Goal: Information Seeking & Learning: Check status

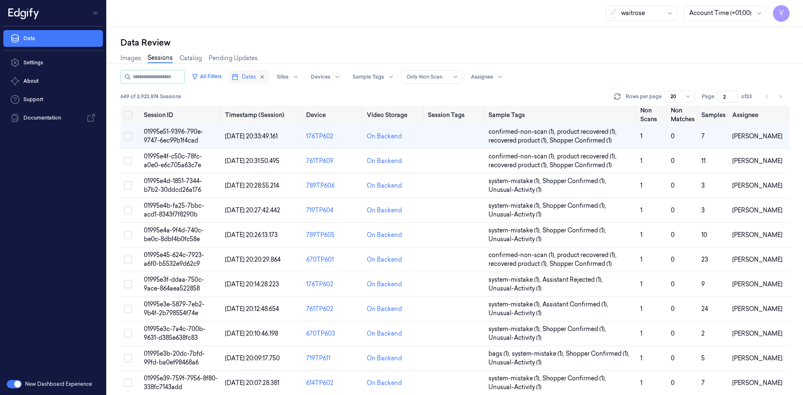
click at [254, 76] on span "Dates" at bounding box center [249, 77] width 14 height 8
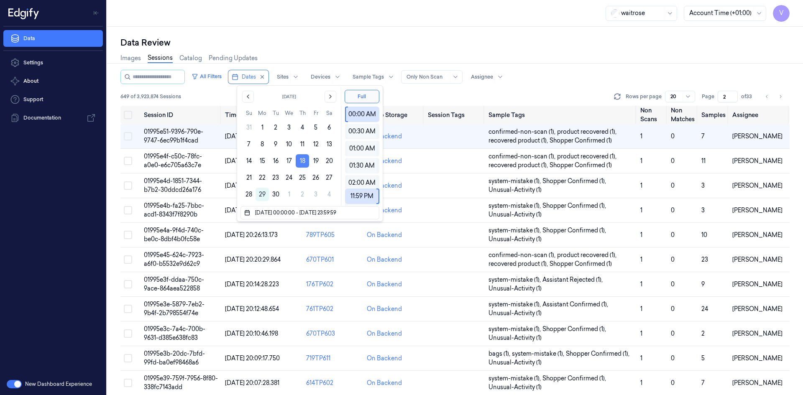
click at [303, 159] on button "18" at bounding box center [302, 160] width 13 height 13
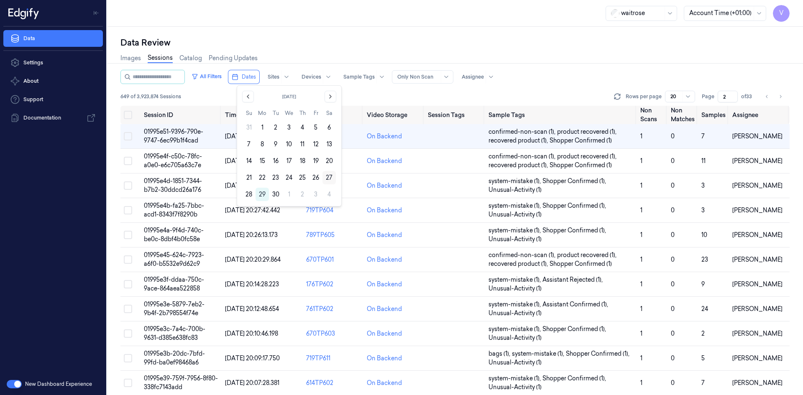
click at [326, 175] on button "27" at bounding box center [328, 177] width 13 height 13
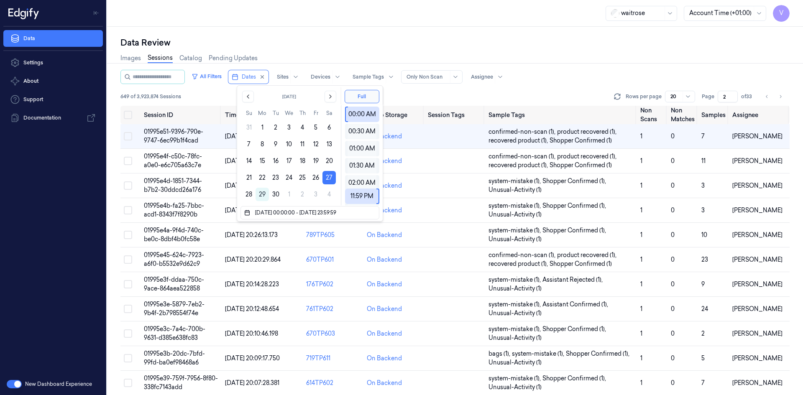
click at [335, 24] on div "waitrose Account Time (+01:00) V" at bounding box center [455, 13] width 696 height 27
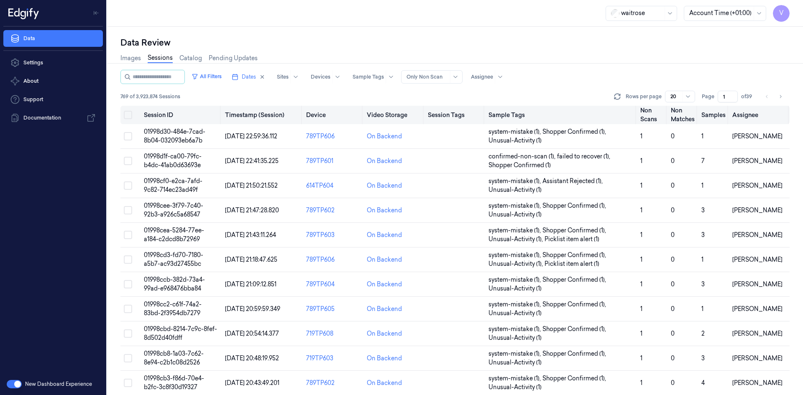
drag, startPoint x: 727, startPoint y: 96, endPoint x: 705, endPoint y: 107, distance: 24.3
click at [705, 107] on div "All Filters Dates Sites Devices Sample Tags Alert Type Only Non Scan Assignee 7…" at bounding box center [454, 232] width 669 height 325
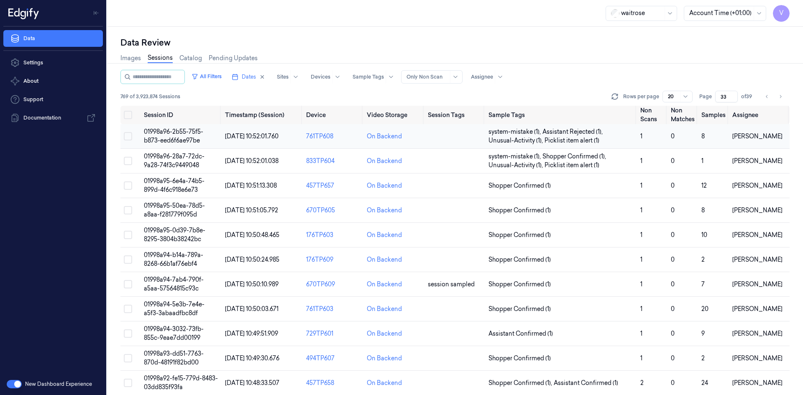
type input "33"
click at [171, 130] on span "01998a96-2b55-75f5-b873-eed6f6ae97be" at bounding box center [173, 136] width 59 height 16
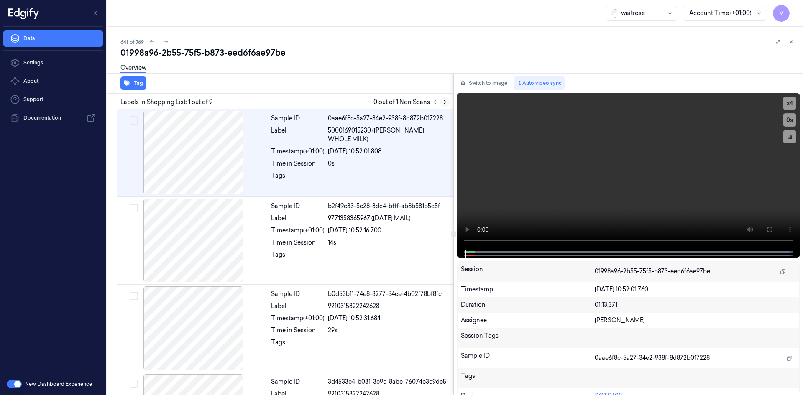
click at [445, 99] on icon at bounding box center [445, 102] width 6 height 6
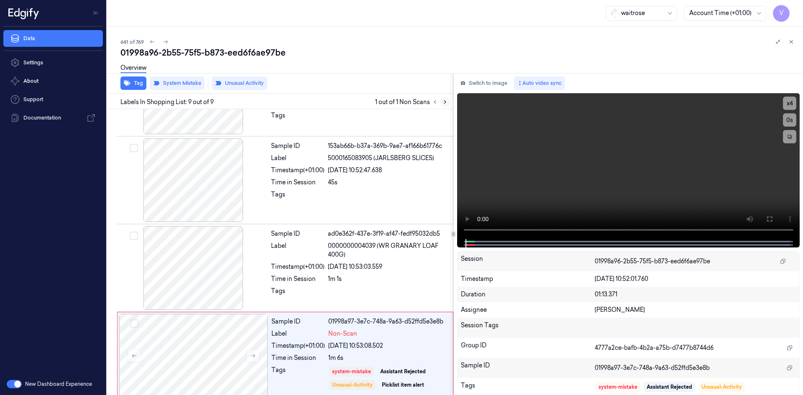
scroll to position [507, 0]
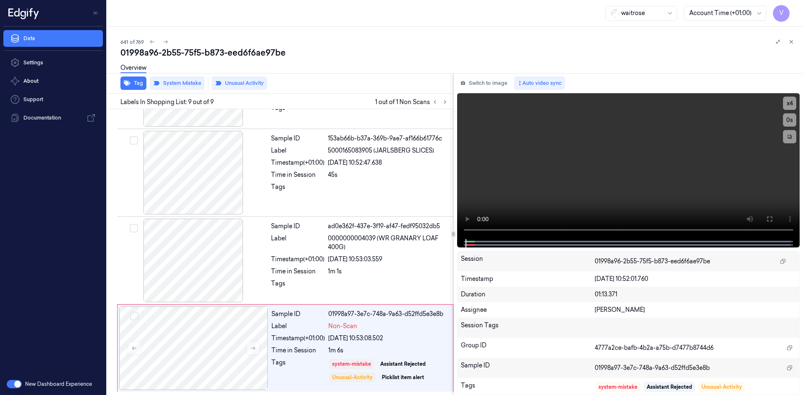
click at [792, 39] on icon at bounding box center [791, 42] width 6 height 6
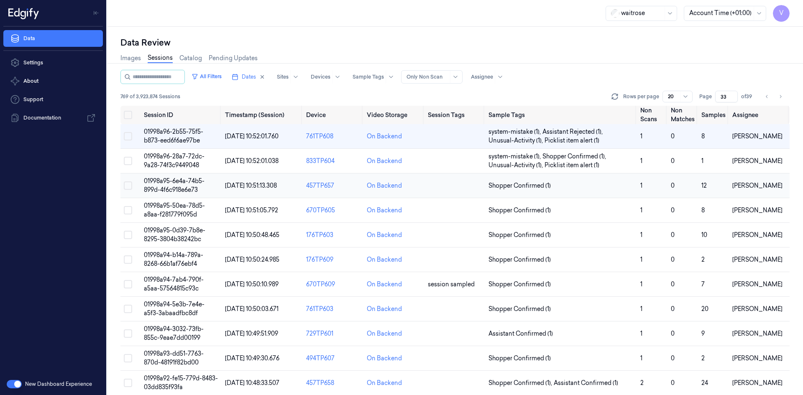
click at [183, 183] on span "01998a95-6e4a-74b5-899d-4f6c918e6e73" at bounding box center [174, 185] width 61 height 16
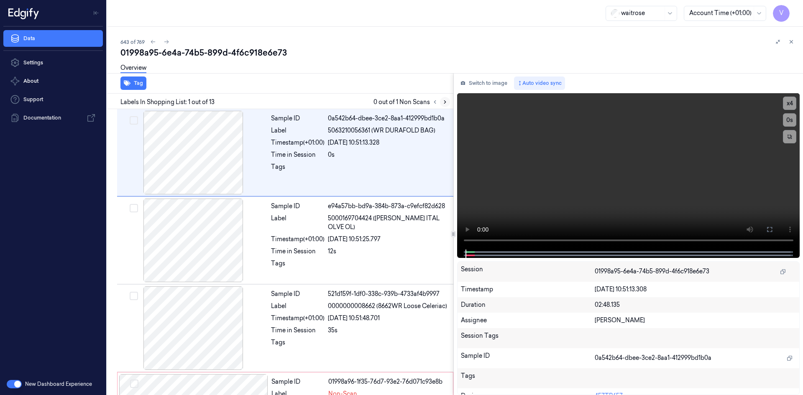
click at [442, 101] on icon at bounding box center [445, 102] width 6 height 6
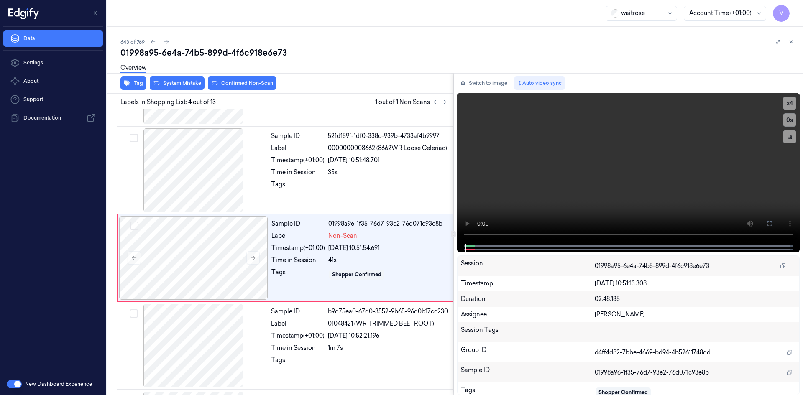
scroll to position [164, 0]
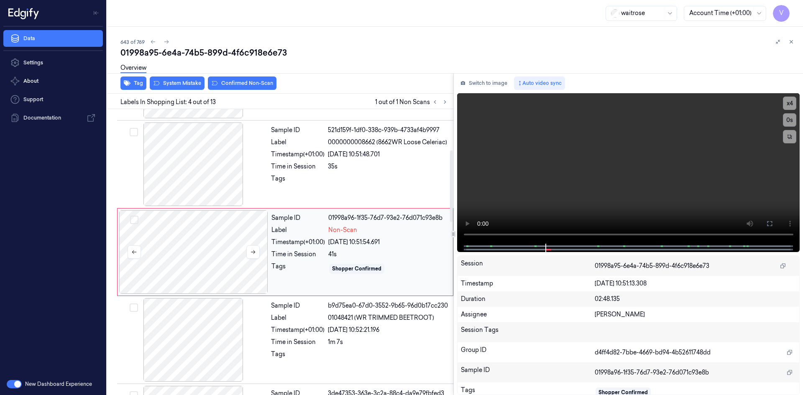
drag, startPoint x: 246, startPoint y: 256, endPoint x: 240, endPoint y: 257, distance: 5.9
click at [246, 257] on div at bounding box center [193, 252] width 149 height 84
click at [252, 252] on icon at bounding box center [253, 252] width 6 height 6
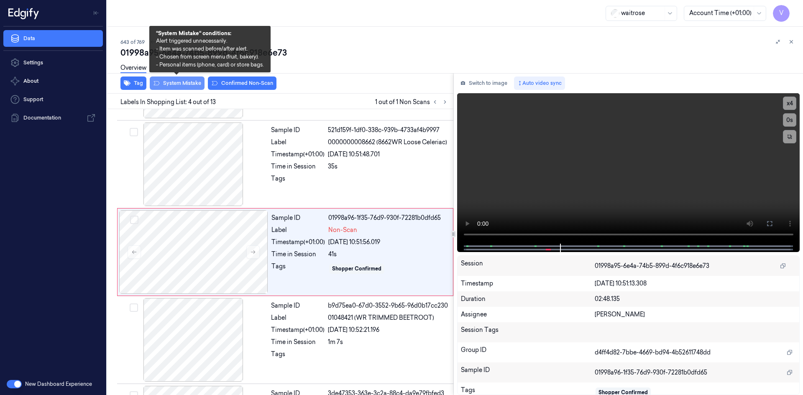
click at [187, 85] on button "System Mistake" at bounding box center [177, 83] width 55 height 13
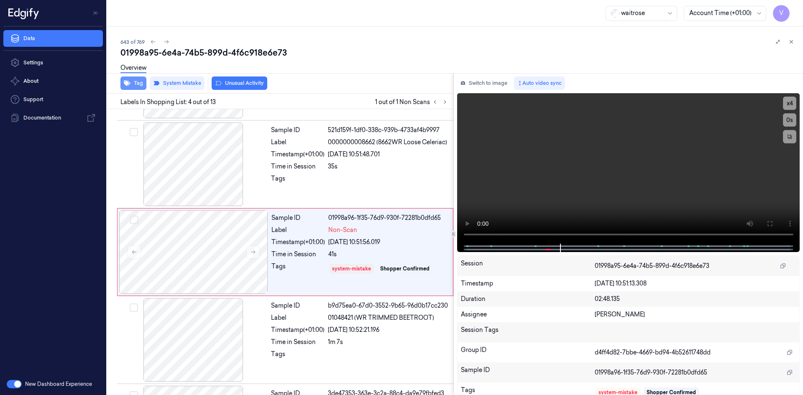
click at [138, 84] on button "Tag" at bounding box center [133, 83] width 26 height 13
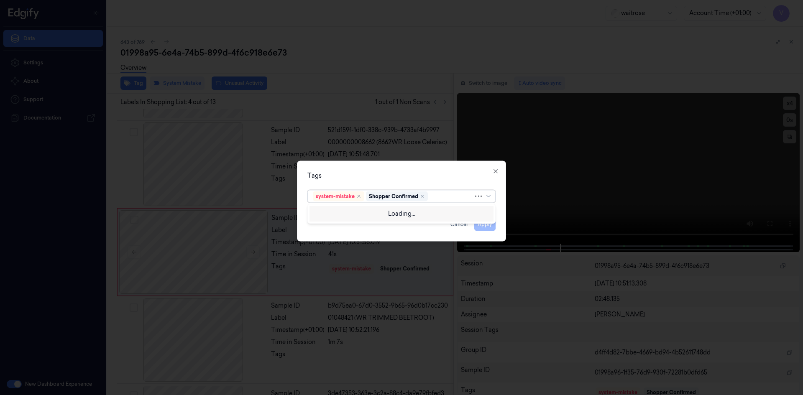
click at [438, 196] on div at bounding box center [452, 196] width 44 height 9
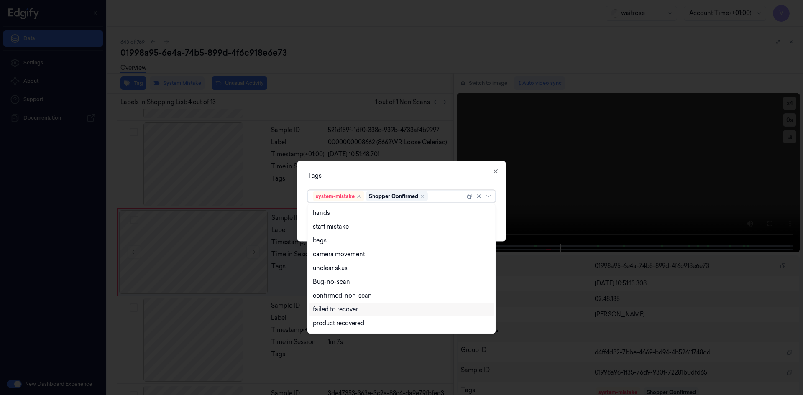
scroll to position [123, 0]
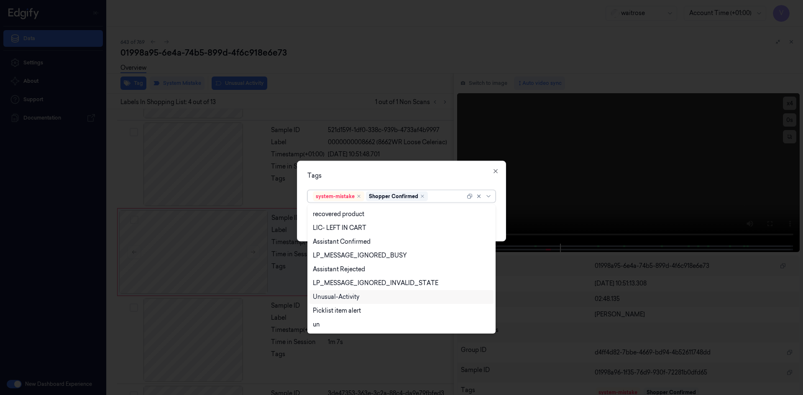
click at [344, 299] on div "Unusual-Activity" at bounding box center [336, 297] width 46 height 9
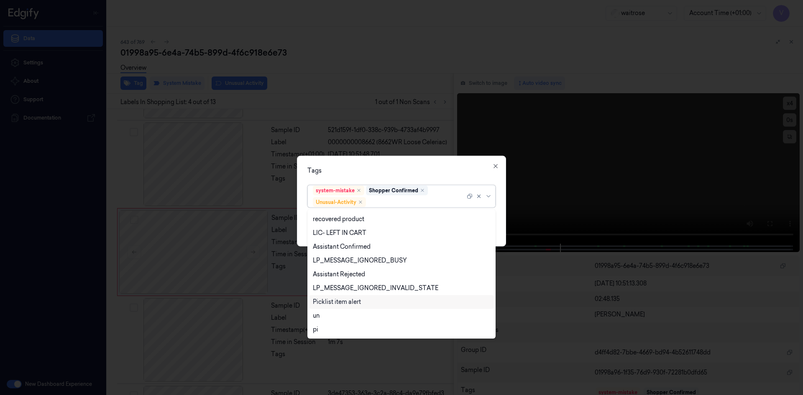
click at [339, 301] on div "Picklist item alert" at bounding box center [337, 302] width 48 height 9
click at [399, 171] on div "Tags" at bounding box center [401, 170] width 188 height 9
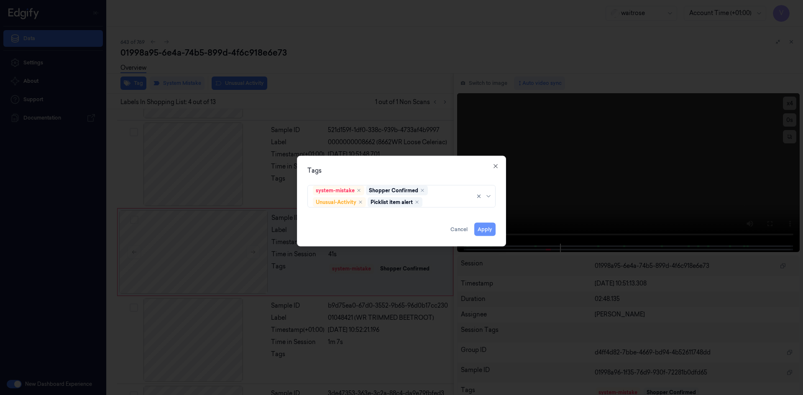
click at [483, 230] on button "Apply" at bounding box center [484, 229] width 21 height 13
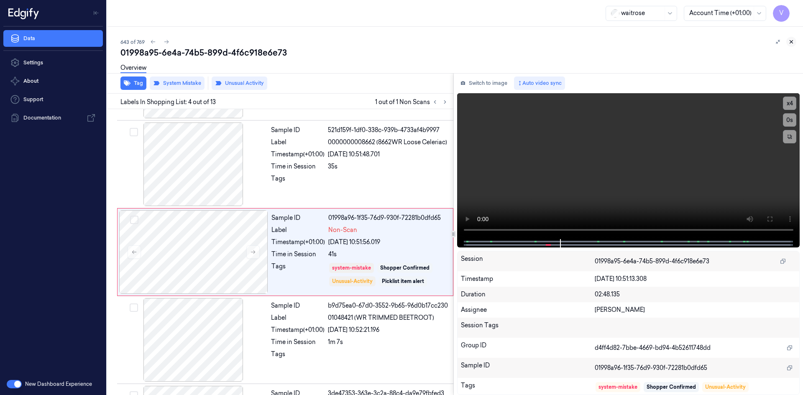
click at [790, 41] on icon at bounding box center [791, 42] width 6 height 6
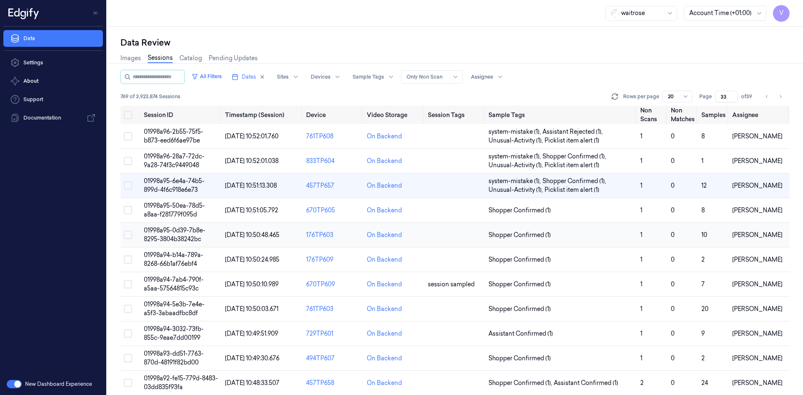
click at [185, 228] on span "01998a95-0d39-7b8e-8295-3804b38242bc" at bounding box center [174, 235] width 61 height 16
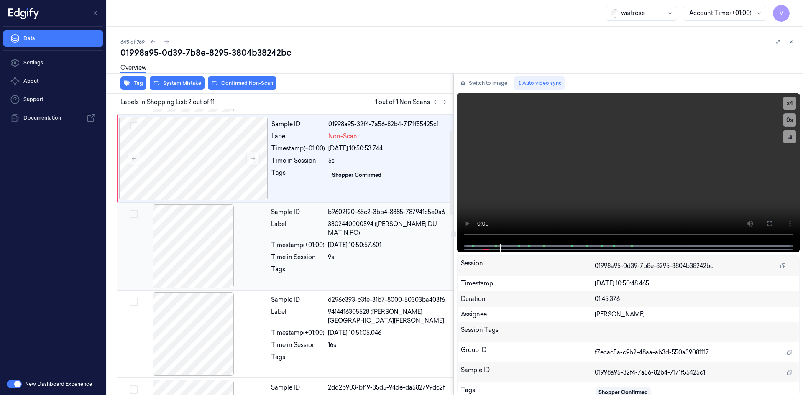
scroll to position [84, 0]
click at [256, 232] on div at bounding box center [193, 245] width 149 height 84
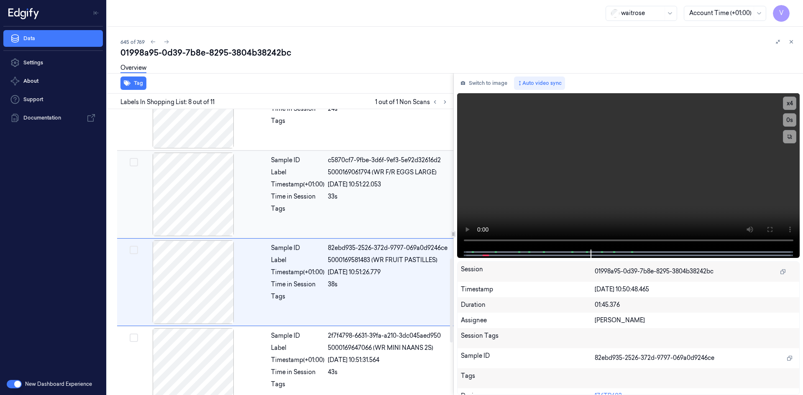
scroll to position [515, 0]
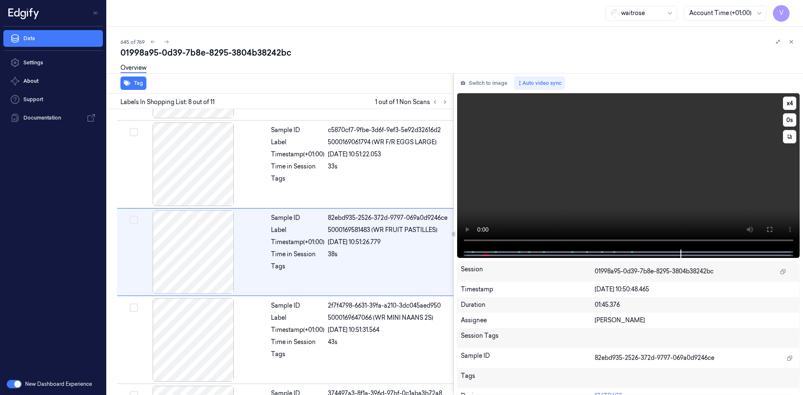
click at [602, 182] on video at bounding box center [628, 171] width 343 height 156
click at [683, 182] on video at bounding box center [628, 171] width 343 height 156
click at [649, 189] on video at bounding box center [628, 171] width 343 height 156
click at [609, 194] on video at bounding box center [628, 171] width 343 height 156
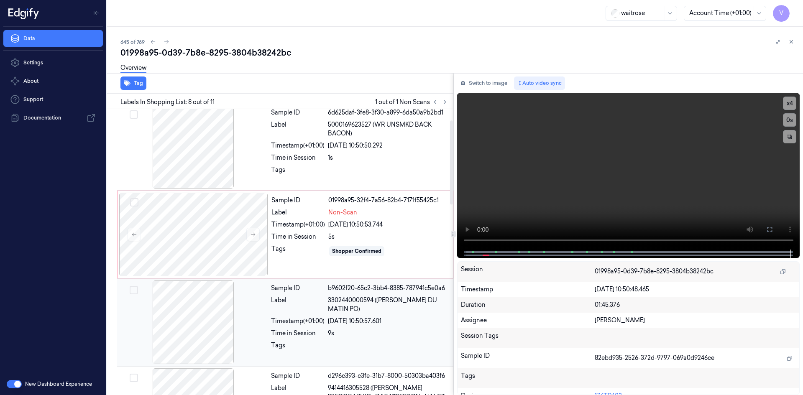
scroll to position [0, 0]
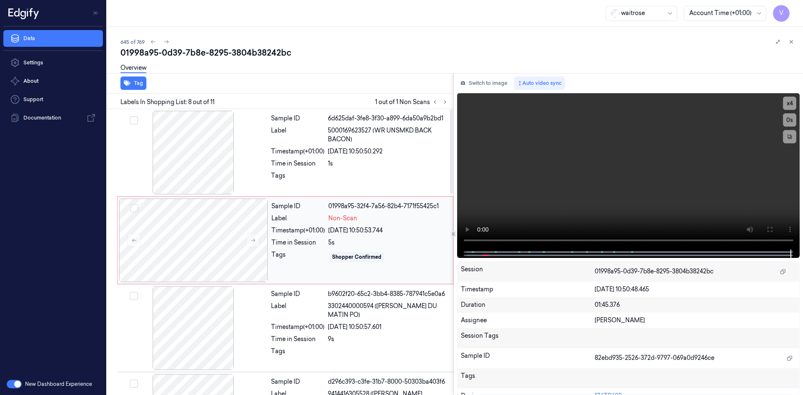
click at [358, 228] on div "27/09/2025 10:50:53.744" at bounding box center [388, 230] width 120 height 9
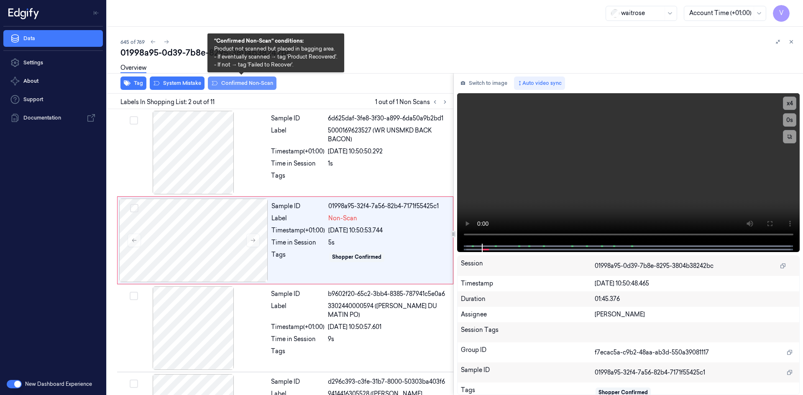
click at [263, 87] on button "Confirmed Non-Scan" at bounding box center [242, 83] width 69 height 13
click at [253, 82] on button "Confirmed Non-Scan" at bounding box center [242, 83] width 69 height 13
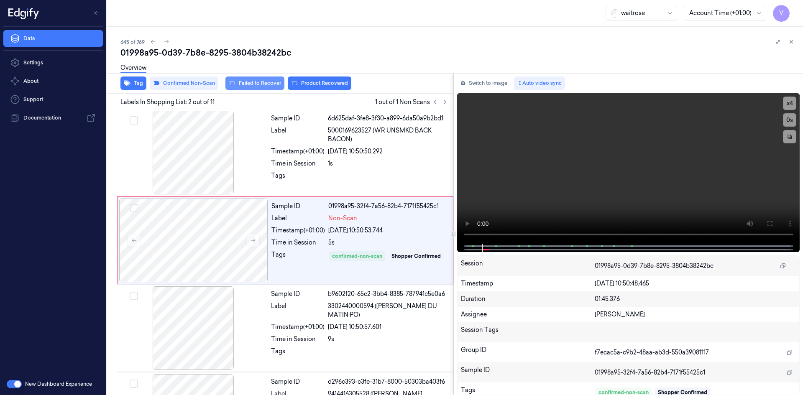
click at [264, 82] on button "Failed to Recover" at bounding box center [254, 83] width 59 height 13
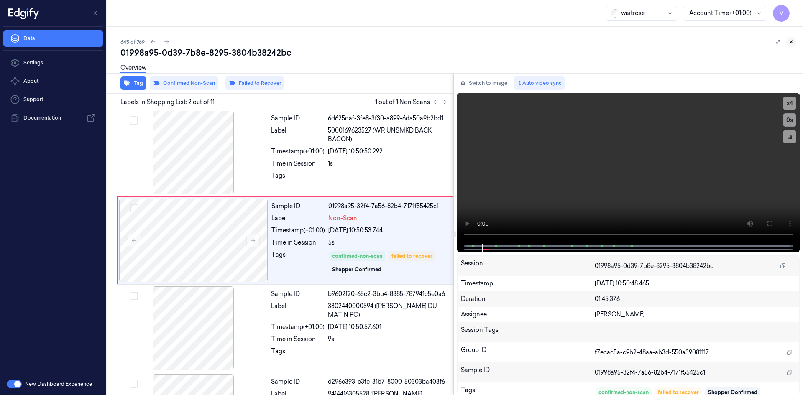
click at [791, 42] on icon at bounding box center [791, 42] width 3 height 3
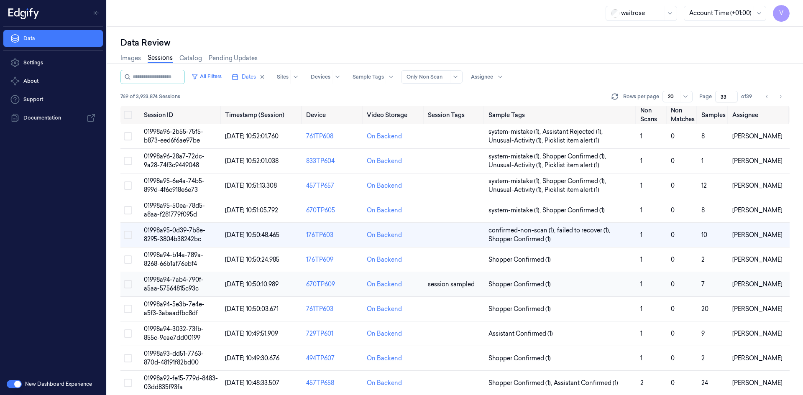
click at [160, 283] on span "01998a94-7ab4-790f-a5aa-57564815c93c" at bounding box center [174, 284] width 60 height 16
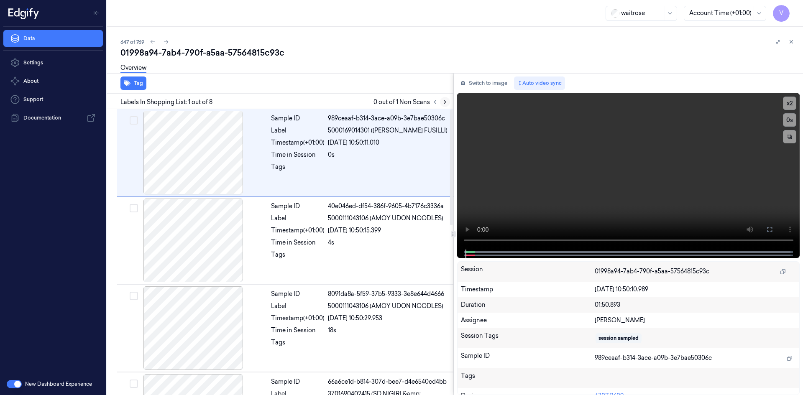
click at [446, 102] on icon at bounding box center [445, 102] width 6 height 6
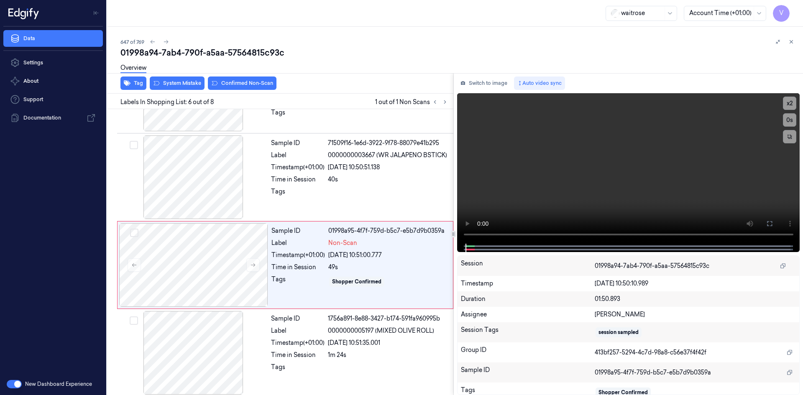
scroll to position [340, 0]
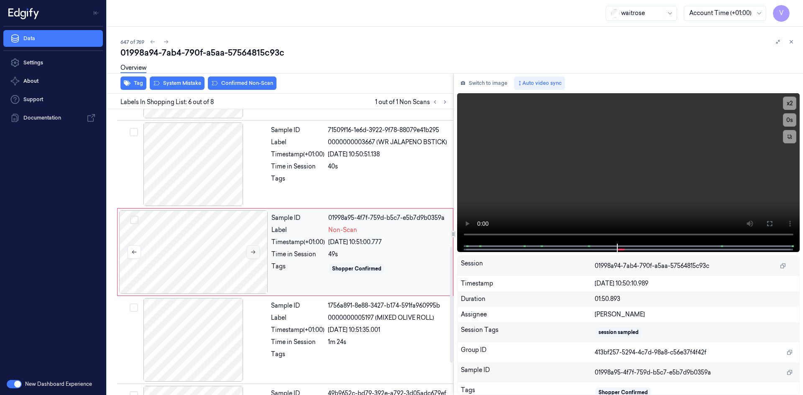
click at [253, 251] on icon at bounding box center [253, 252] width 6 height 6
click at [253, 252] on icon at bounding box center [253, 252] width 6 height 6
click at [255, 251] on icon at bounding box center [253, 252] width 6 height 6
click at [255, 250] on icon at bounding box center [253, 252] width 6 height 6
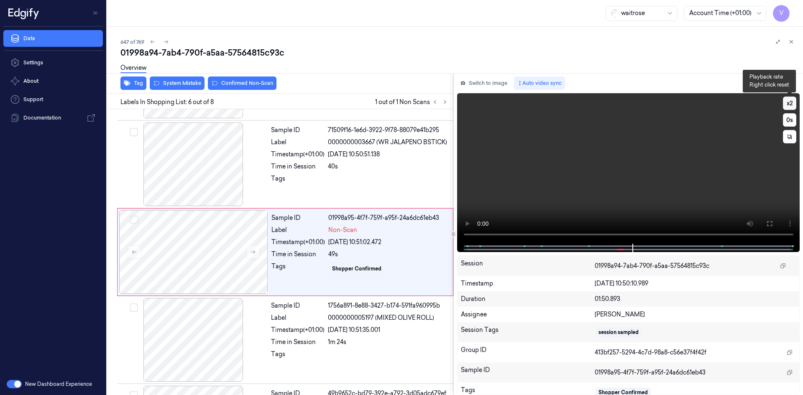
click at [791, 102] on button "x 2" at bounding box center [789, 103] width 13 height 13
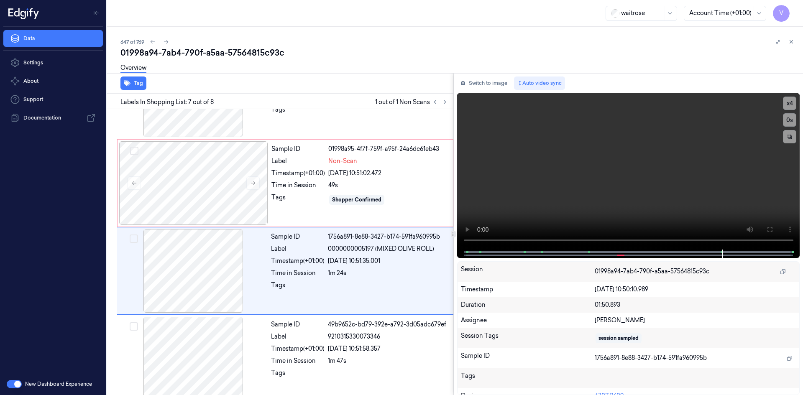
scroll to position [419, 0]
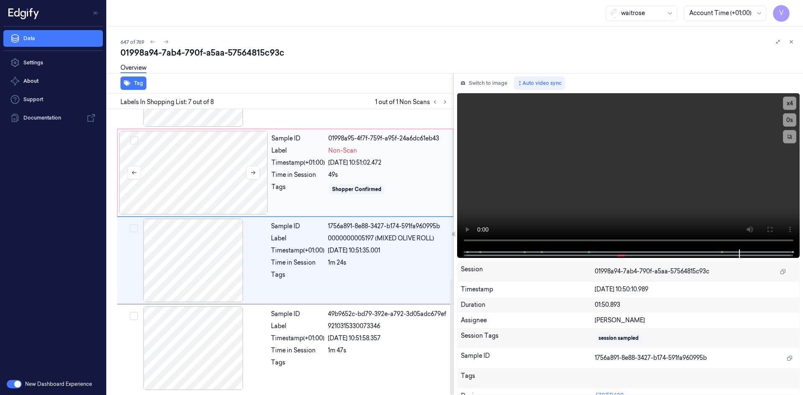
click at [263, 151] on div at bounding box center [193, 173] width 149 height 84
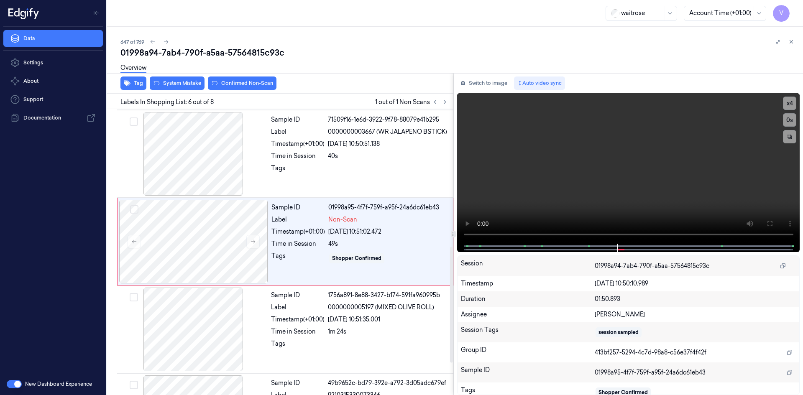
scroll to position [340, 0]
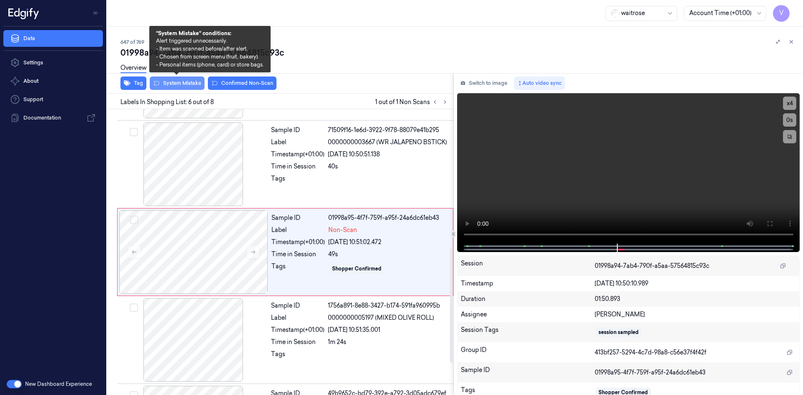
click at [172, 82] on button "System Mistake" at bounding box center [177, 83] width 55 height 13
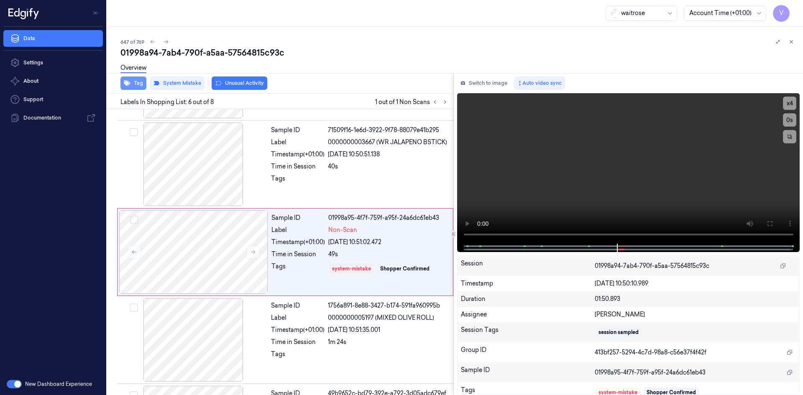
click at [132, 80] on button "Tag" at bounding box center [133, 83] width 26 height 13
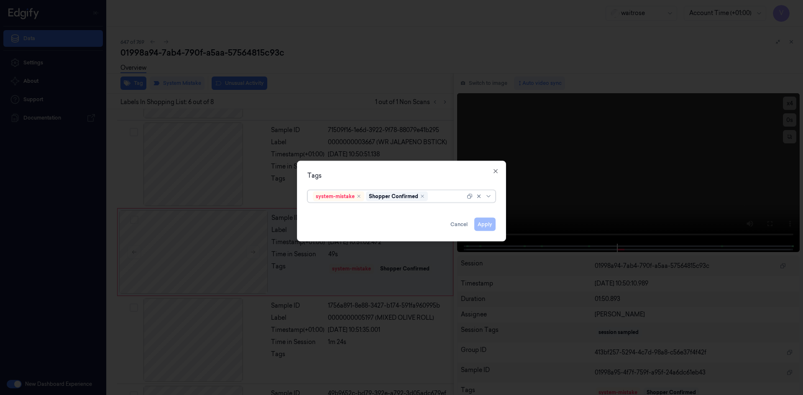
click at [441, 200] on div at bounding box center [448, 196] width 36 height 9
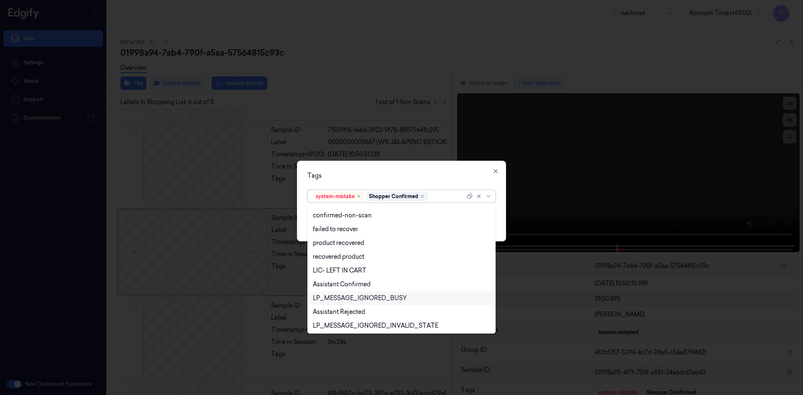
scroll to position [123, 0]
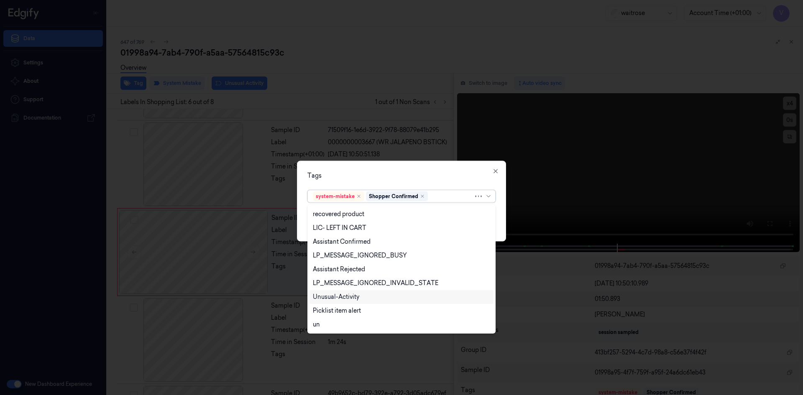
click at [353, 297] on div "Unusual-Activity" at bounding box center [336, 297] width 46 height 9
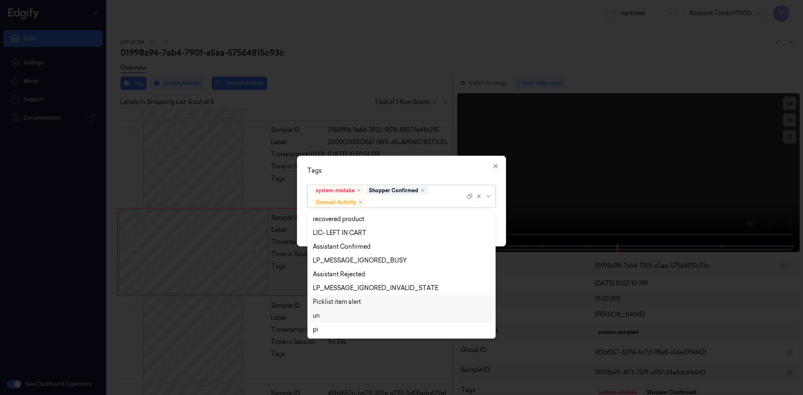
drag, startPoint x: 346, startPoint y: 304, endPoint x: 359, endPoint y: 296, distance: 15.4
click at [348, 302] on div "Picklist item alert" at bounding box center [337, 302] width 48 height 9
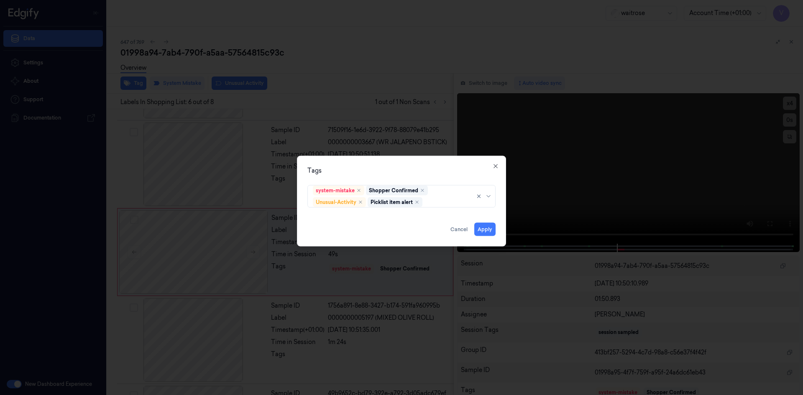
click at [454, 168] on div "Tags" at bounding box center [401, 170] width 188 height 9
click at [485, 230] on button "Apply" at bounding box center [484, 229] width 21 height 13
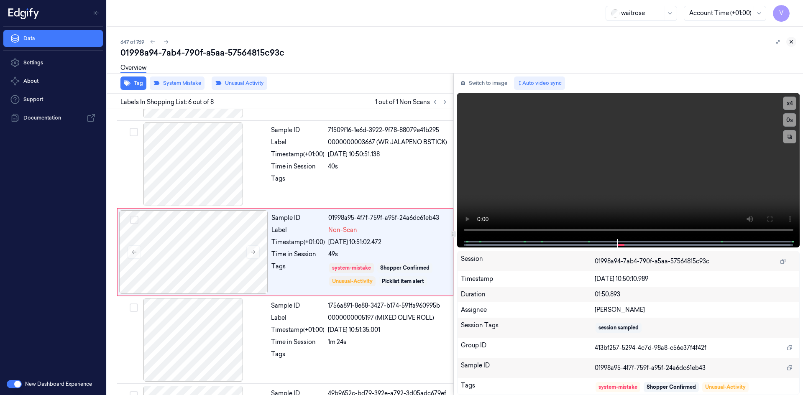
click at [790, 39] on icon at bounding box center [791, 42] width 6 height 6
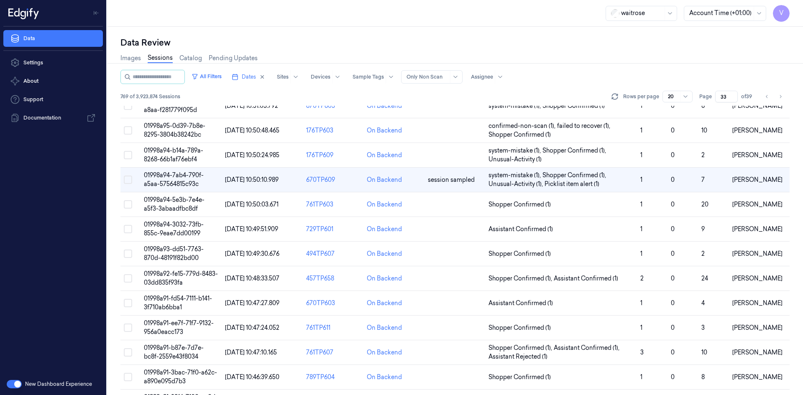
scroll to position [34, 0]
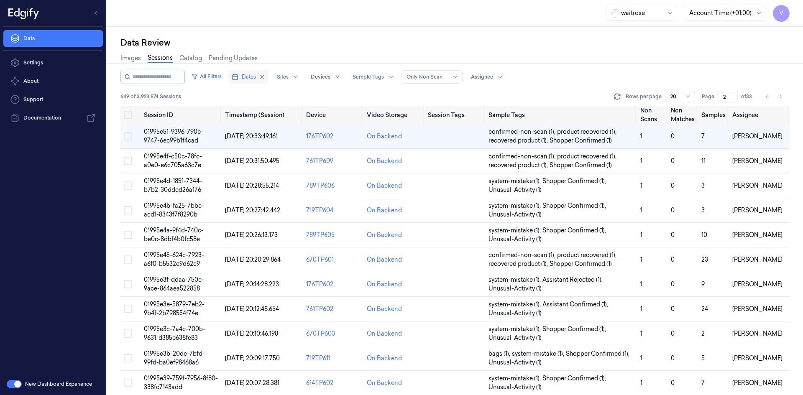
click at [256, 75] on span "Dates" at bounding box center [249, 77] width 14 height 8
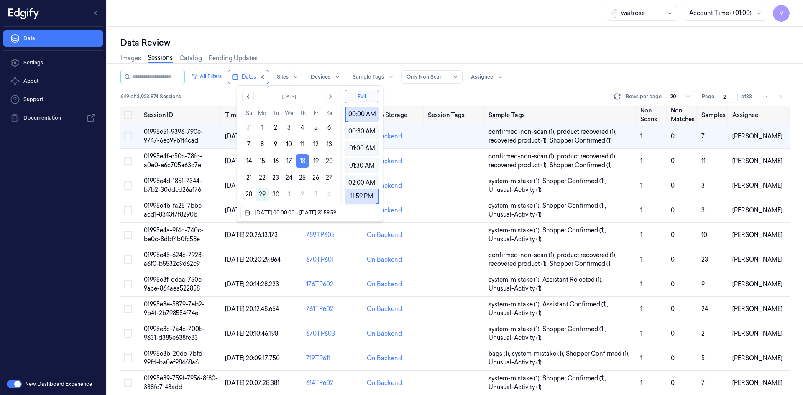
click at [299, 161] on button "18" at bounding box center [302, 160] width 13 height 13
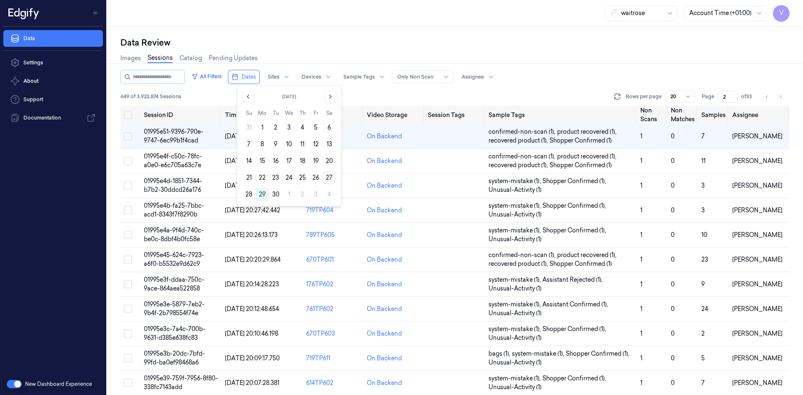
click at [327, 176] on button "27" at bounding box center [328, 177] width 13 height 13
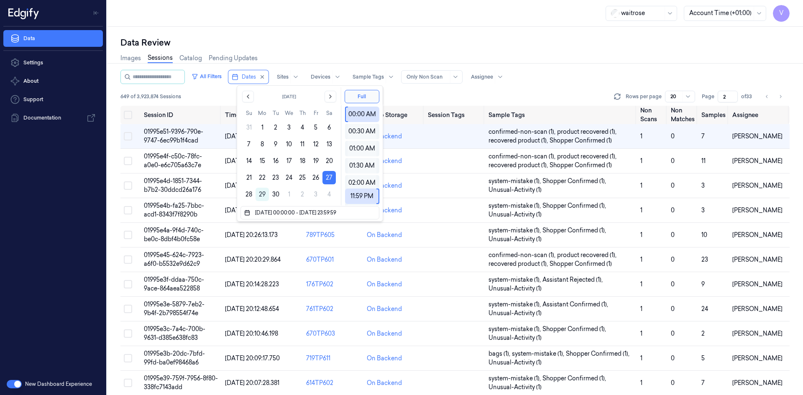
click at [369, 33] on div "Data Review Images Sessions Catalog Pending Updates All Filters Dates Sites Dev…" at bounding box center [455, 211] width 696 height 368
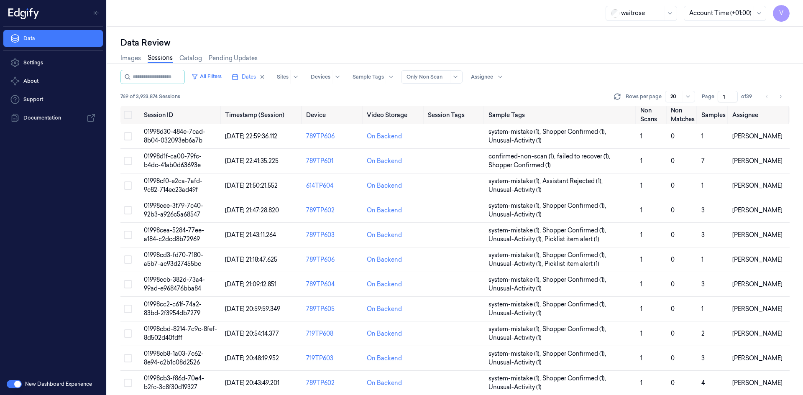
drag, startPoint x: 726, startPoint y: 98, endPoint x: 702, endPoint y: 102, distance: 25.0
click at [702, 102] on div "Rows per page 20 Page 1 of 39" at bounding box center [700, 97] width 177 height 12
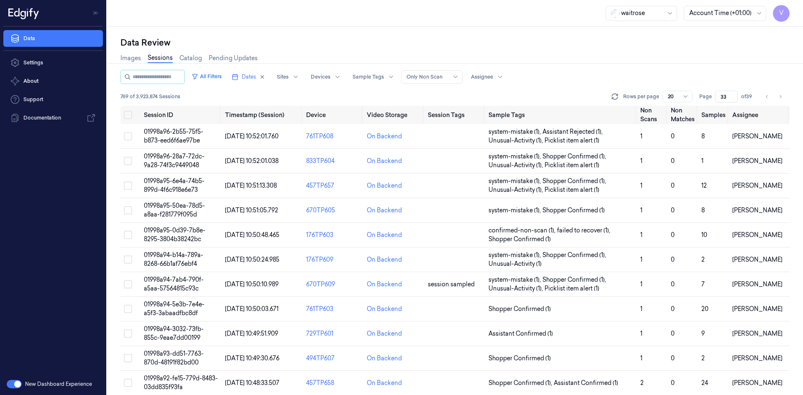
type input "33"
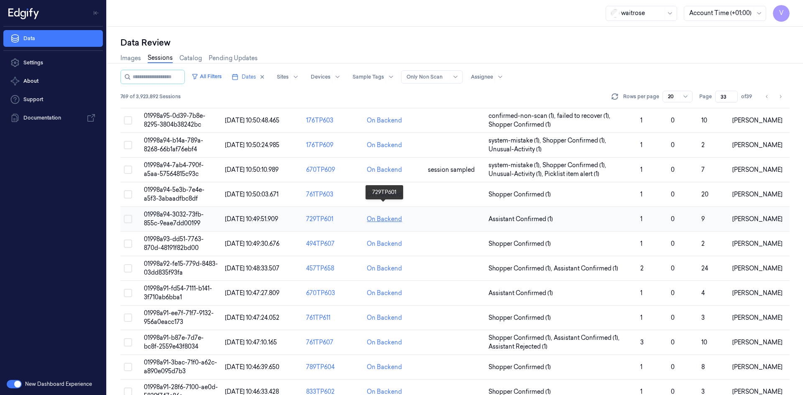
scroll to position [125, 0]
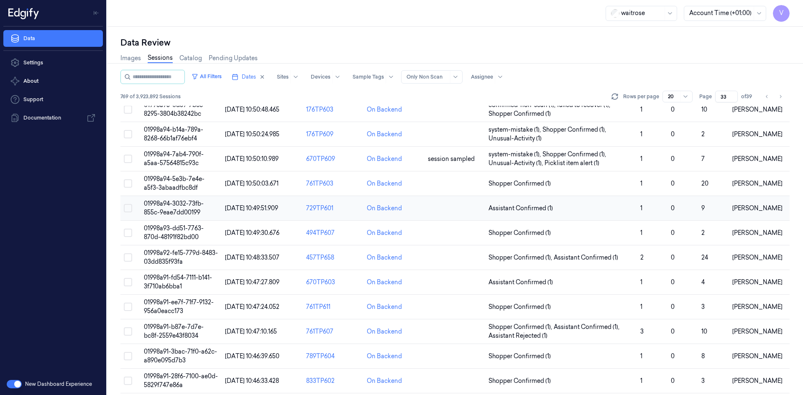
click at [173, 206] on span "01998a94-3032-73fb-855c-9eae7dd00199" at bounding box center [174, 208] width 60 height 16
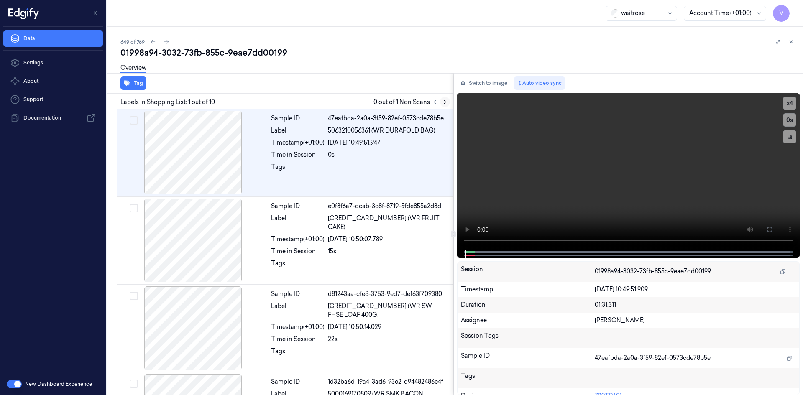
click at [445, 102] on icon at bounding box center [445, 102] width 6 height 6
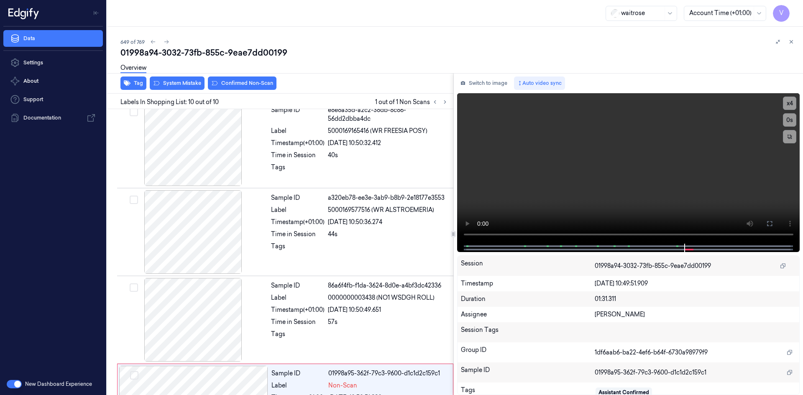
scroll to position [595, 0]
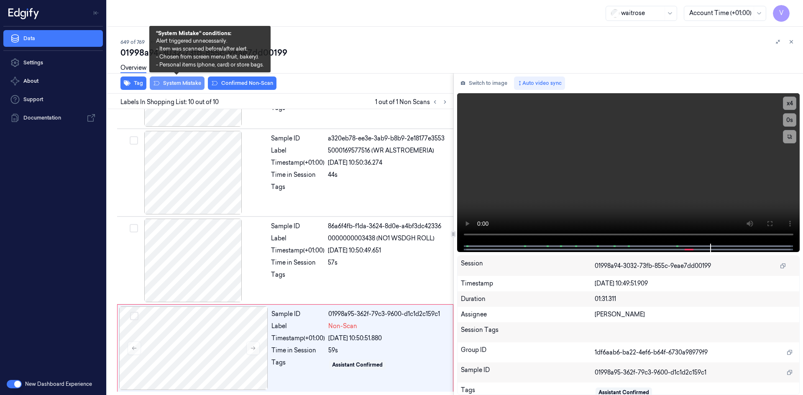
click at [187, 81] on button "System Mistake" at bounding box center [177, 83] width 55 height 13
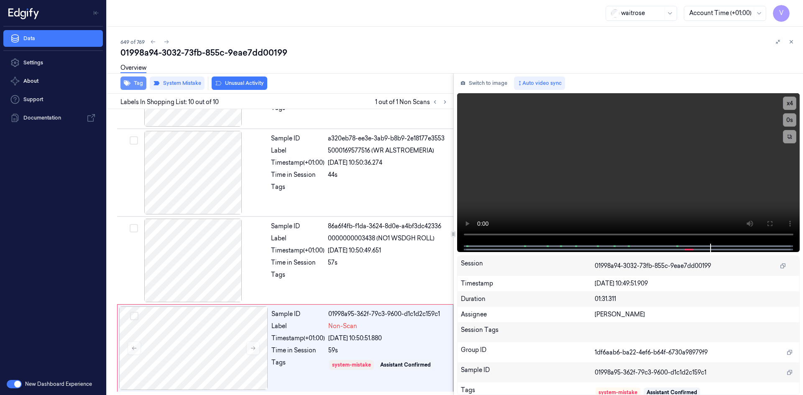
click at [140, 83] on button "Tag" at bounding box center [133, 83] width 26 height 13
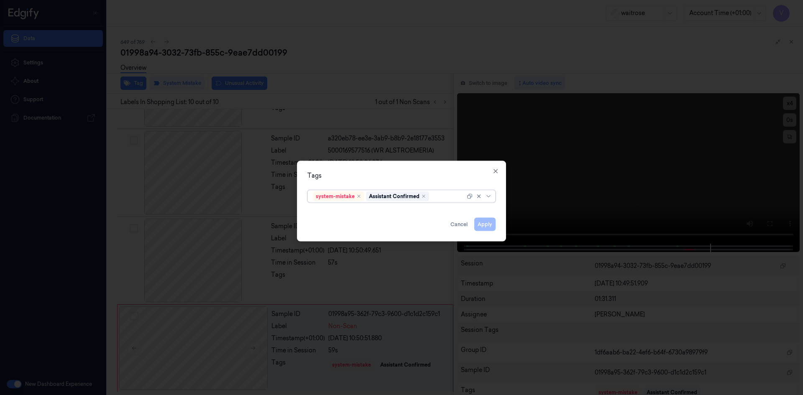
click at [440, 195] on div at bounding box center [448, 196] width 34 height 9
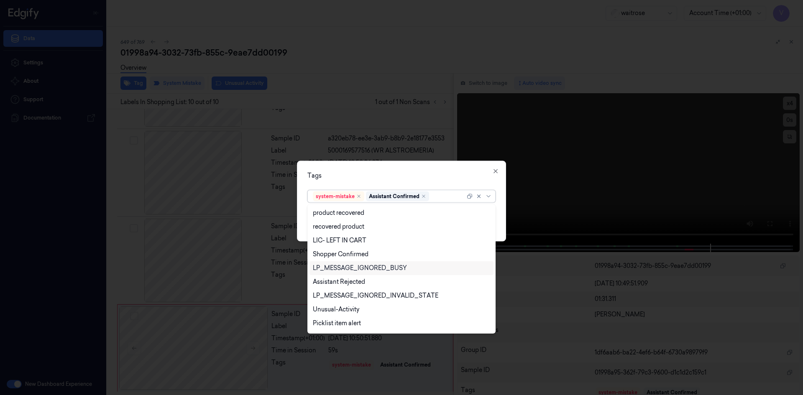
scroll to position [123, 0]
click at [346, 294] on div "Unusual-Activity" at bounding box center [336, 297] width 46 height 9
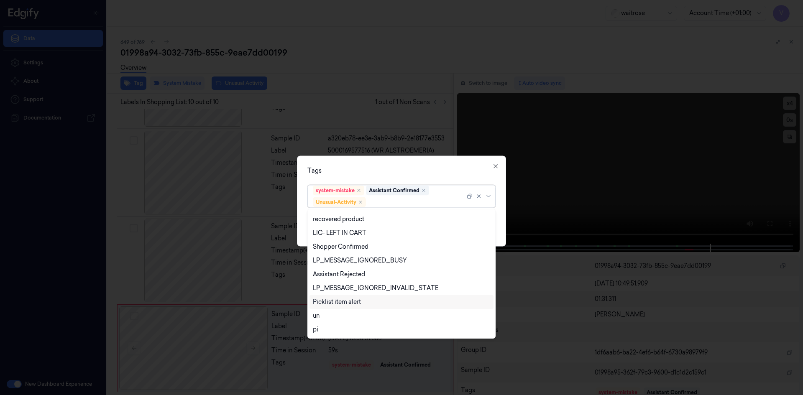
click at [340, 302] on div "Picklist item alert" at bounding box center [337, 302] width 48 height 9
click at [375, 174] on div "Tags" at bounding box center [401, 170] width 188 height 9
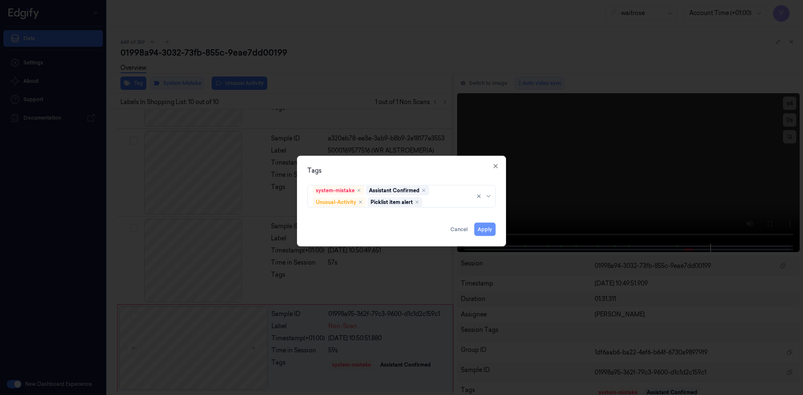
click at [484, 229] on button "Apply" at bounding box center [484, 229] width 21 height 13
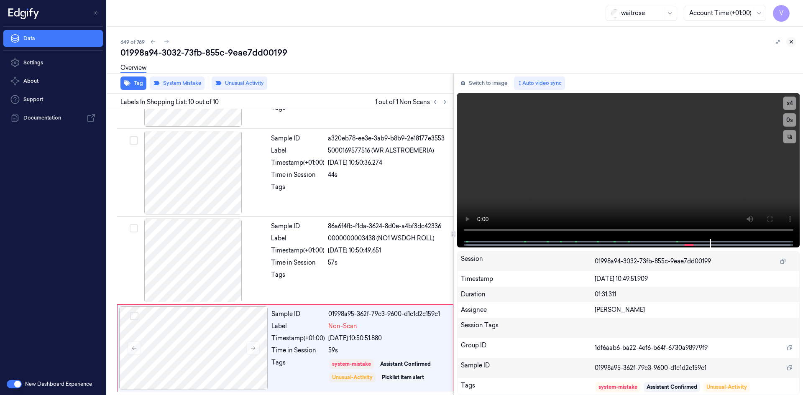
click at [791, 43] on icon at bounding box center [791, 42] width 6 height 6
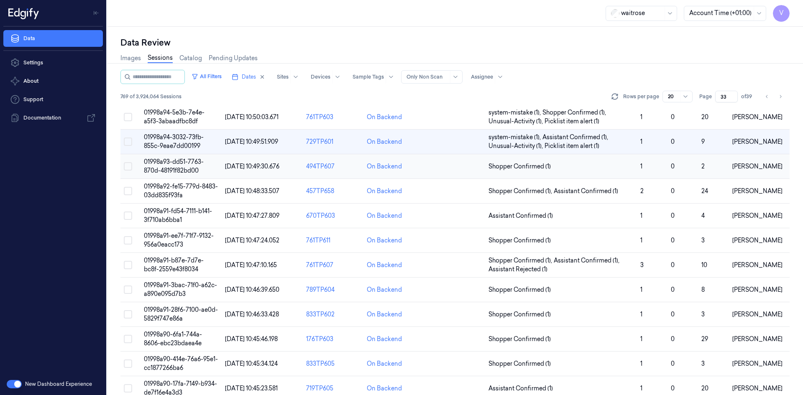
scroll to position [209, 0]
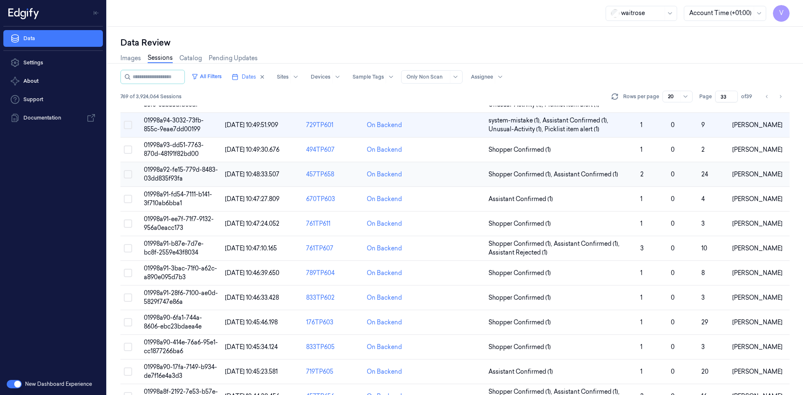
click at [177, 172] on span "01998a92-fe15-779d-8483-03dd835f93fa" at bounding box center [181, 174] width 74 height 16
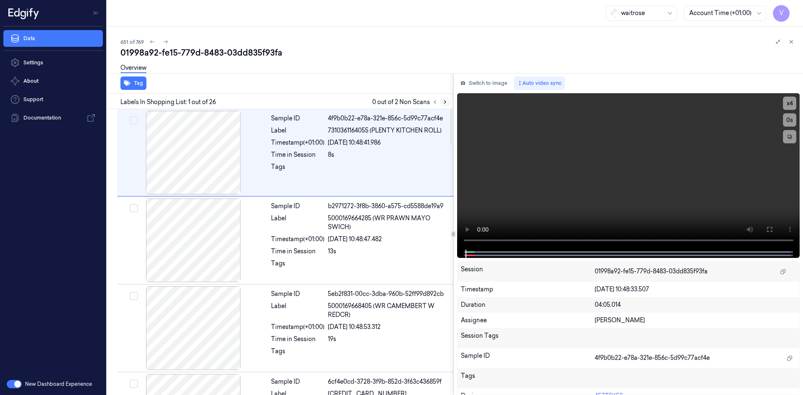
click at [445, 101] on icon at bounding box center [445, 102] width 6 height 6
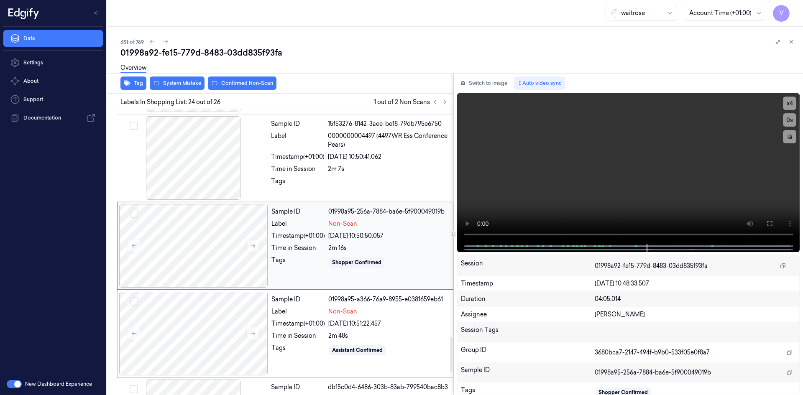
scroll to position [1962, 0]
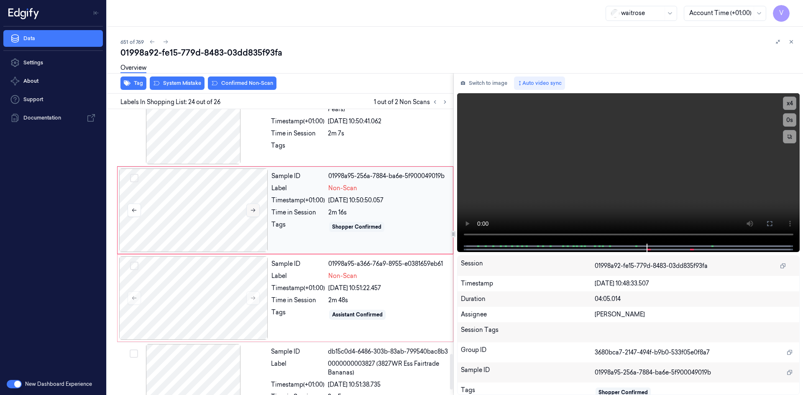
click at [251, 209] on icon at bounding box center [253, 210] width 6 height 6
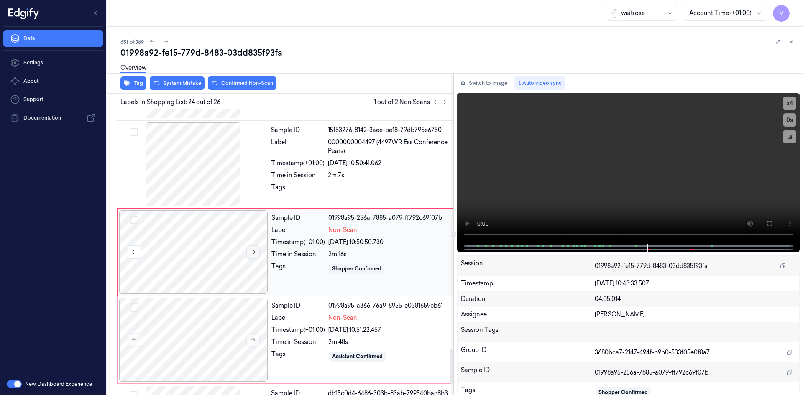
click at [255, 251] on icon at bounding box center [253, 252] width 6 height 6
click at [253, 338] on icon at bounding box center [253, 340] width 6 height 6
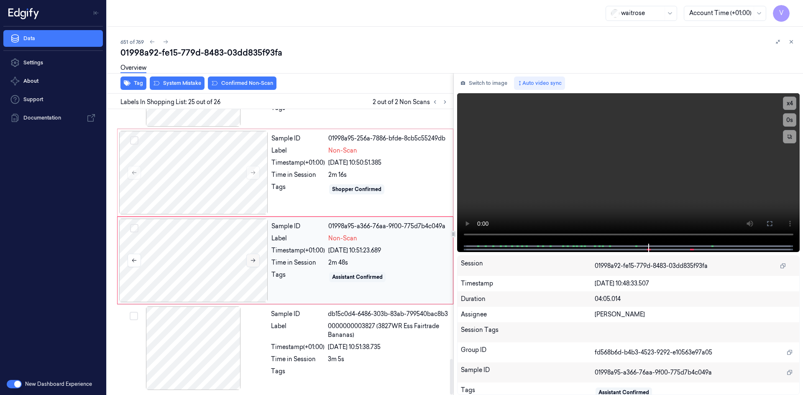
click at [256, 259] on button at bounding box center [252, 260] width 13 height 13
click at [254, 258] on icon at bounding box center [253, 261] width 6 height 6
click at [251, 170] on icon at bounding box center [253, 173] width 6 height 6
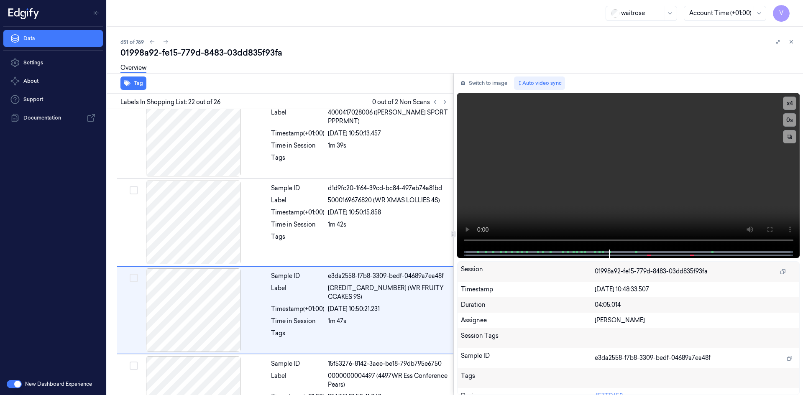
scroll to position [1745, 0]
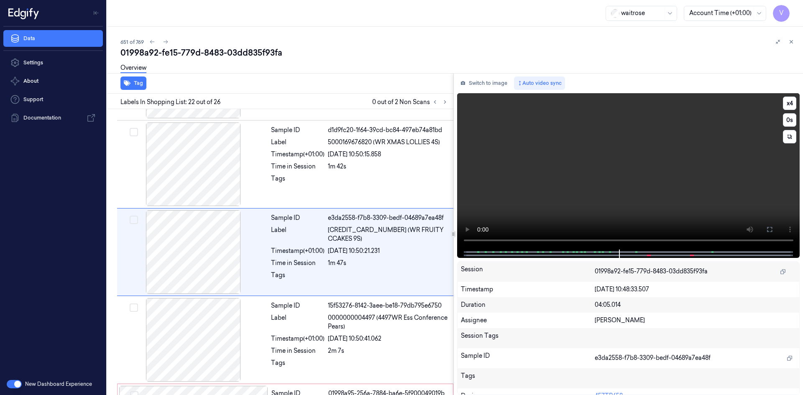
click at [671, 196] on video at bounding box center [628, 171] width 343 height 156
click at [789, 97] on button "x 4" at bounding box center [789, 103] width 13 height 13
click at [791, 102] on button "x 1" at bounding box center [789, 103] width 13 height 13
click at [647, 155] on video at bounding box center [628, 171] width 343 height 156
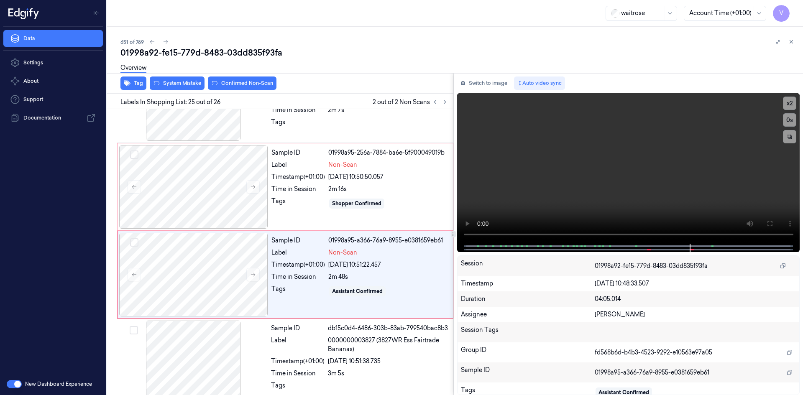
scroll to position [2003, 0]
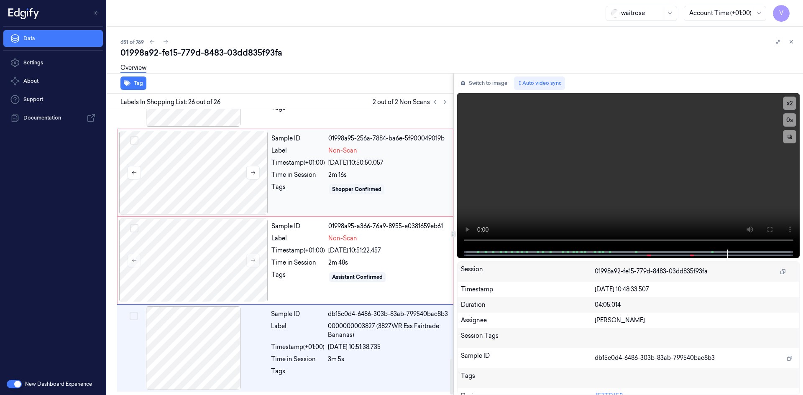
click at [257, 179] on div at bounding box center [193, 173] width 149 height 84
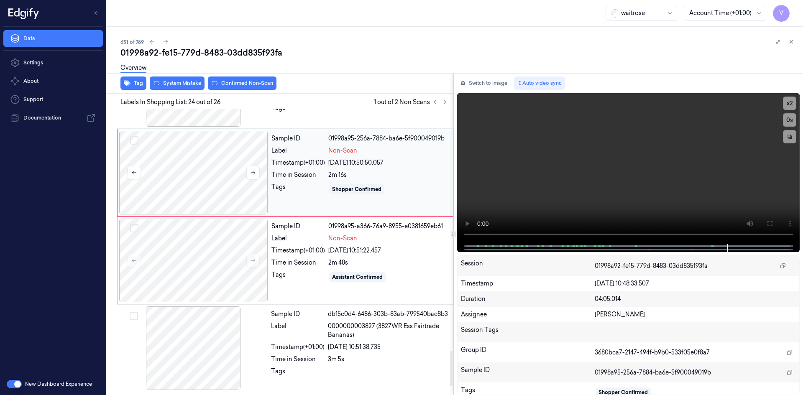
scroll to position [1921, 0]
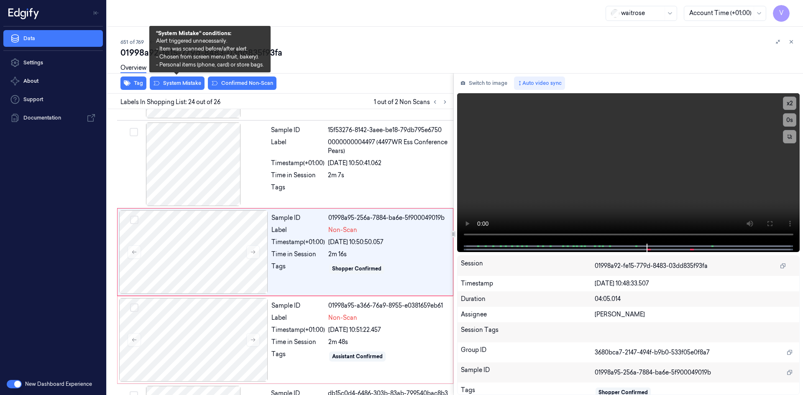
drag, startPoint x: 180, startPoint y: 82, endPoint x: 207, endPoint y: 65, distance: 31.8
click at [184, 80] on button "System Mistake" at bounding box center [177, 83] width 55 height 13
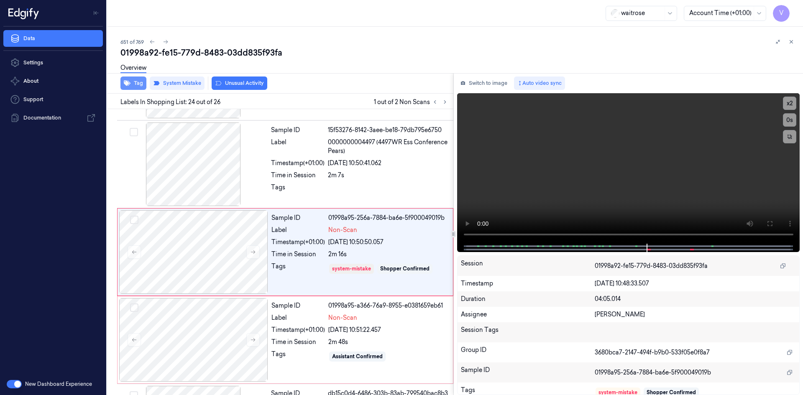
click at [140, 86] on button "Tag" at bounding box center [133, 83] width 26 height 13
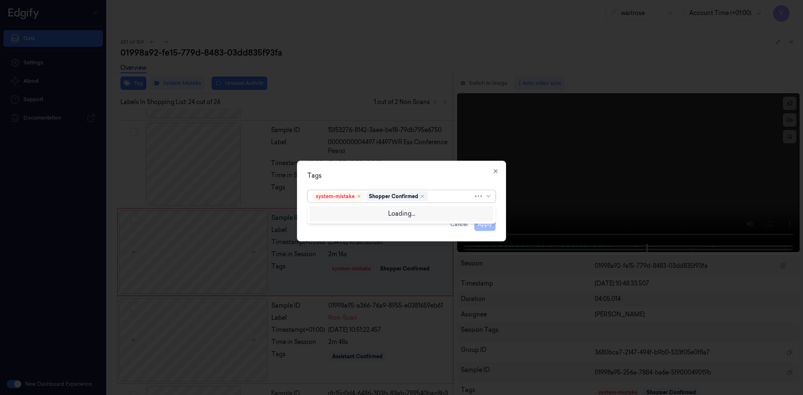
click at [440, 196] on div at bounding box center [452, 196] width 44 height 9
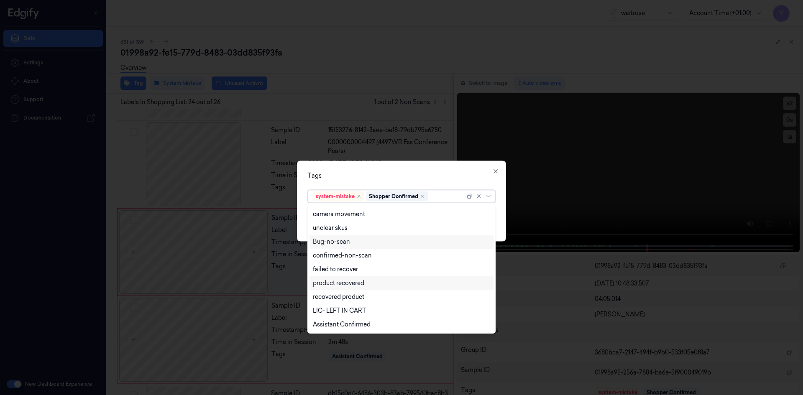
scroll to position [123, 0]
click at [332, 294] on div "Unusual-Activity" at bounding box center [336, 297] width 46 height 9
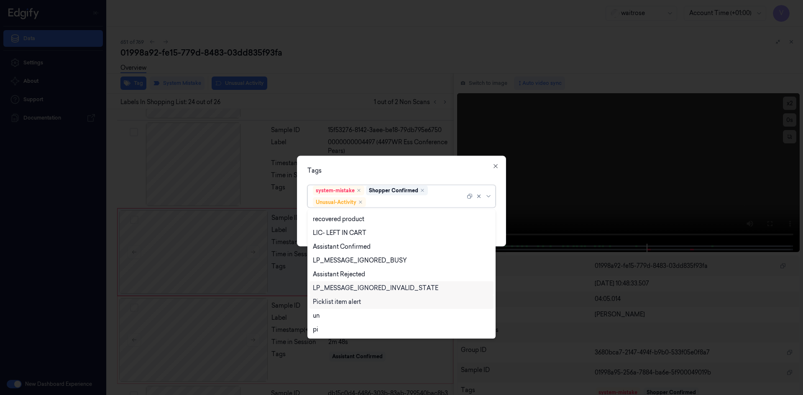
drag, startPoint x: 330, startPoint y: 301, endPoint x: 355, endPoint y: 286, distance: 28.9
click at [331, 301] on div "Picklist item alert" at bounding box center [337, 302] width 48 height 9
click at [383, 174] on div "Tags" at bounding box center [401, 170] width 188 height 9
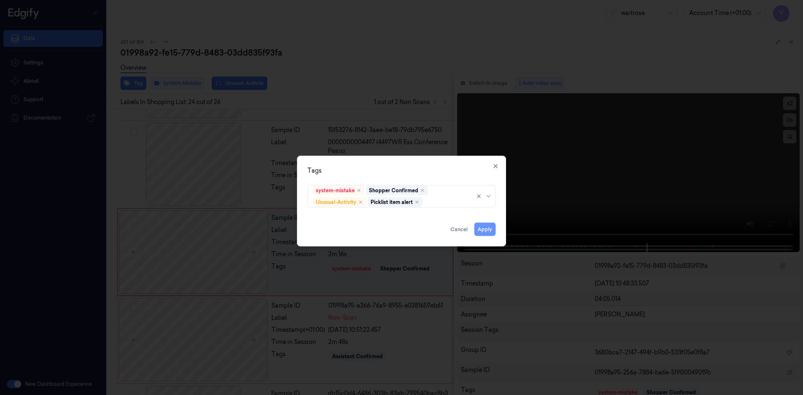
click at [483, 230] on button "Apply" at bounding box center [484, 229] width 21 height 13
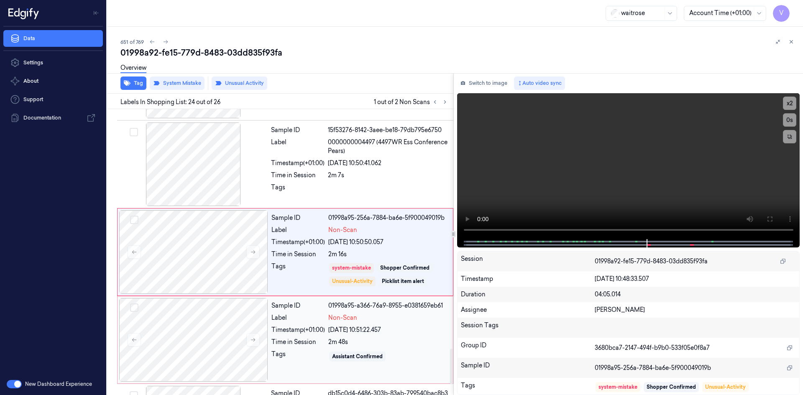
click at [286, 322] on div "Label" at bounding box center [298, 318] width 54 height 9
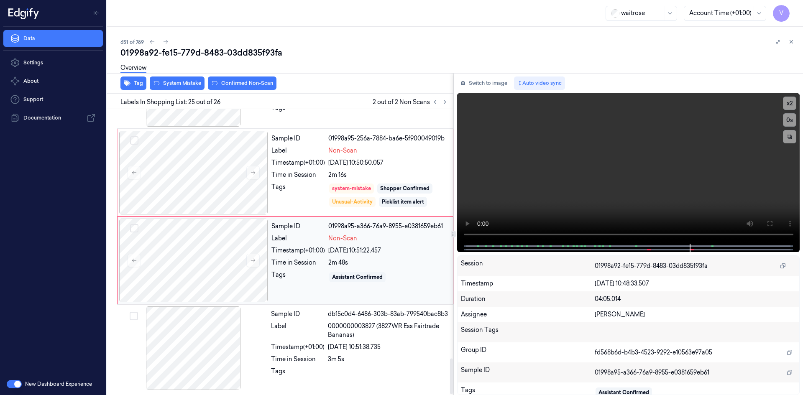
scroll to position [2003, 0]
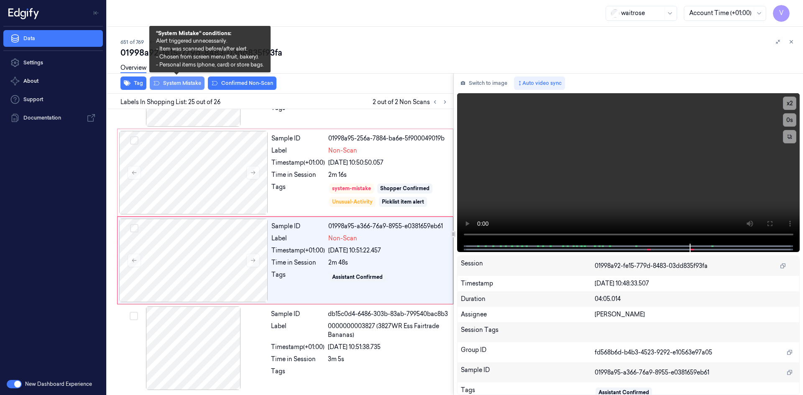
click at [184, 83] on button "System Mistake" at bounding box center [177, 83] width 55 height 13
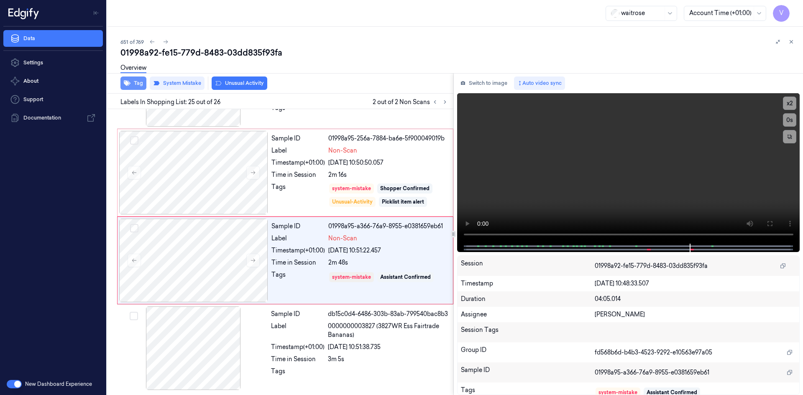
click at [141, 85] on button "Tag" at bounding box center [133, 83] width 26 height 13
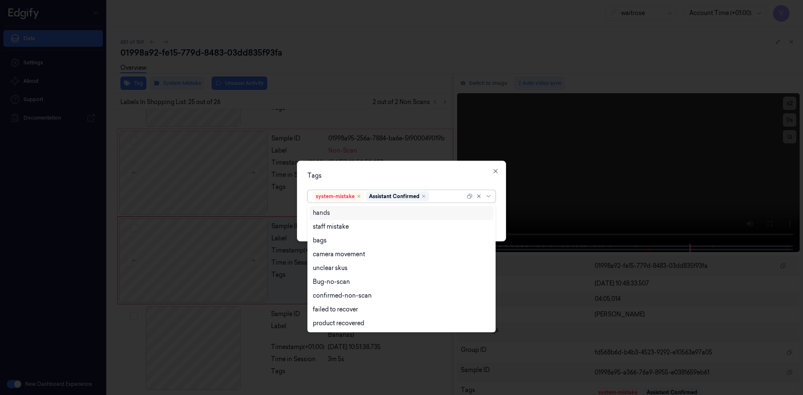
click at [450, 194] on div at bounding box center [448, 196] width 34 height 9
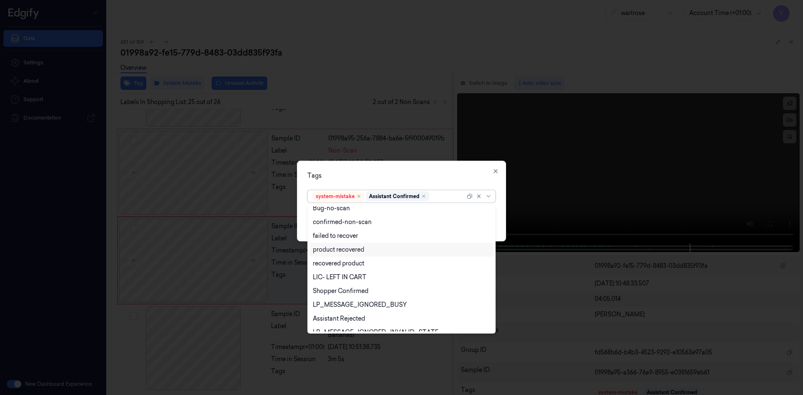
scroll to position [123, 0]
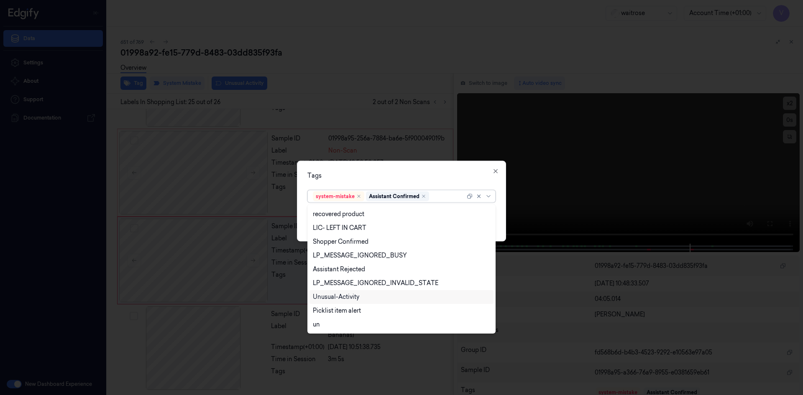
click at [350, 295] on div "Unusual-Activity" at bounding box center [336, 297] width 46 height 9
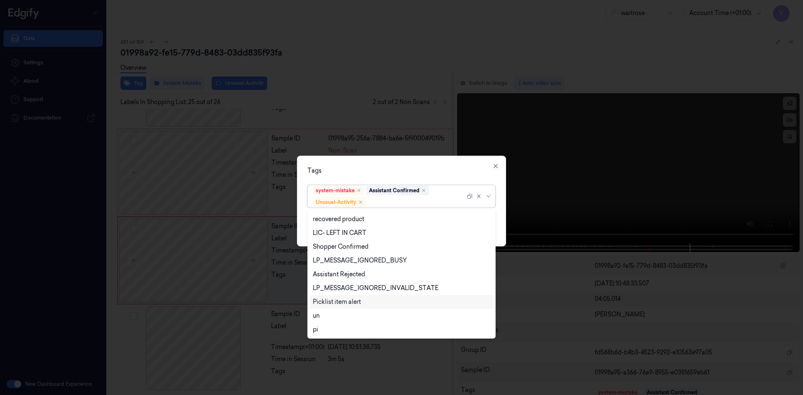
click at [343, 301] on div "Picklist item alert" at bounding box center [337, 302] width 48 height 9
click at [399, 164] on div "Tags option Picklist item alert, selected. 20 results available. Use Up and Dow…" at bounding box center [401, 201] width 209 height 91
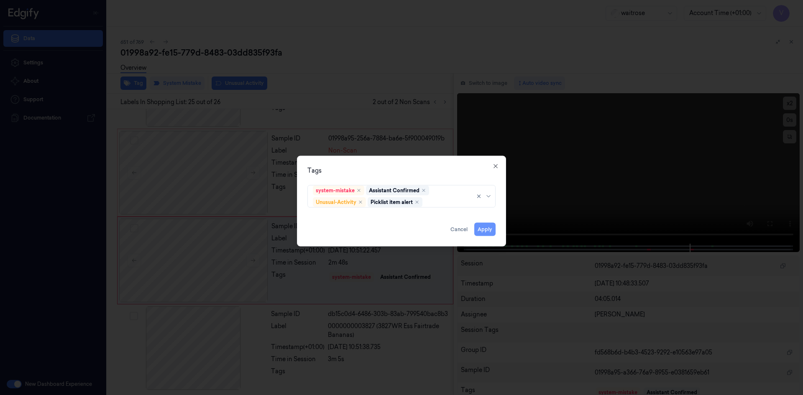
click at [484, 227] on button "Apply" at bounding box center [484, 229] width 21 height 13
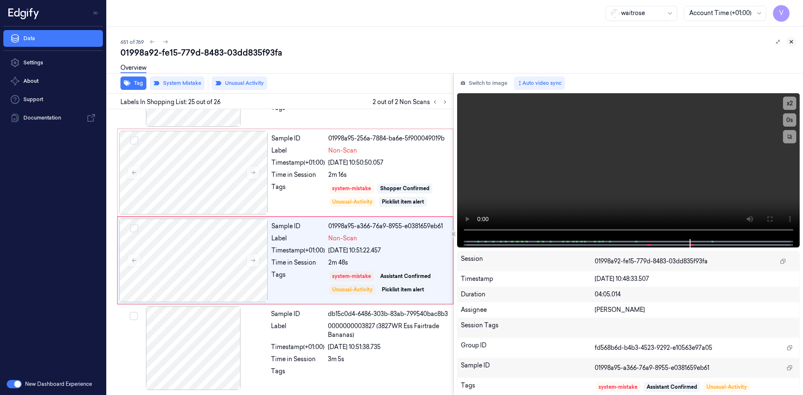
click at [792, 40] on icon at bounding box center [791, 42] width 6 height 6
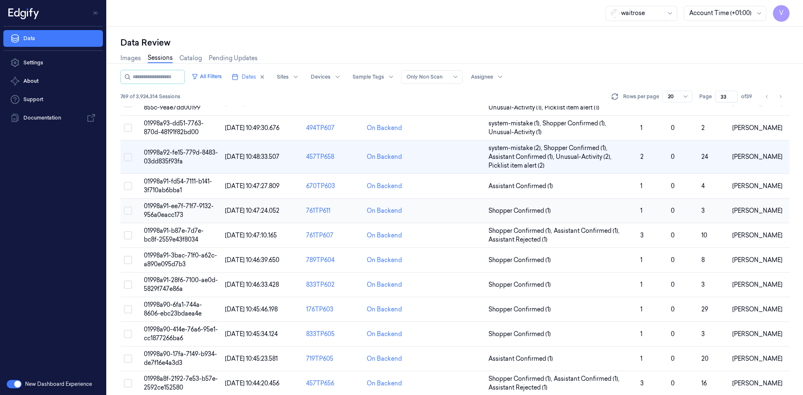
scroll to position [238, 0]
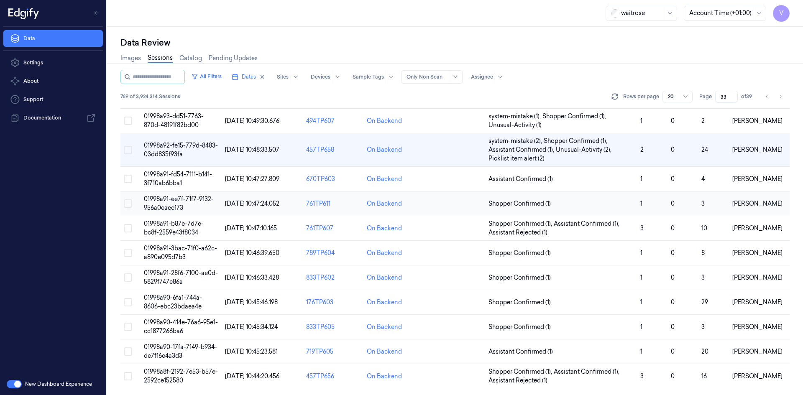
click at [176, 204] on td "01998a91-ee7f-71f7-9132-956a0eacc173" at bounding box center [181, 204] width 81 height 25
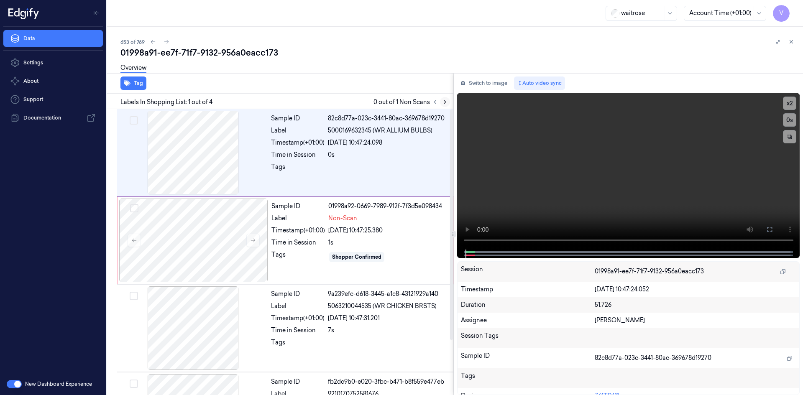
click at [443, 102] on icon at bounding box center [445, 102] width 6 height 6
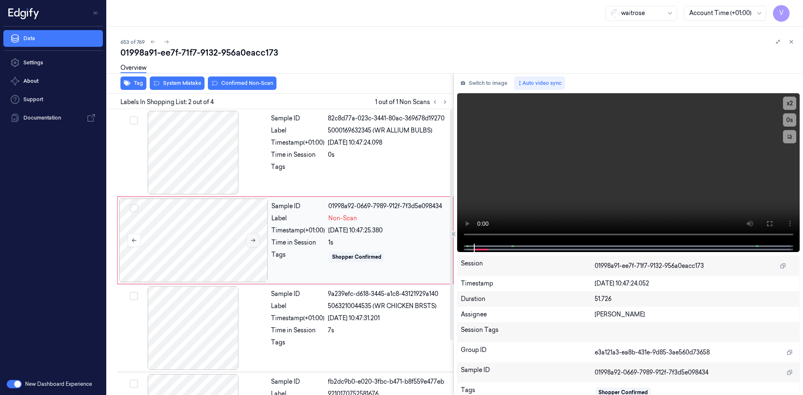
click at [252, 238] on icon at bounding box center [253, 241] width 6 height 6
click at [253, 238] on icon at bounding box center [253, 241] width 6 height 6
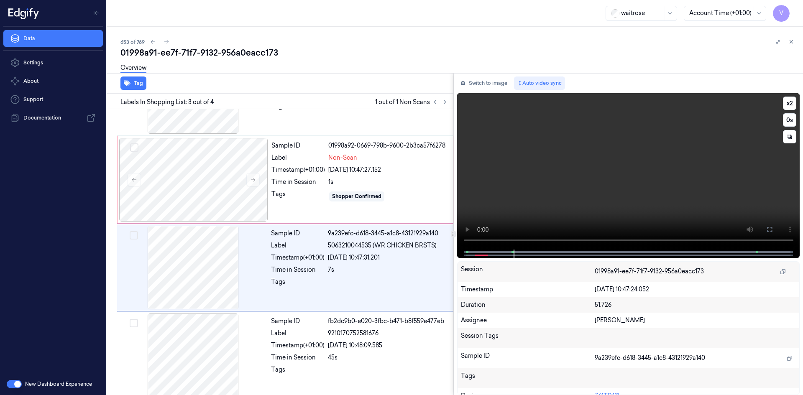
scroll to position [68, 0]
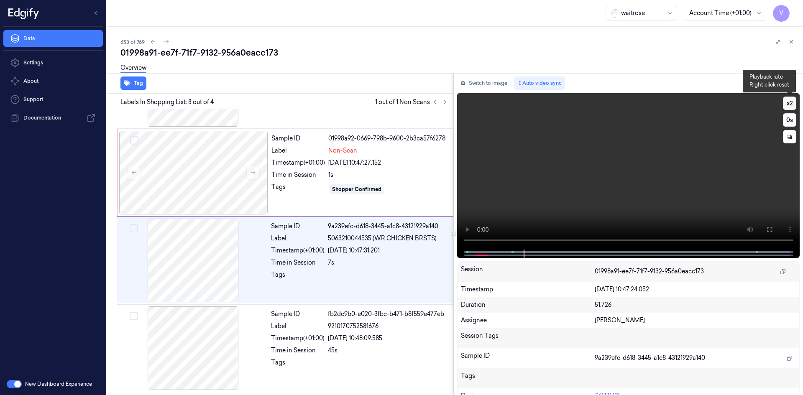
click at [788, 102] on button "x 2" at bounding box center [789, 103] width 13 height 13
click at [238, 169] on div at bounding box center [193, 173] width 149 height 84
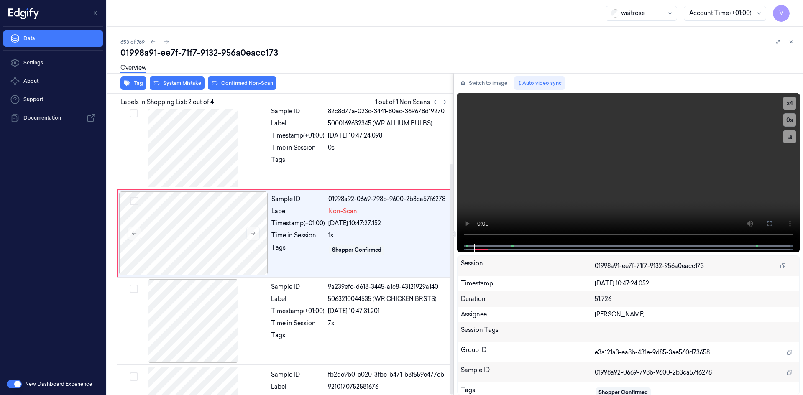
scroll to position [0, 0]
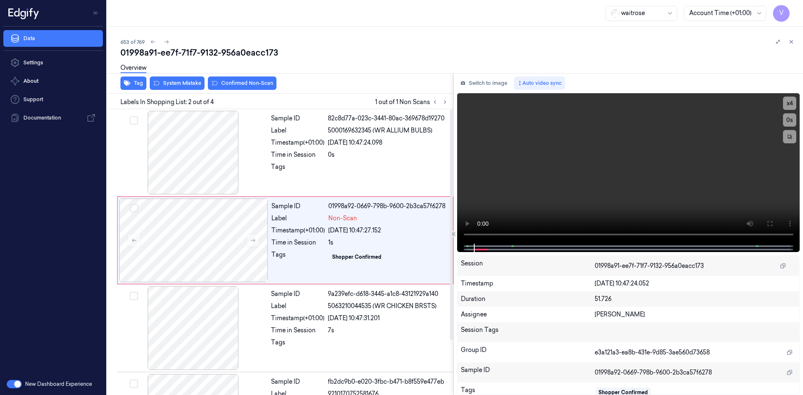
click at [183, 79] on div "Overview" at bounding box center [458, 69] width 676 height 21
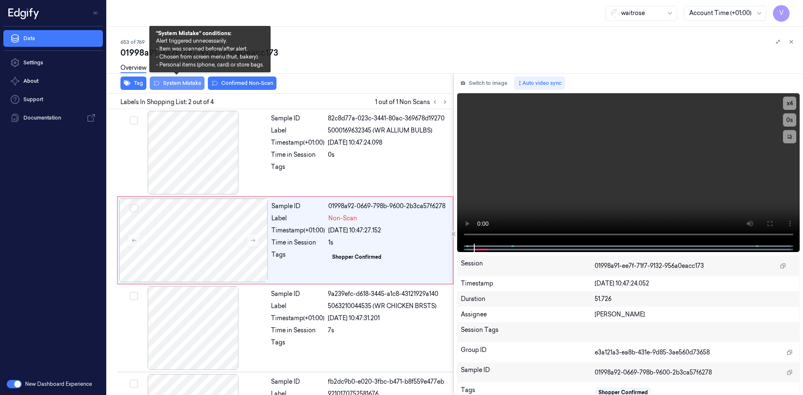
click at [189, 87] on button "System Mistake" at bounding box center [177, 83] width 55 height 13
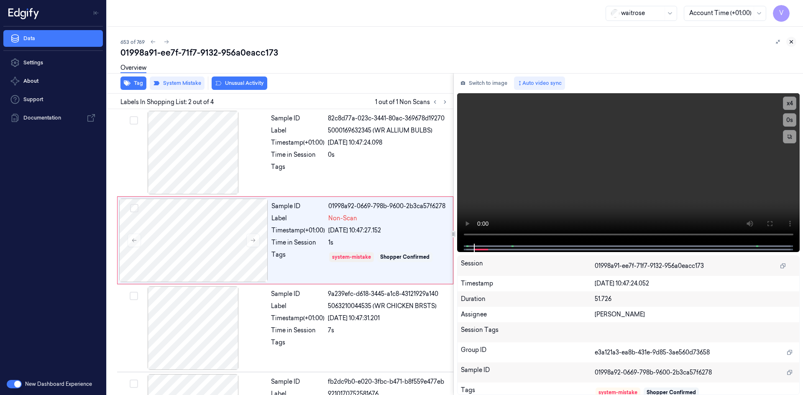
click at [791, 41] on icon at bounding box center [791, 42] width 3 height 3
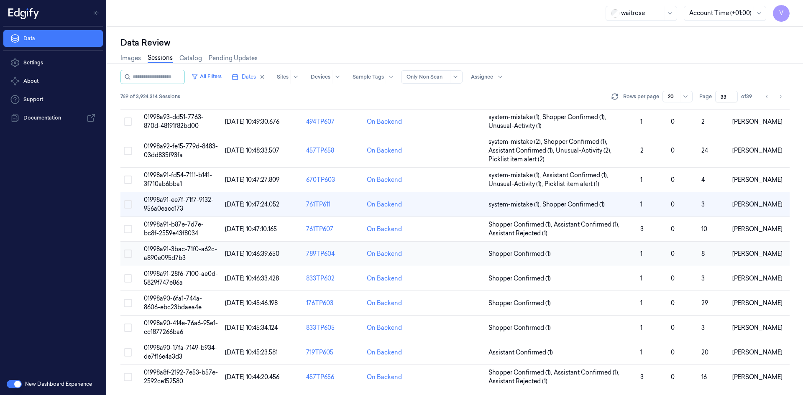
scroll to position [238, 0]
click at [172, 254] on span "01998a91-3bac-71f0-a62c-a890e095d7b3" at bounding box center [180, 253] width 73 height 16
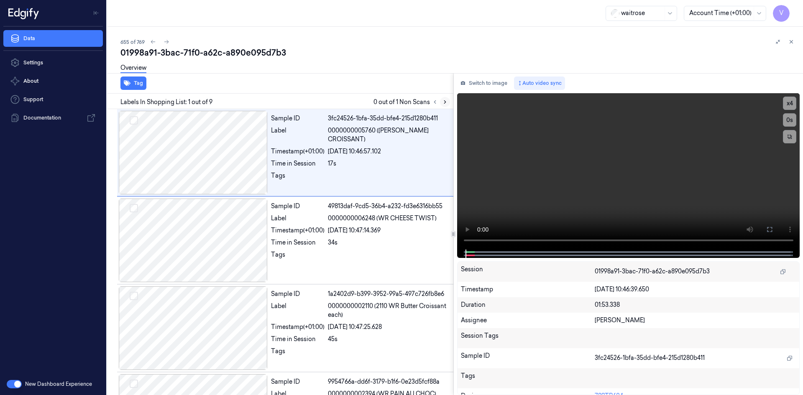
click at [444, 102] on icon at bounding box center [445, 102] width 6 height 6
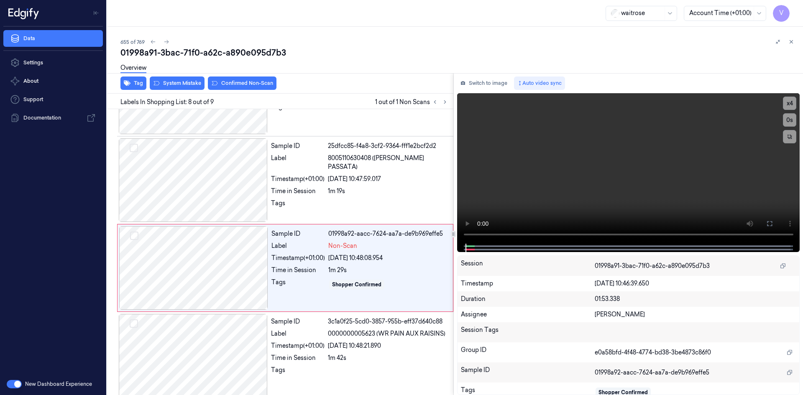
scroll to position [507, 0]
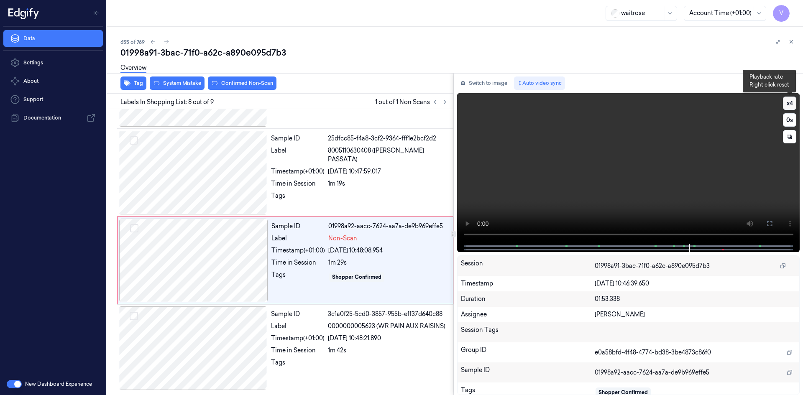
click at [790, 105] on button "x 4" at bounding box center [789, 103] width 13 height 13
click at [790, 105] on button "x 1" at bounding box center [789, 103] width 13 height 13
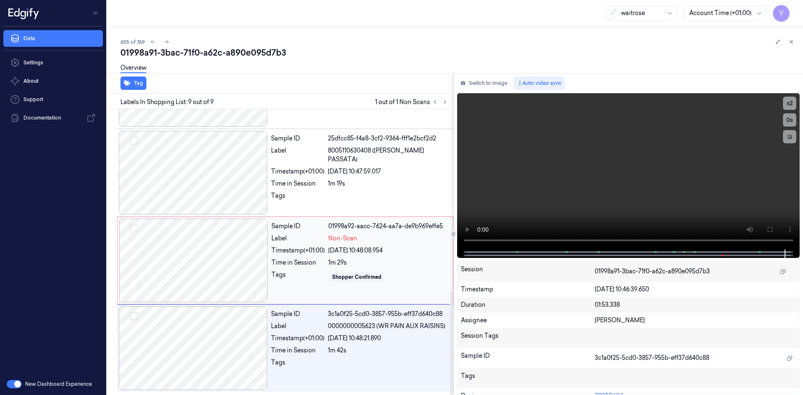
click at [218, 239] on div at bounding box center [193, 261] width 149 height 84
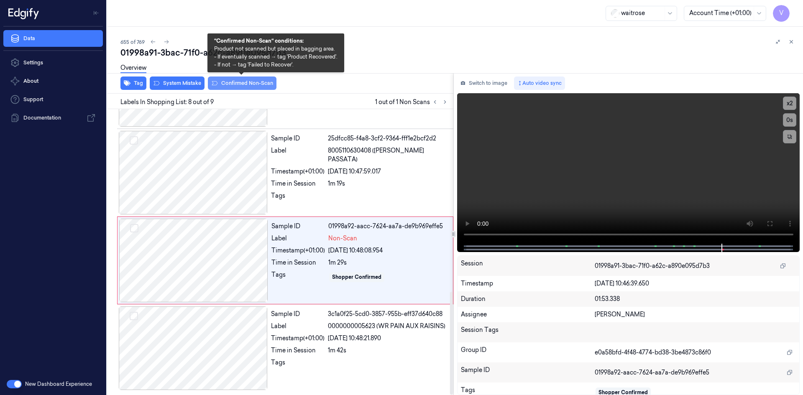
click at [260, 80] on button "Confirmed Non-Scan" at bounding box center [242, 83] width 69 height 13
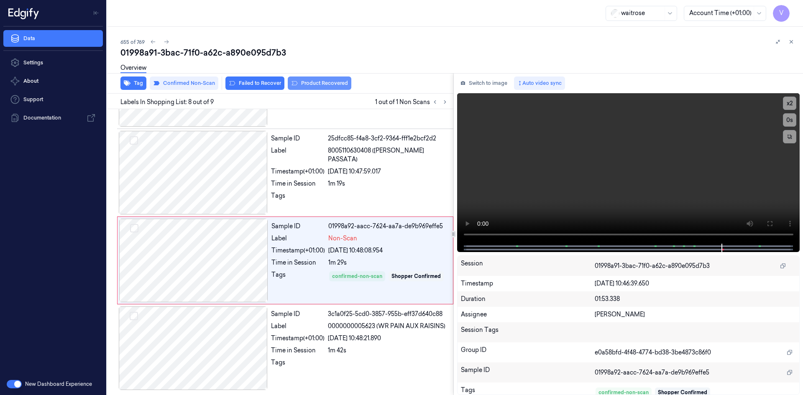
click at [302, 84] on button "Product Recovered" at bounding box center [320, 83] width 64 height 13
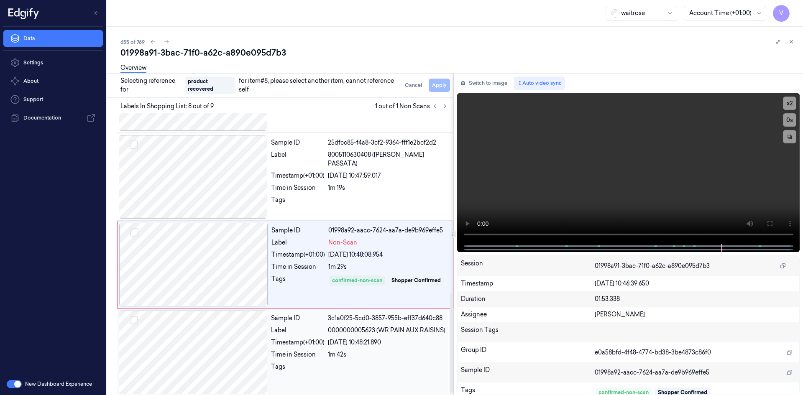
click at [285, 349] on div "Sample ID 3c1a0f25-5cd0-3857-955b-eff37d640c88 Label 0000000005623 (WR PAIN AUX…" at bounding box center [360, 353] width 184 height 84
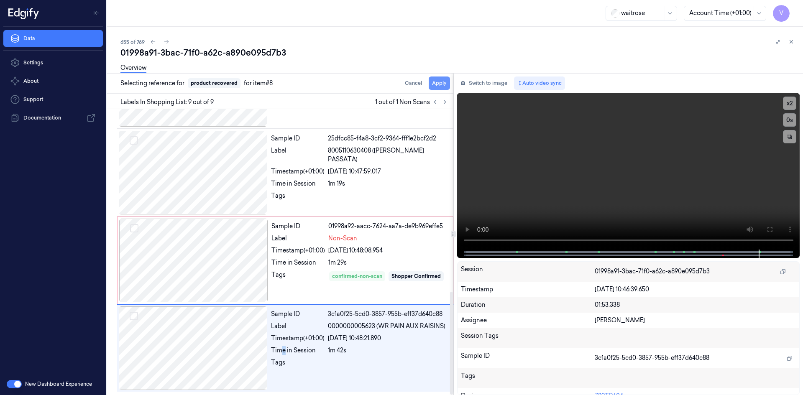
click at [435, 82] on button "Apply" at bounding box center [439, 83] width 21 height 13
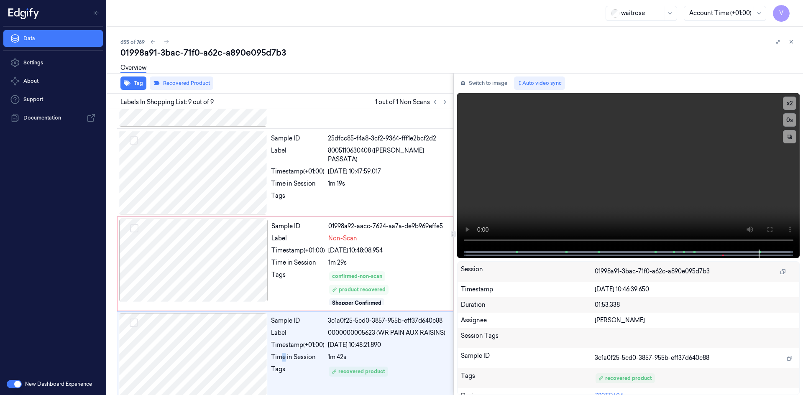
scroll to position [514, 0]
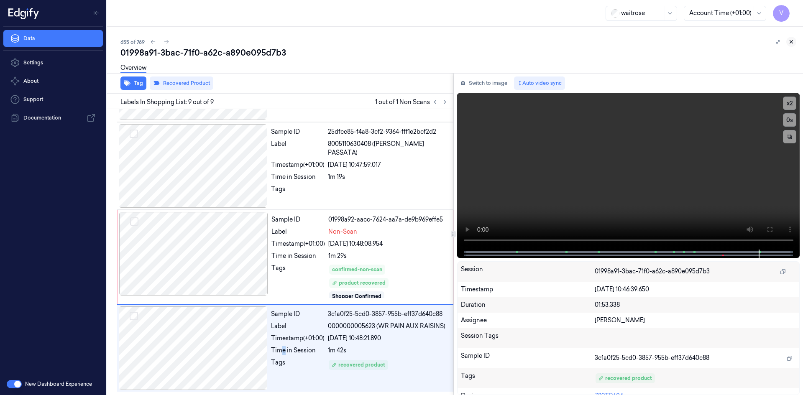
click at [793, 40] on icon at bounding box center [791, 42] width 6 height 6
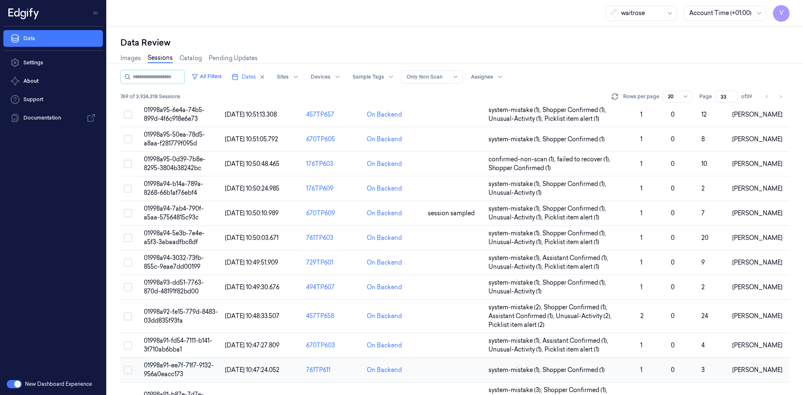
scroll to position [246, 0]
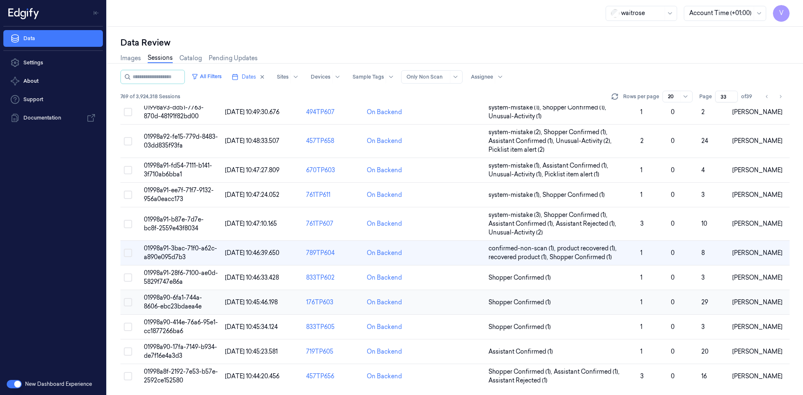
click at [176, 299] on span "01998a90-6fa1-744a-8606-ebc23bdaea4e" at bounding box center [173, 302] width 58 height 16
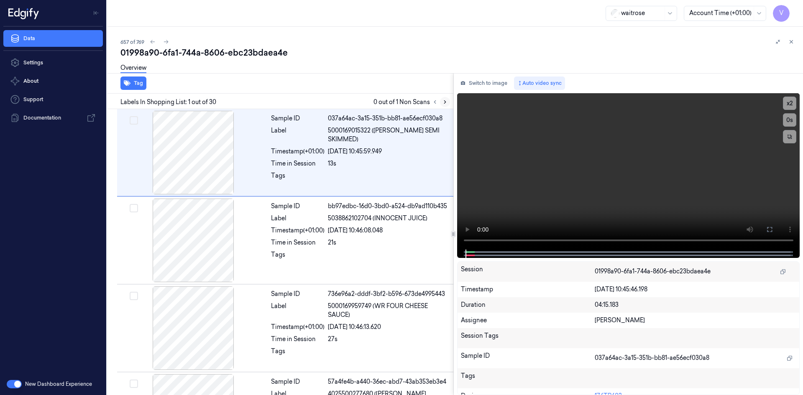
click at [446, 101] on icon at bounding box center [445, 102] width 6 height 6
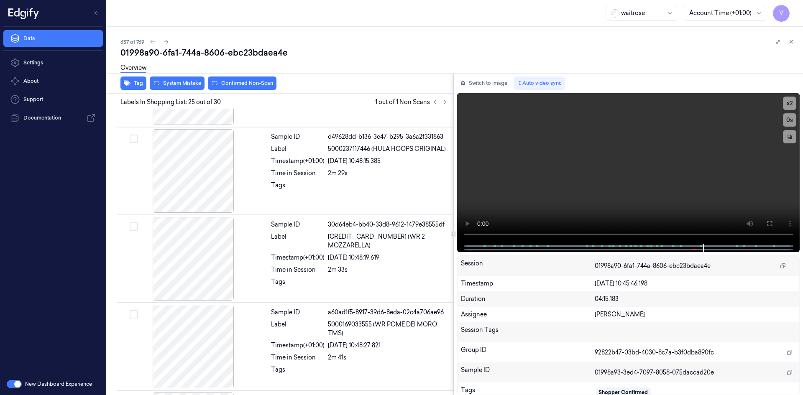
scroll to position [2008, 0]
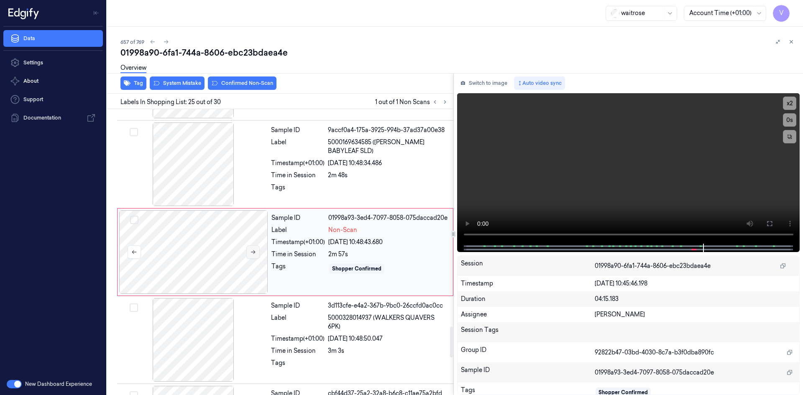
click at [251, 251] on icon at bounding box center [253, 252] width 6 height 6
click at [254, 251] on icon at bounding box center [253, 252] width 6 height 6
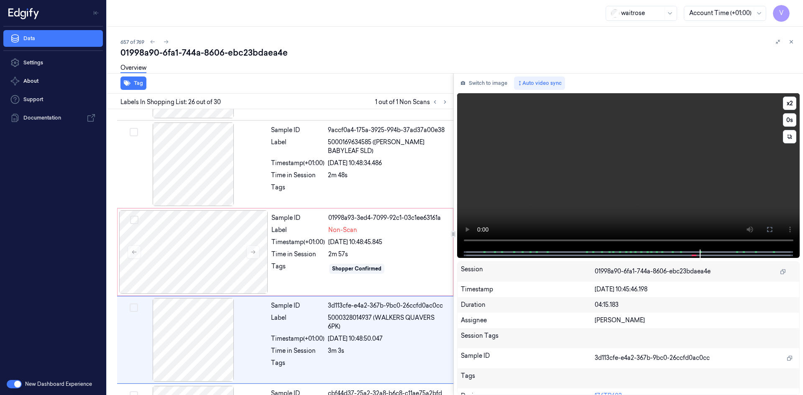
scroll to position [2096, 0]
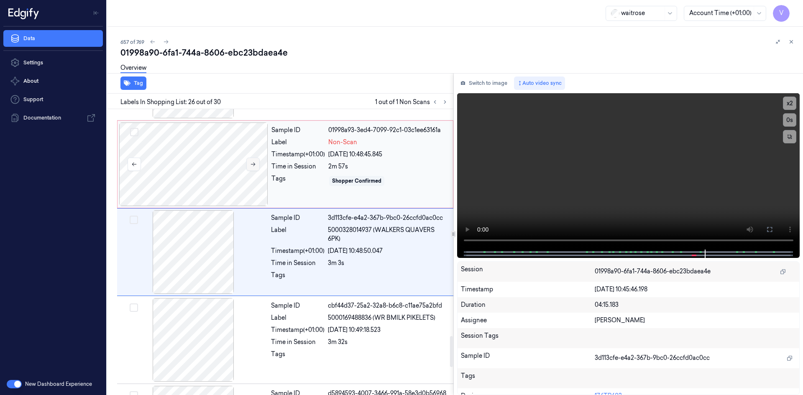
click at [254, 164] on icon at bounding box center [253, 164] width 6 height 6
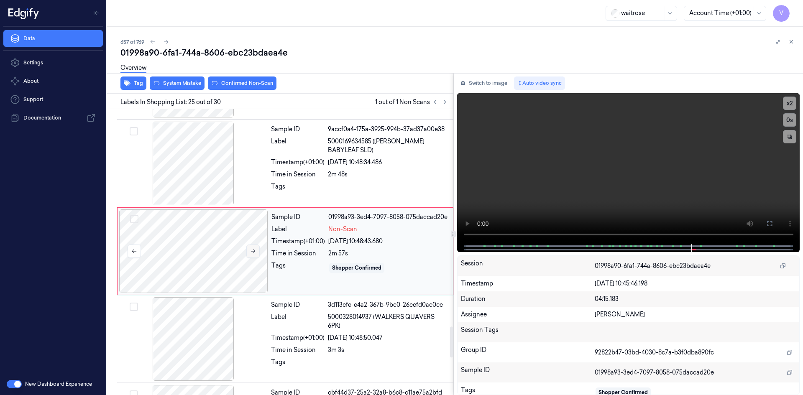
scroll to position [2008, 0]
click at [245, 254] on div at bounding box center [193, 252] width 149 height 84
click at [249, 253] on button at bounding box center [252, 252] width 13 height 13
click at [251, 251] on icon at bounding box center [253, 252] width 6 height 6
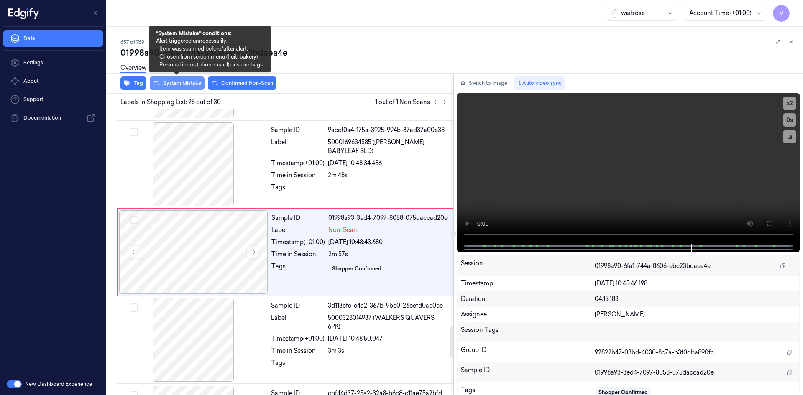
click at [185, 82] on button "System Mistake" at bounding box center [177, 83] width 55 height 13
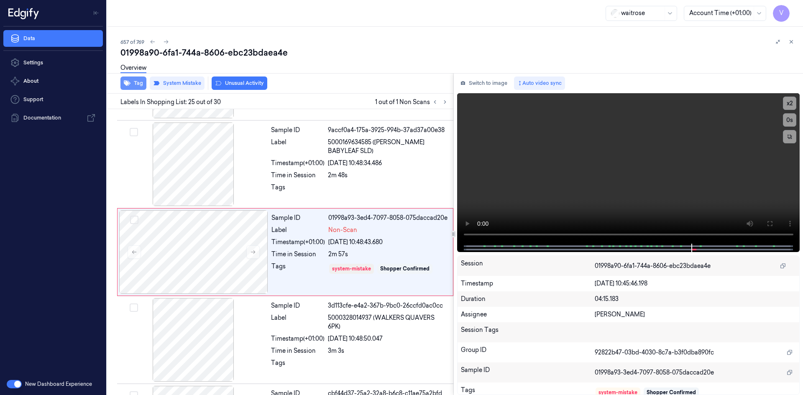
click at [132, 82] on button "Tag" at bounding box center [133, 83] width 26 height 13
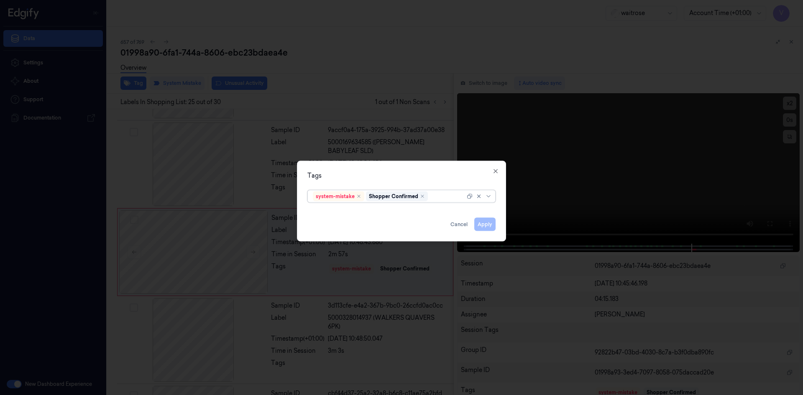
click at [440, 197] on div at bounding box center [448, 196] width 36 height 9
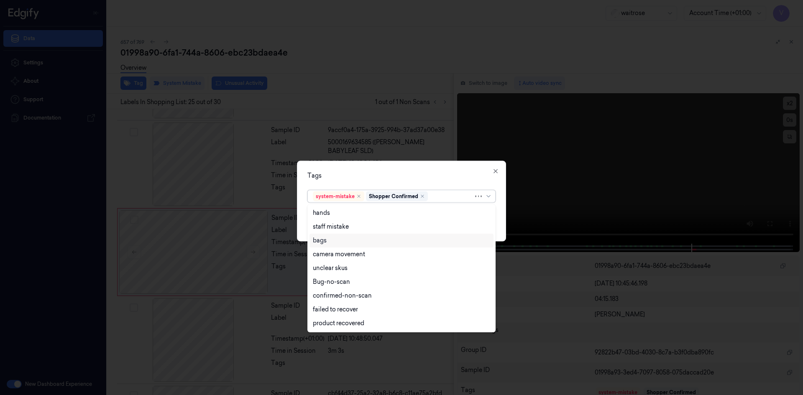
click at [333, 243] on div "bags" at bounding box center [401, 240] width 177 height 9
click at [391, 178] on div "Tags" at bounding box center [401, 175] width 188 height 9
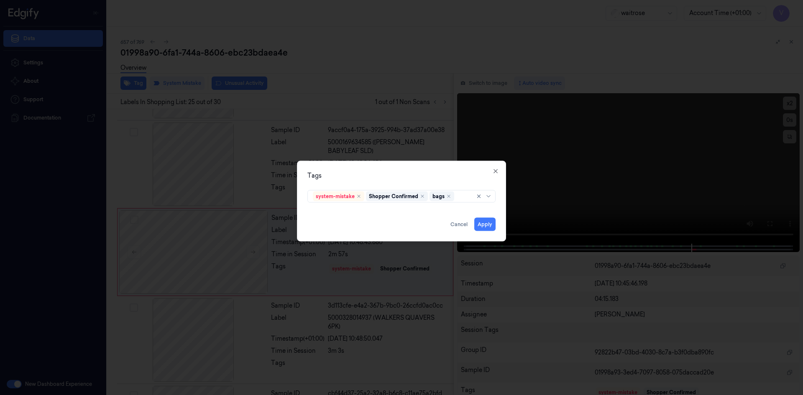
click at [497, 223] on div "Tags system-mistake Shopper Confirmed bags Apply Cancel Close" at bounding box center [401, 201] width 209 height 81
click at [488, 225] on button "Apply" at bounding box center [484, 223] width 21 height 13
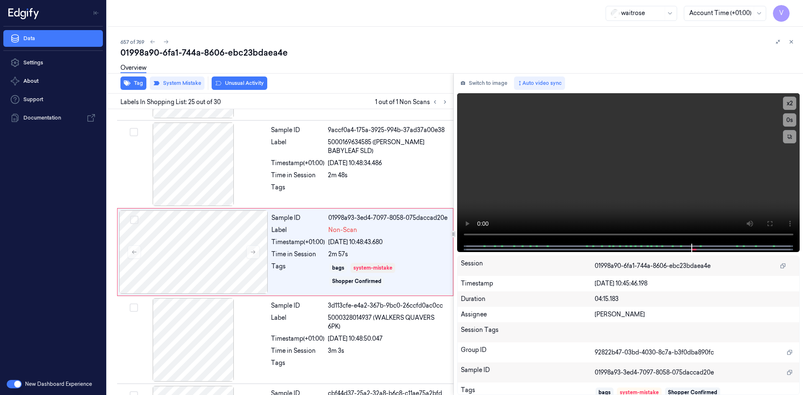
drag, startPoint x: 792, startPoint y: 43, endPoint x: 789, endPoint y: 59, distance: 16.6
click at [792, 43] on icon at bounding box center [791, 42] width 6 height 6
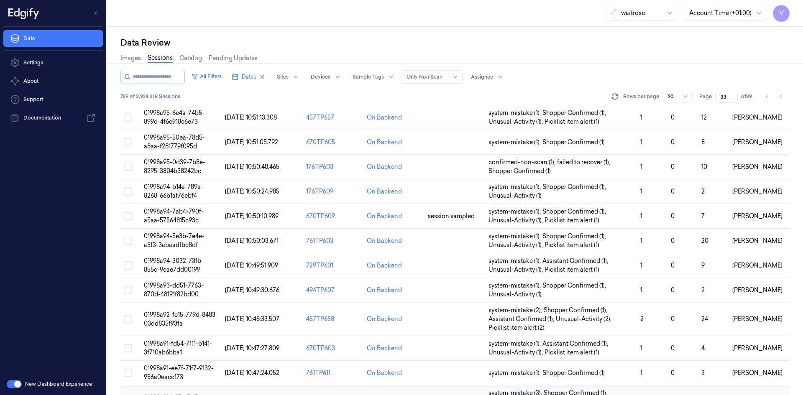
scroll to position [246, 0]
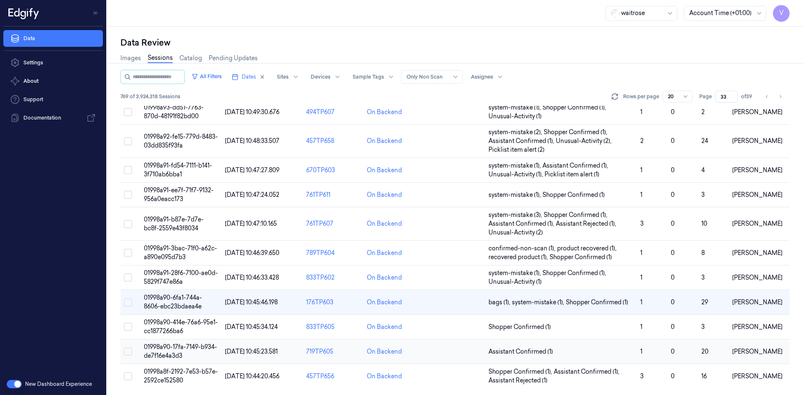
click at [175, 349] on span "01998a90-17fa-7149-b934-de7f16e4a3d3" at bounding box center [180, 351] width 73 height 16
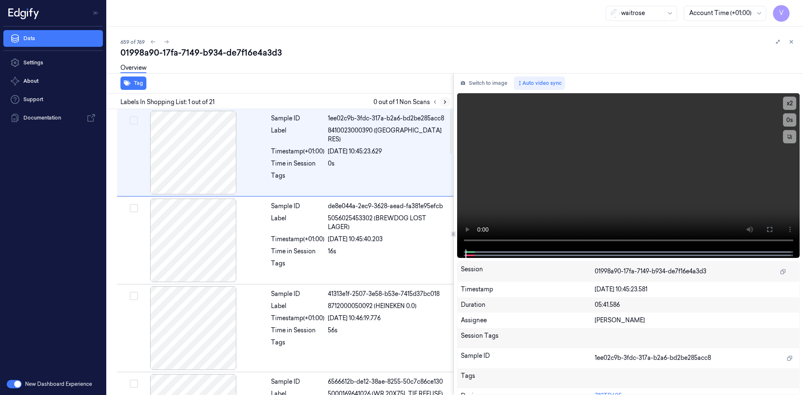
click at [445, 99] on icon at bounding box center [445, 102] width 6 height 6
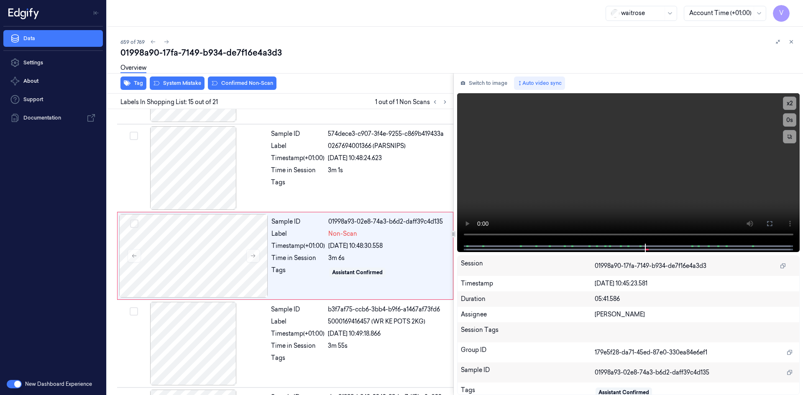
scroll to position [1130, 0]
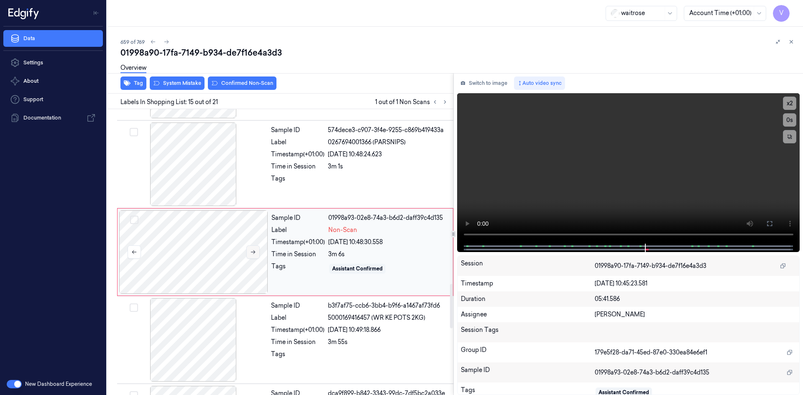
click at [252, 252] on icon at bounding box center [253, 253] width 5 height 4
click at [788, 100] on button "x 2" at bounding box center [789, 103] width 13 height 13
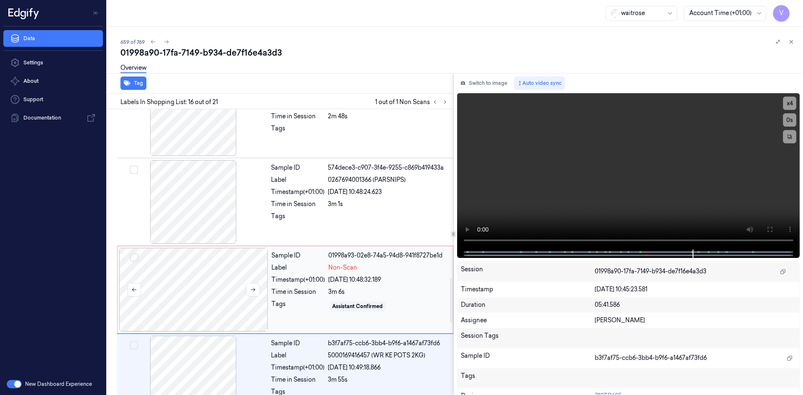
click at [174, 284] on div at bounding box center [193, 290] width 149 height 84
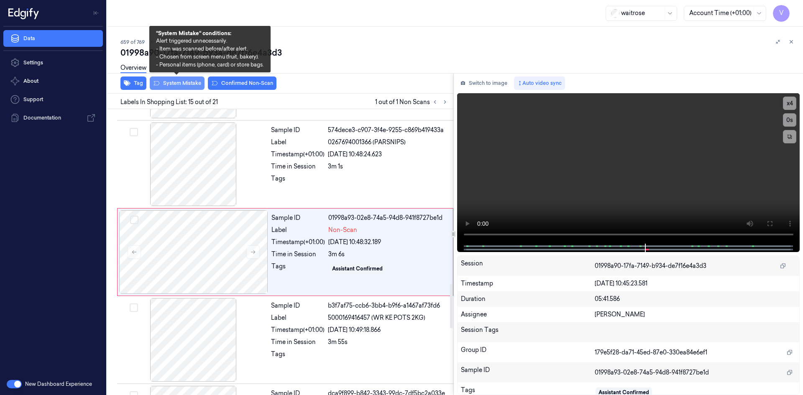
click at [193, 83] on button "System Mistake" at bounding box center [177, 83] width 55 height 13
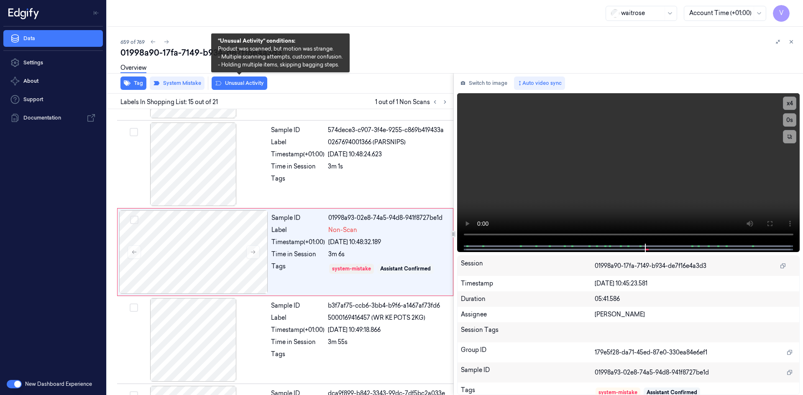
click at [246, 83] on button "Unusual Activity" at bounding box center [240, 83] width 56 height 13
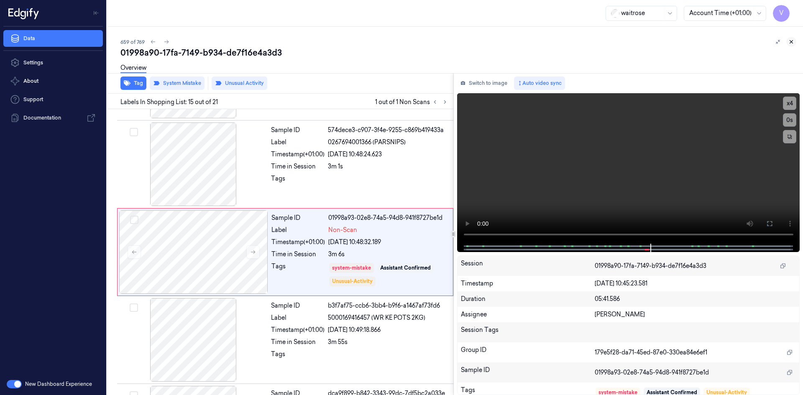
click at [791, 41] on icon at bounding box center [791, 42] width 3 height 3
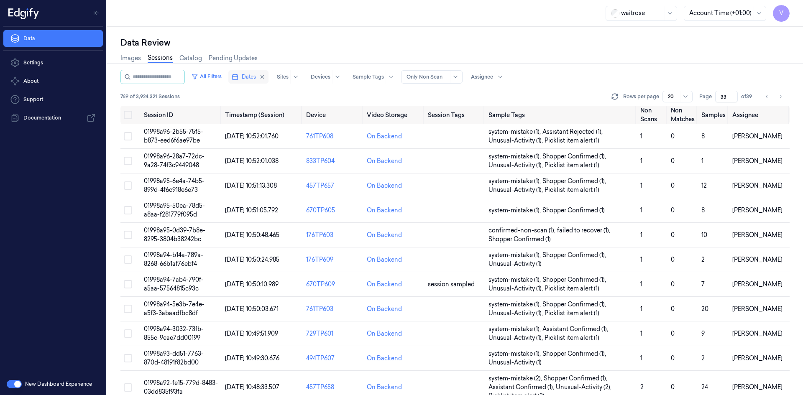
click at [255, 75] on span "Dates" at bounding box center [249, 77] width 14 height 8
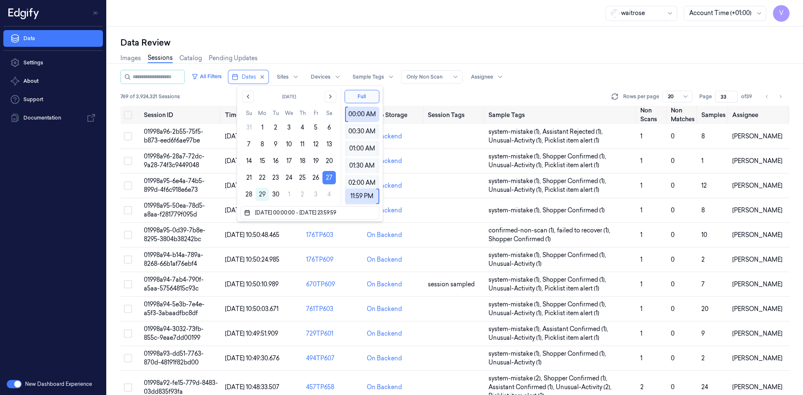
click at [329, 177] on button "27" at bounding box center [328, 177] width 13 height 13
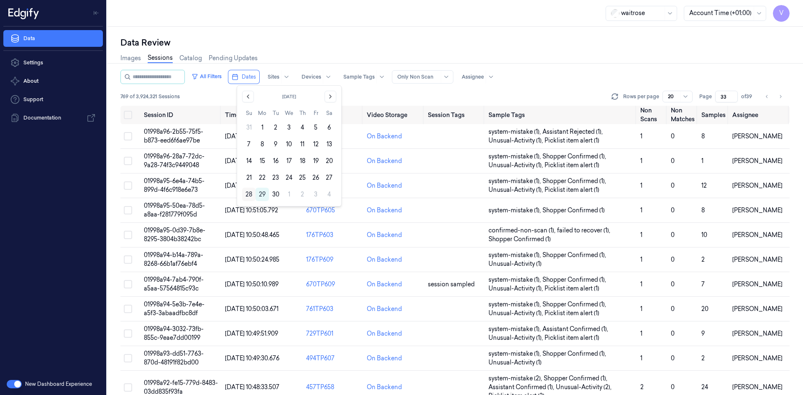
click at [248, 194] on button "28" at bounding box center [248, 194] width 13 height 13
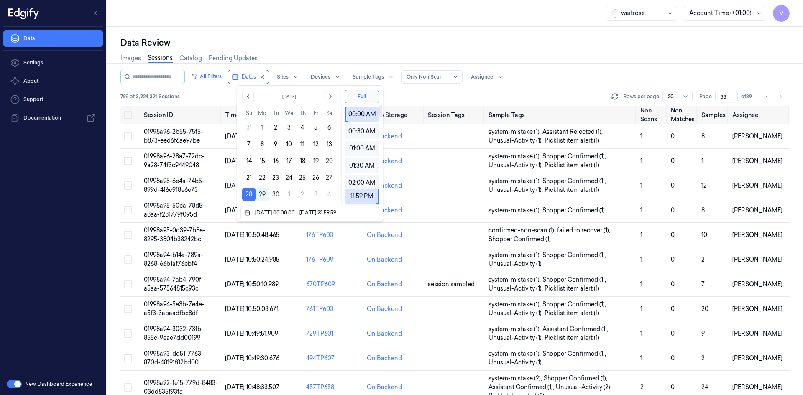
click at [373, 30] on div "Data Review Images Sessions Catalog Pending Updates All Filters Dates Sites Dev…" at bounding box center [455, 211] width 696 height 368
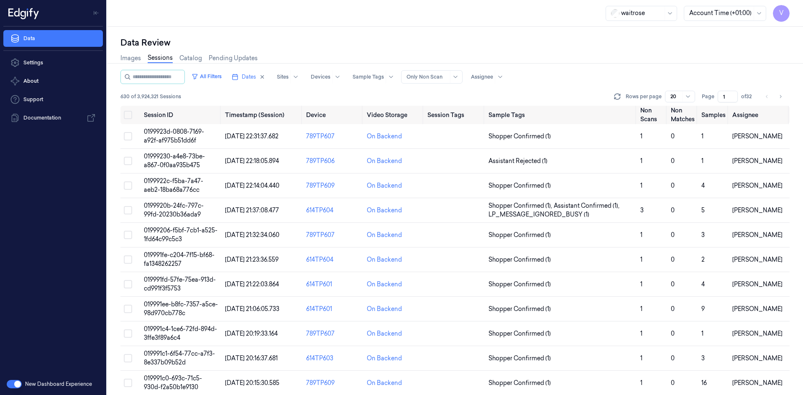
drag, startPoint x: 728, startPoint y: 97, endPoint x: 711, endPoint y: 101, distance: 17.1
click at [711, 101] on div "Page 1 of 32" at bounding box center [728, 97] width 53 height 12
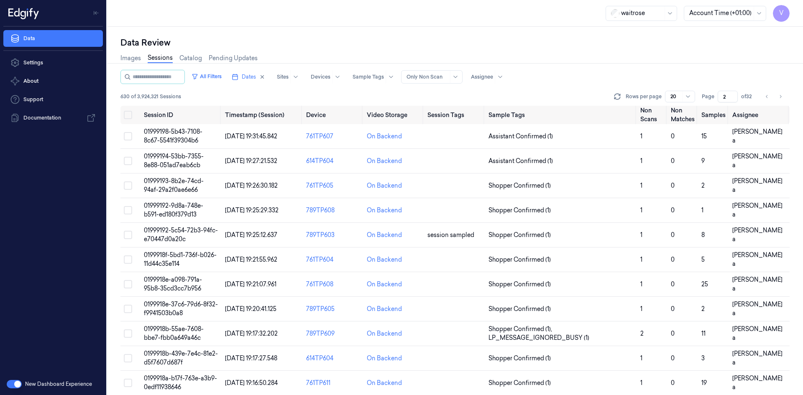
drag, startPoint x: 729, startPoint y: 95, endPoint x: 710, endPoint y: 102, distance: 20.7
click at [710, 102] on div "Page 2 of 32" at bounding box center [728, 97] width 53 height 12
type input "1"
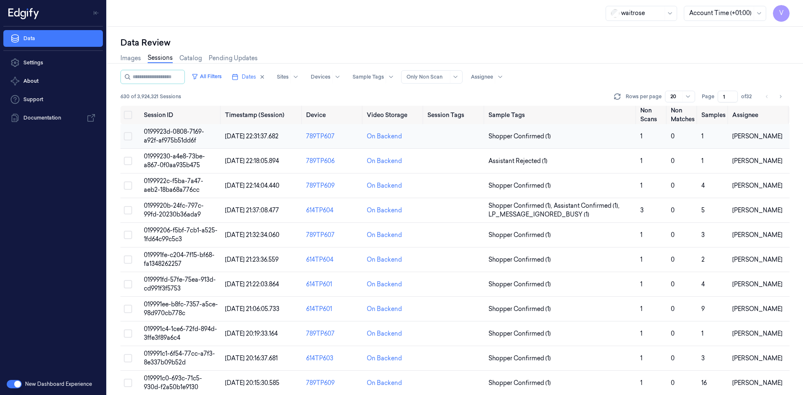
click at [178, 133] on span "0199923d-0808-7169-a92f-af975b51dd6f" at bounding box center [174, 136] width 60 height 16
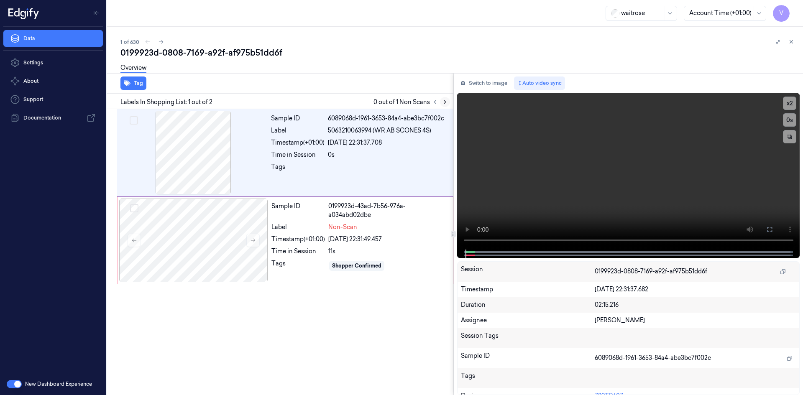
click at [443, 101] on icon at bounding box center [445, 102] width 6 height 6
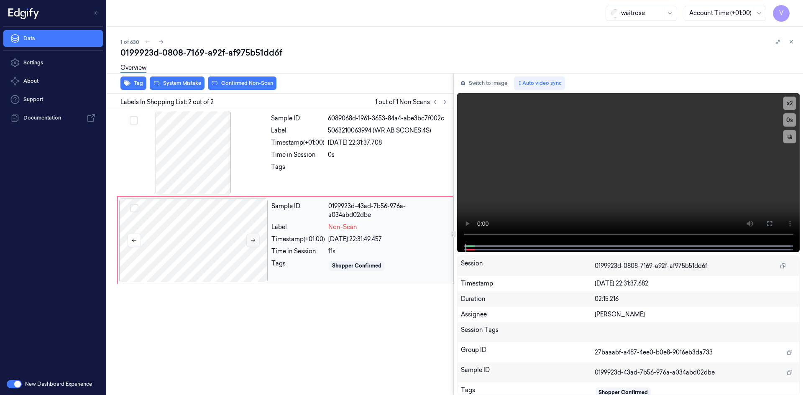
click at [252, 240] on icon at bounding box center [253, 241] width 6 height 6
click at [792, 42] on icon at bounding box center [791, 42] width 6 height 6
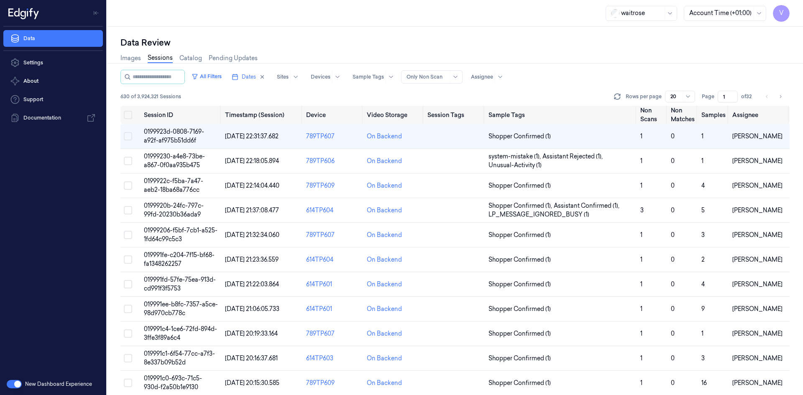
click at [177, 141] on span "0199923d-0808-7169-a92f-af975b51dd6f" at bounding box center [174, 136] width 60 height 16
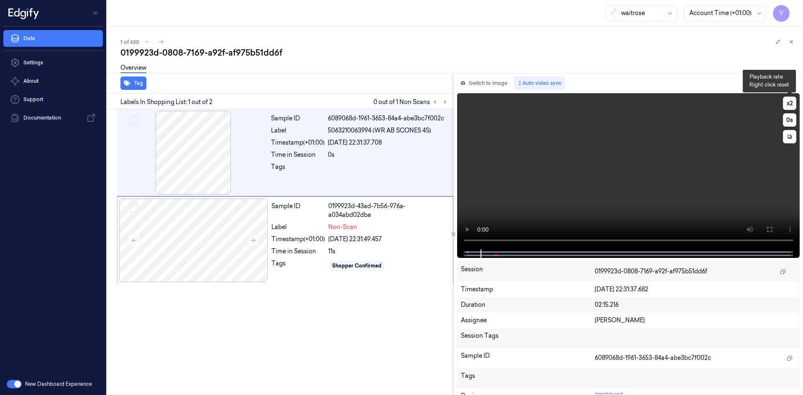
click at [791, 100] on button "x 2" at bounding box center [789, 103] width 13 height 13
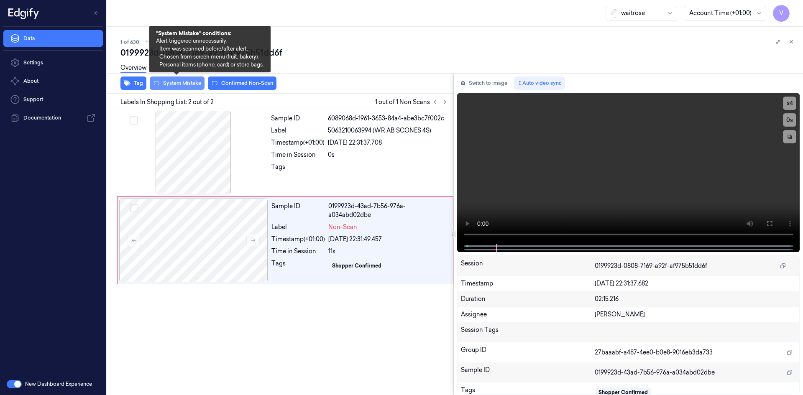
click at [184, 82] on button "System Mistake" at bounding box center [177, 83] width 55 height 13
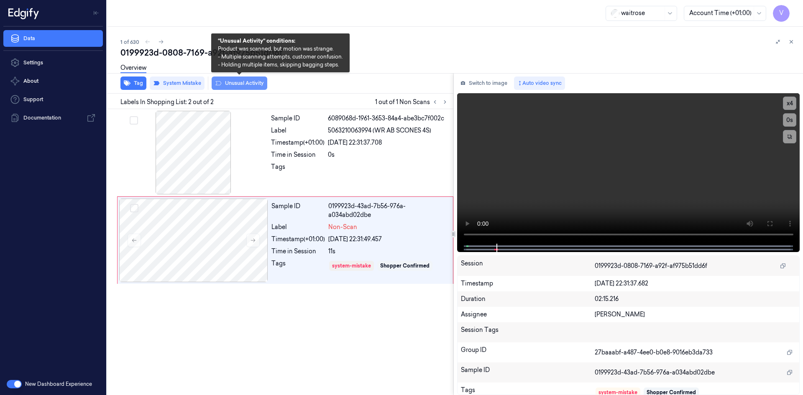
click at [241, 84] on button "Unusual Activity" at bounding box center [240, 83] width 56 height 13
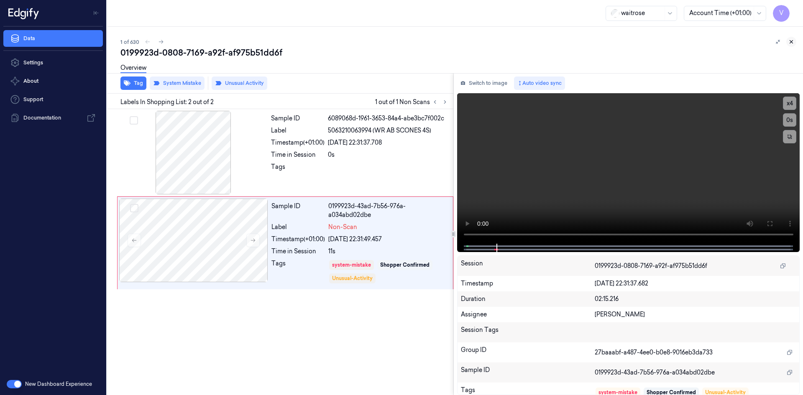
click at [790, 42] on icon at bounding box center [791, 42] width 6 height 6
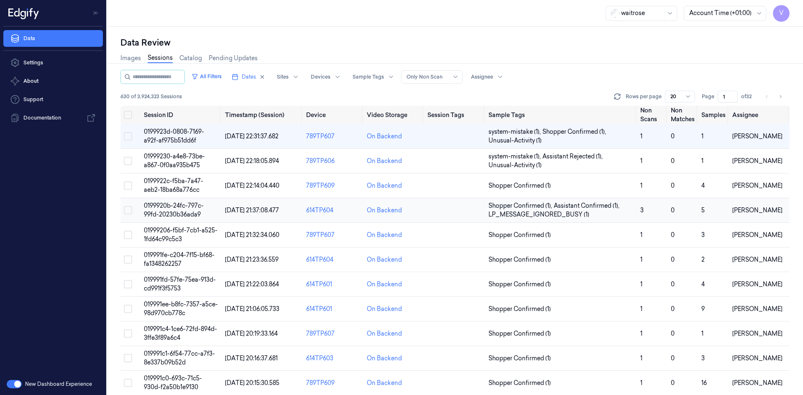
click at [184, 207] on span "0199920b-24fc-797c-99fd-20230b36ada9" at bounding box center [174, 210] width 60 height 16
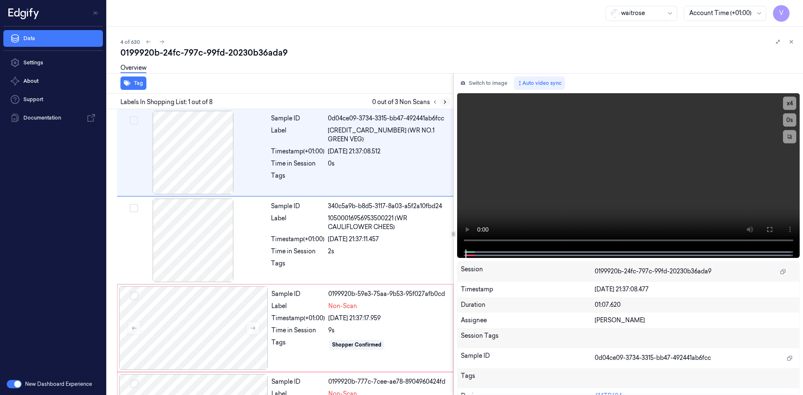
click at [446, 102] on icon at bounding box center [445, 102] width 6 height 6
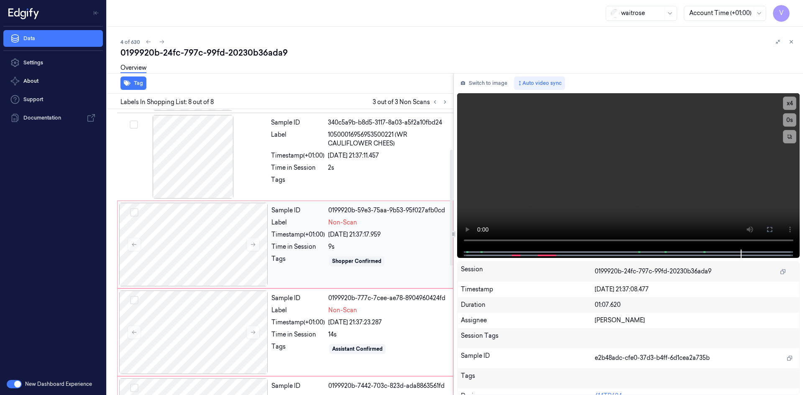
scroll to position [167, 0]
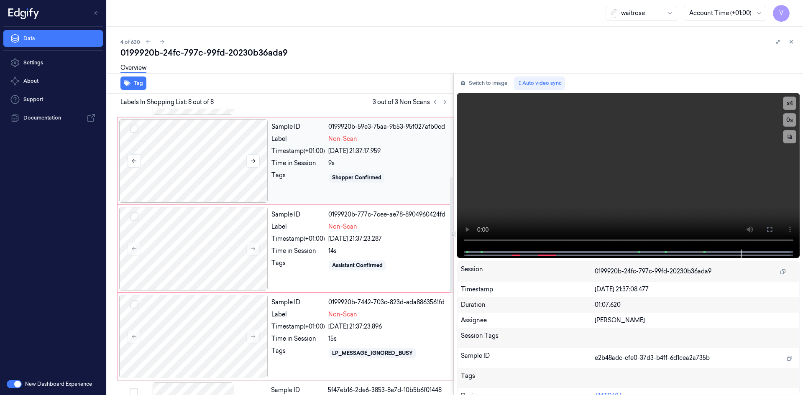
click at [243, 166] on div at bounding box center [193, 161] width 149 height 84
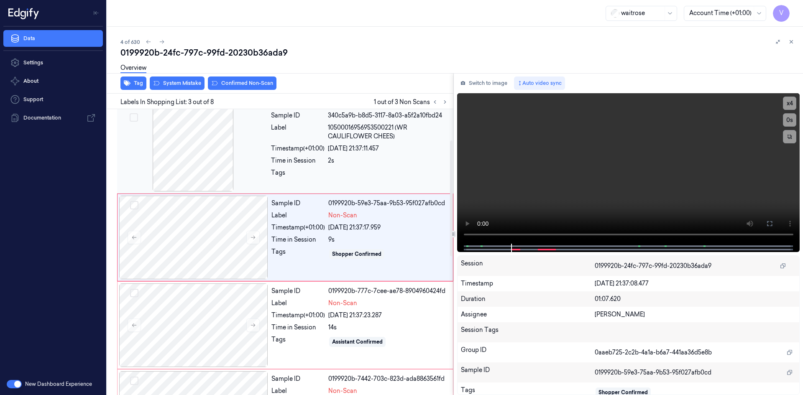
scroll to position [76, 0]
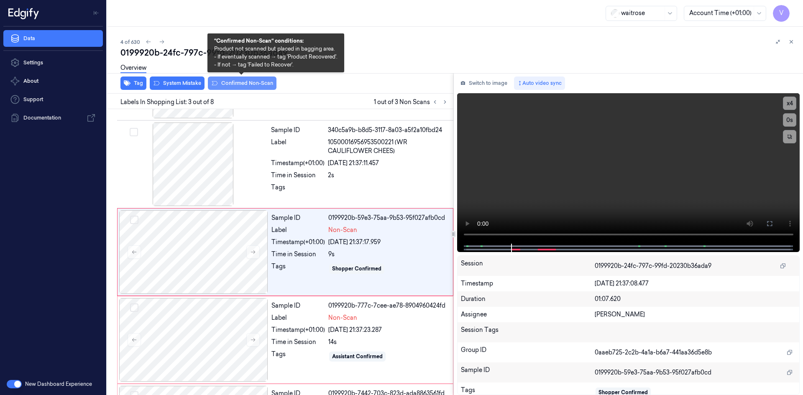
click at [240, 83] on button "Confirmed Non-Scan" at bounding box center [242, 83] width 69 height 13
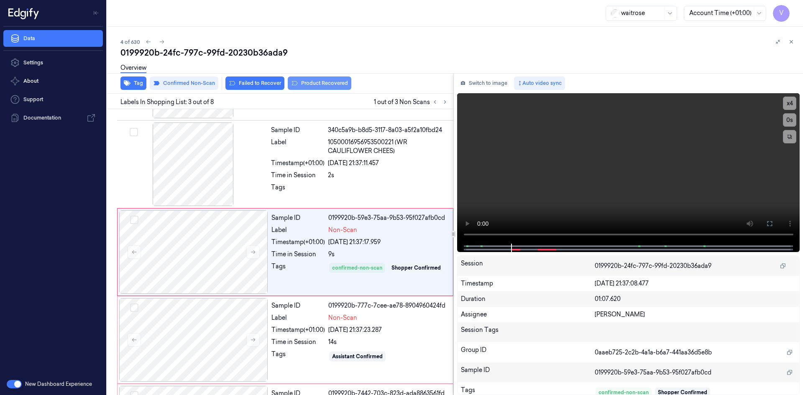
click at [321, 82] on button "Product Recovered" at bounding box center [320, 83] width 64 height 13
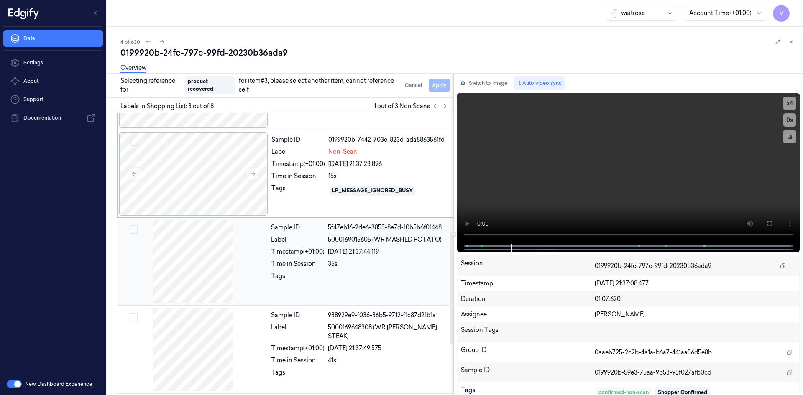
scroll to position [411, 0]
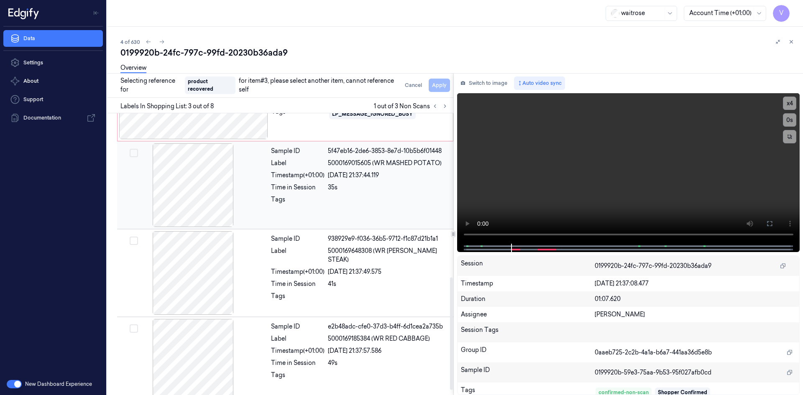
click at [253, 183] on div at bounding box center [193, 185] width 149 height 84
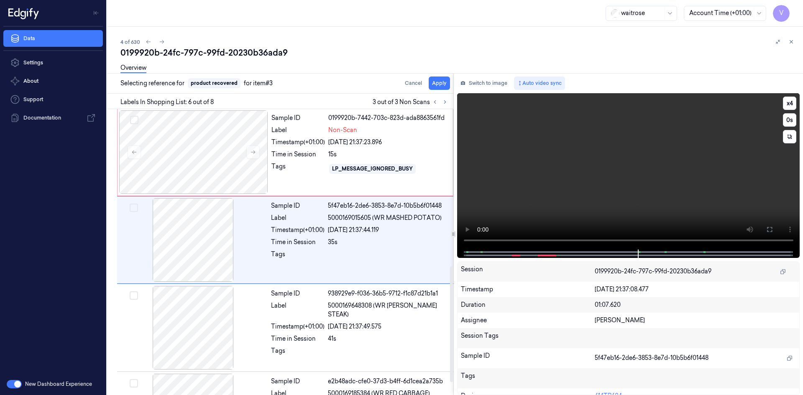
scroll to position [340, 0]
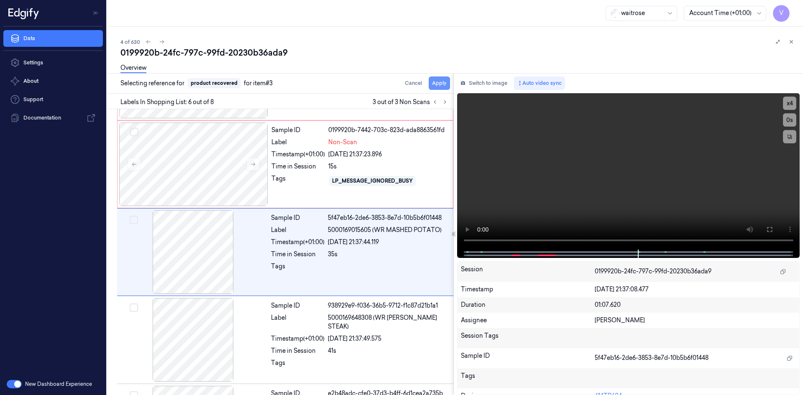
click at [441, 84] on button "Apply" at bounding box center [439, 83] width 21 height 13
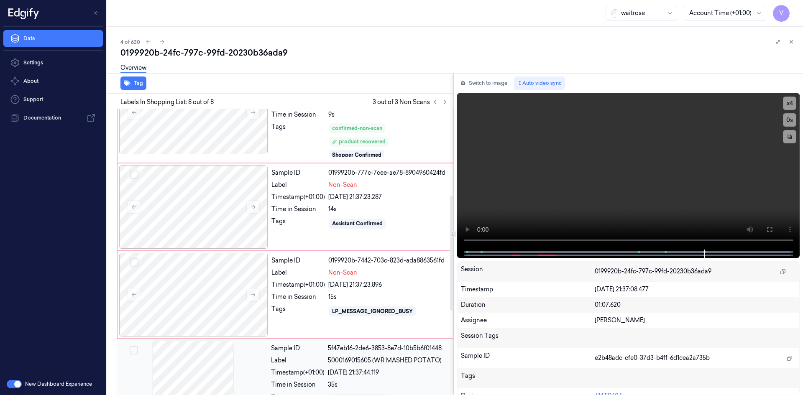
scroll to position [217, 0]
click at [255, 204] on icon at bounding box center [253, 206] width 6 height 6
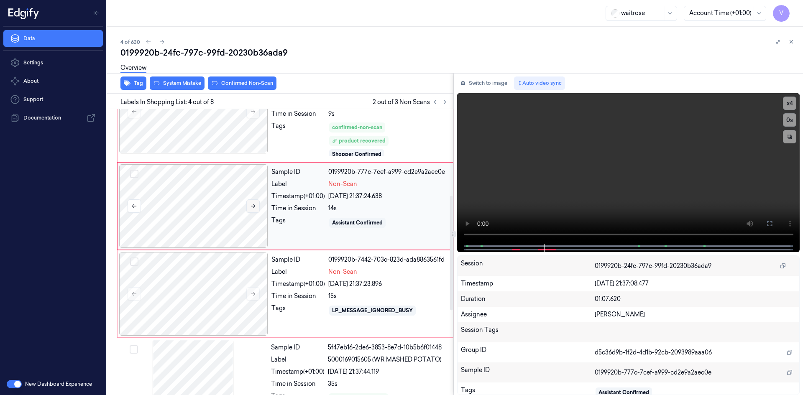
scroll to position [171, 0]
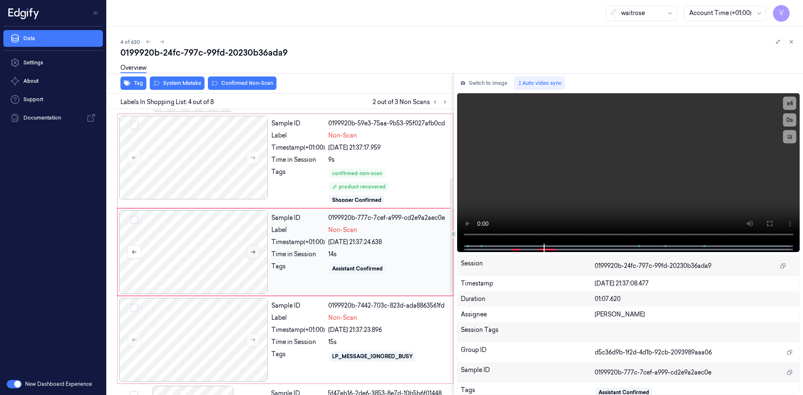
click at [254, 252] on icon at bounding box center [253, 253] width 5 height 4
click at [252, 251] on icon at bounding box center [253, 252] width 6 height 6
click at [307, 241] on div "Timestamp (+01:00)" at bounding box center [298, 242] width 54 height 9
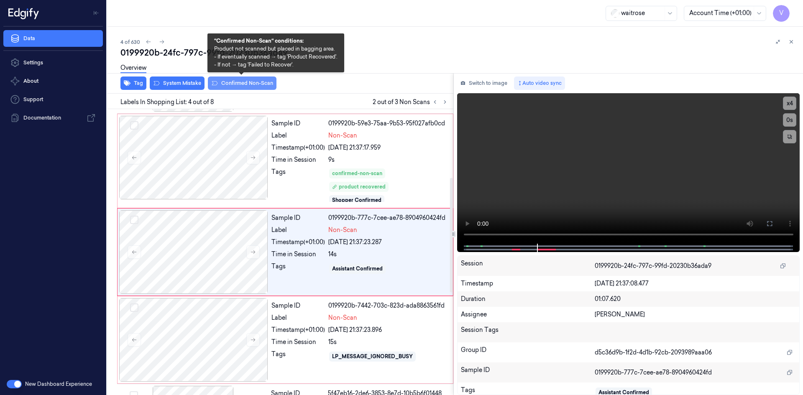
click at [240, 81] on button "Confirmed Non-Scan" at bounding box center [242, 83] width 69 height 13
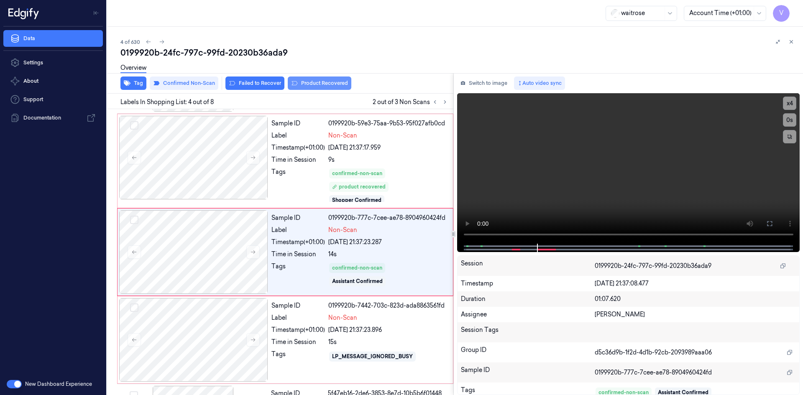
click at [325, 82] on button "Product Recovered" at bounding box center [320, 83] width 64 height 13
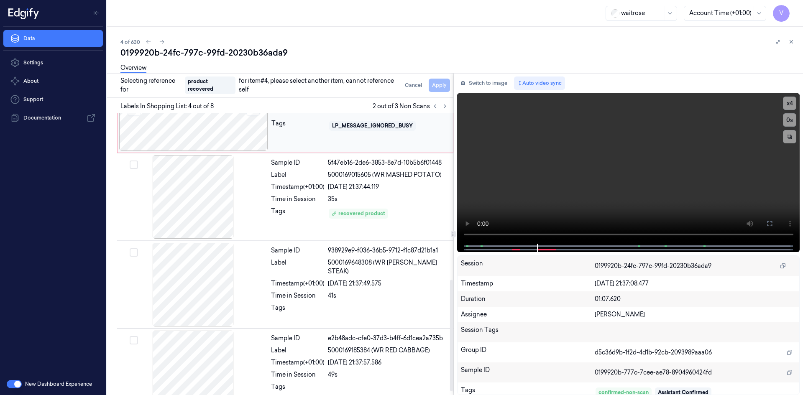
scroll to position [424, 0]
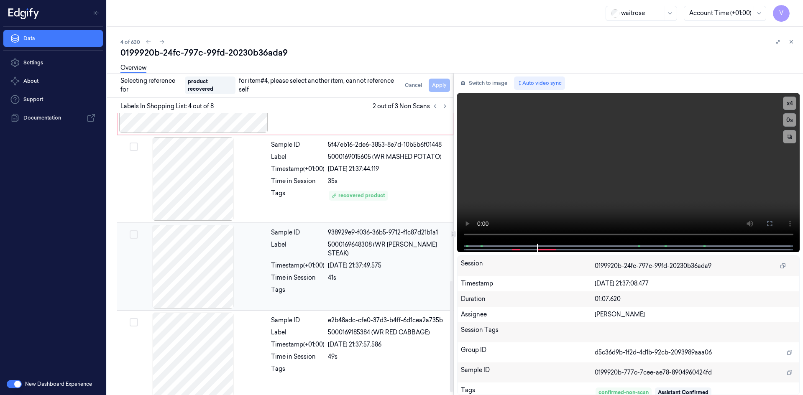
click at [279, 261] on div "Timestamp (+01:00)" at bounding box center [298, 265] width 54 height 9
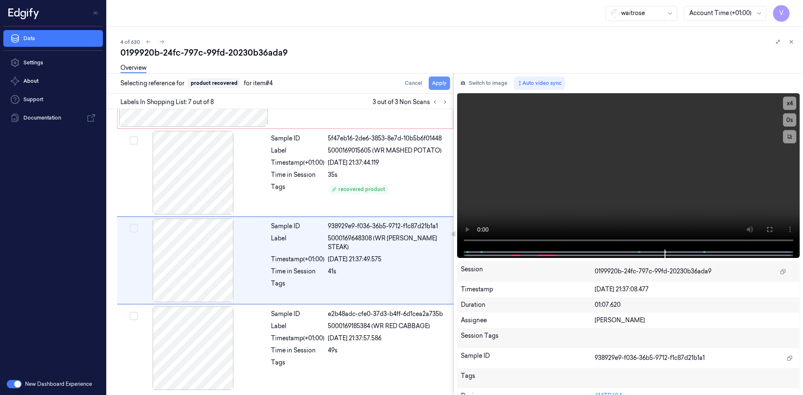
click at [436, 80] on button "Apply" at bounding box center [439, 83] width 21 height 13
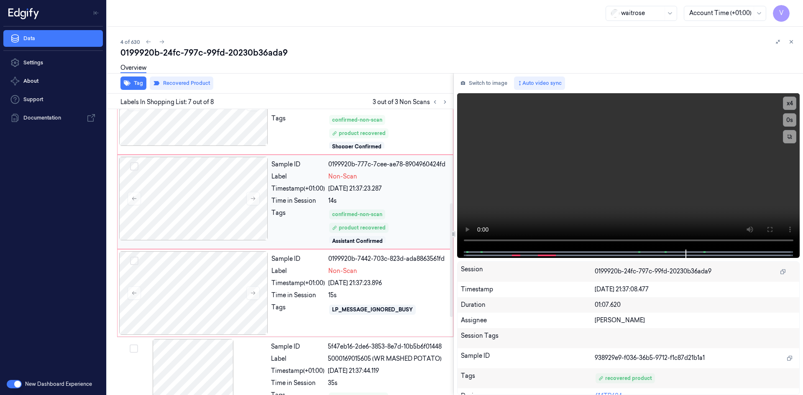
scroll to position [265, 0]
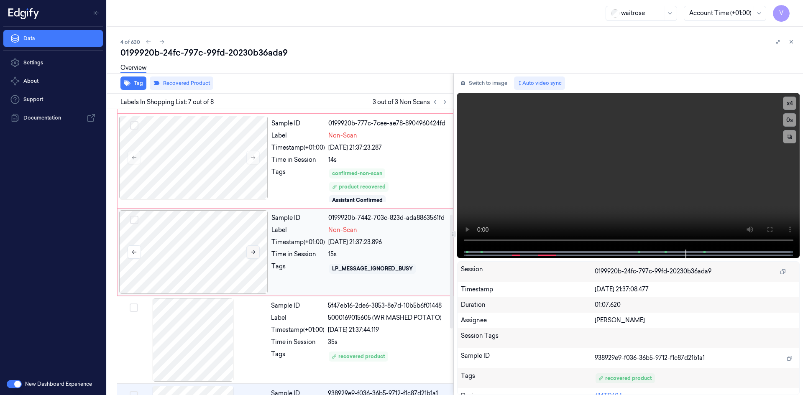
click at [253, 248] on button at bounding box center [252, 252] width 13 height 13
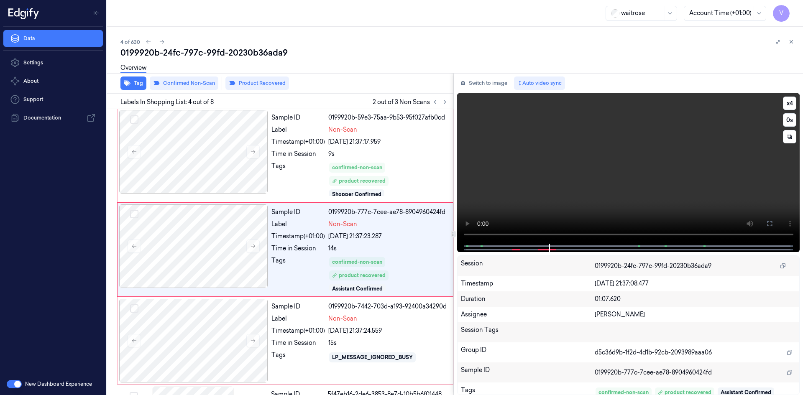
scroll to position [174, 0]
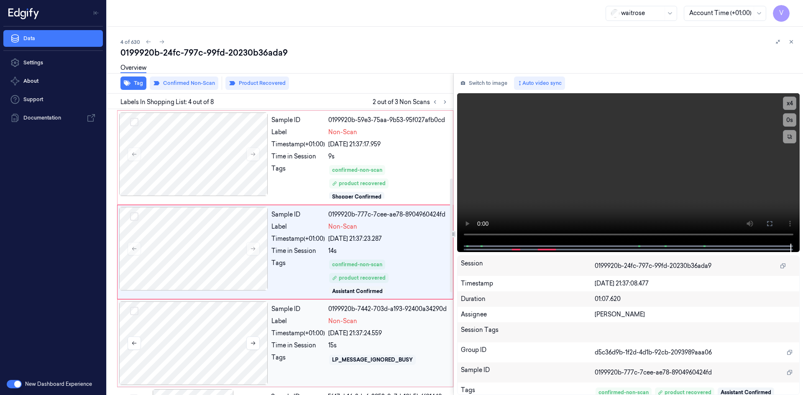
click at [251, 336] on div at bounding box center [193, 344] width 149 height 84
click at [251, 326] on div at bounding box center [193, 344] width 149 height 84
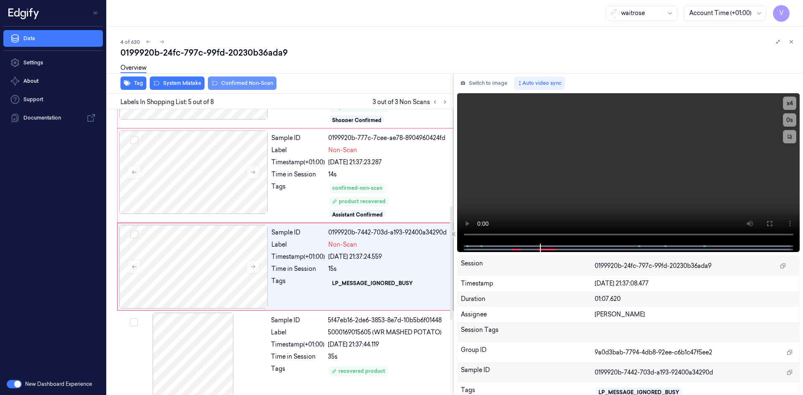
scroll to position [265, 0]
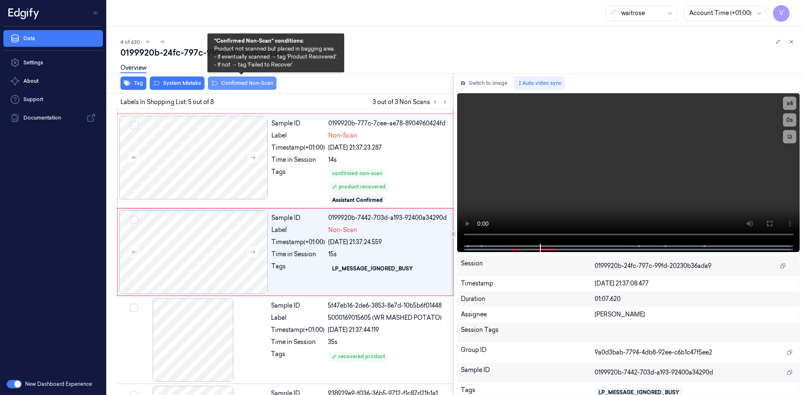
click at [239, 83] on button "Confirmed Non-Scan" at bounding box center [242, 83] width 69 height 13
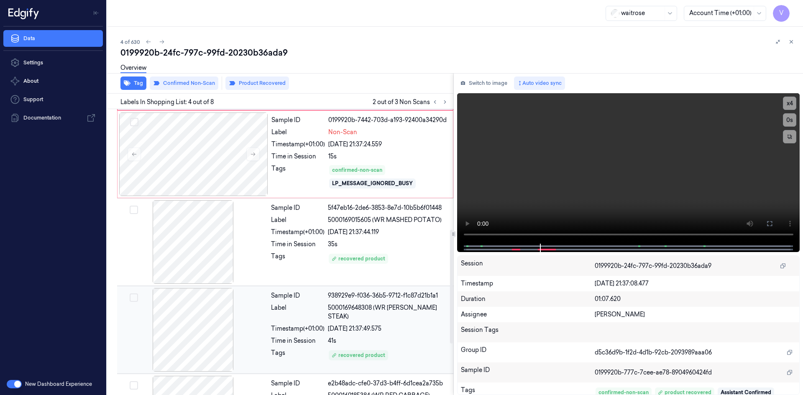
scroll to position [383, 0]
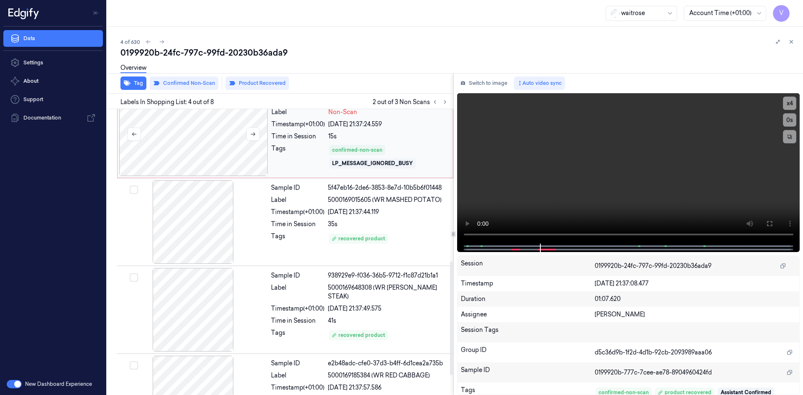
click at [236, 131] on div at bounding box center [193, 134] width 149 height 84
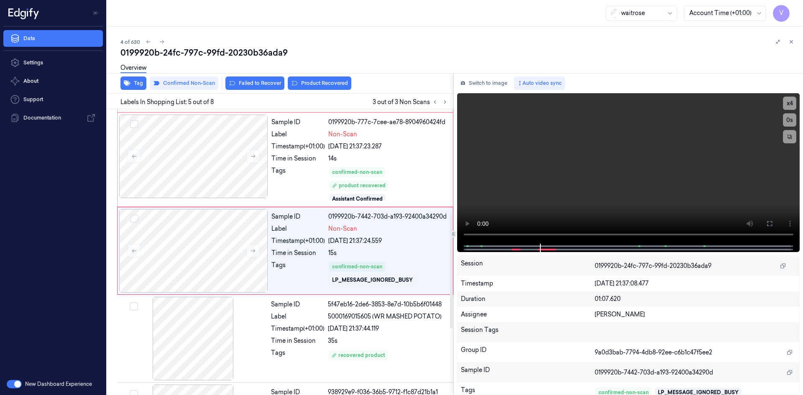
scroll to position [265, 0]
click at [243, 83] on button "Failed to Recover" at bounding box center [254, 83] width 59 height 13
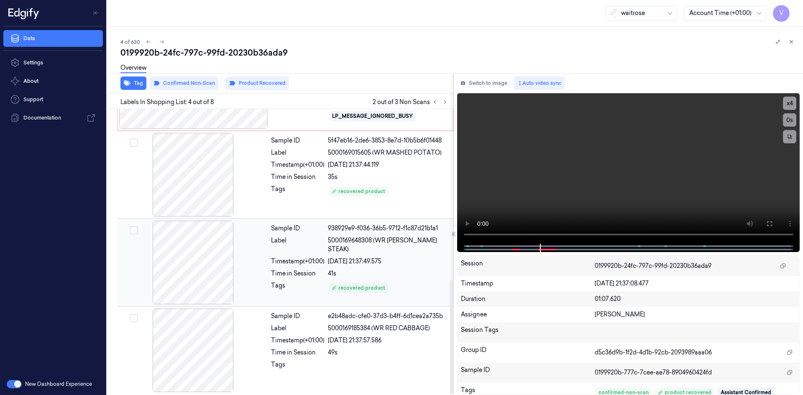
scroll to position [432, 0]
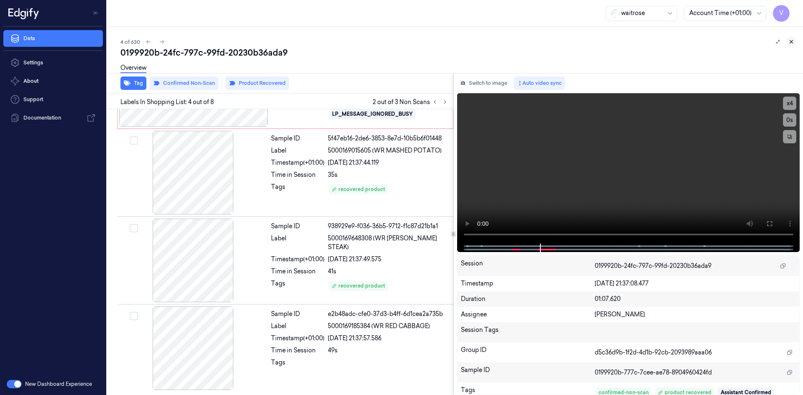
click at [790, 40] on icon at bounding box center [791, 42] width 6 height 6
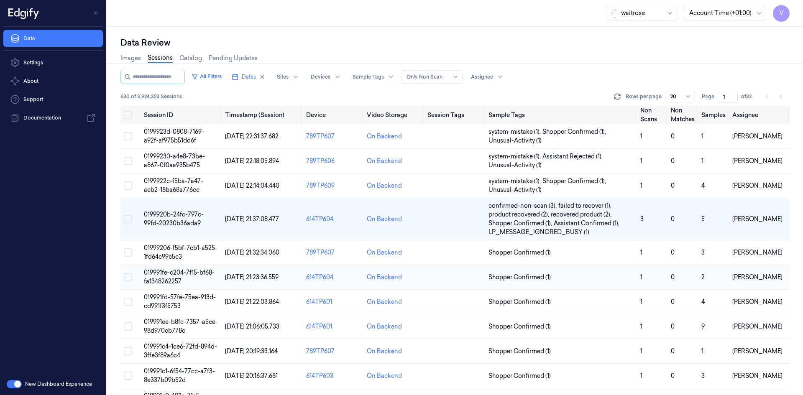
click at [164, 271] on span "019991fe-c204-7f15-bf68-fa1348262257" at bounding box center [179, 277] width 71 height 16
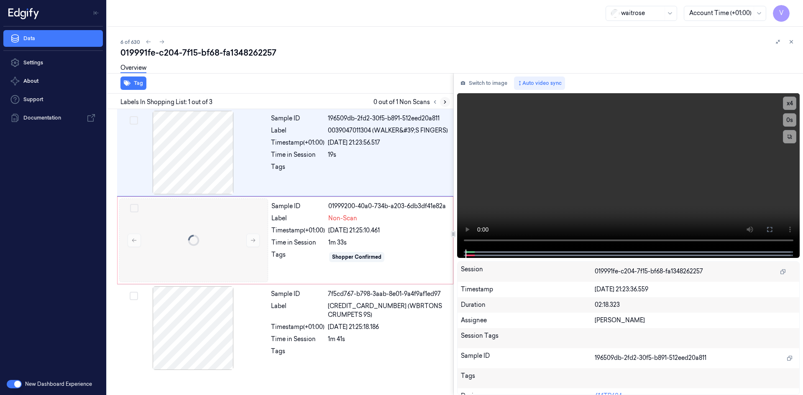
click at [445, 101] on icon at bounding box center [445, 102] width 2 height 3
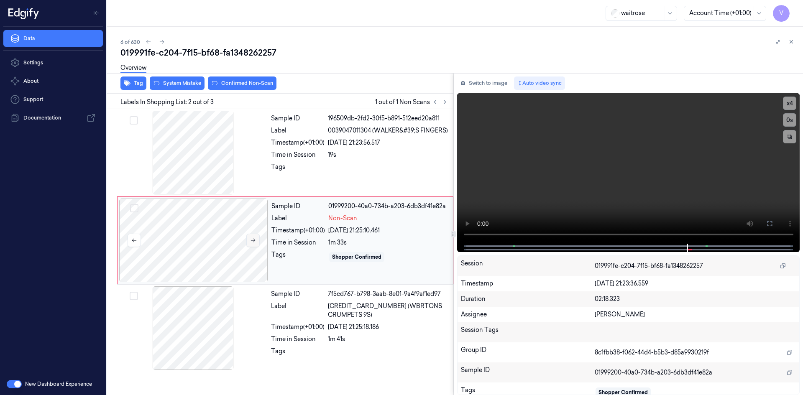
click at [251, 240] on icon at bounding box center [253, 241] width 6 height 6
click at [254, 239] on icon at bounding box center [253, 241] width 6 height 6
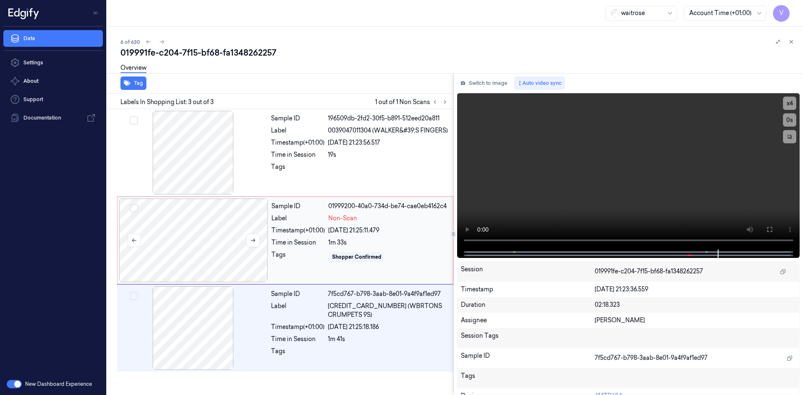
drag, startPoint x: 251, startPoint y: 235, endPoint x: 255, endPoint y: 212, distance: 23.0
click at [252, 235] on button at bounding box center [252, 240] width 13 height 13
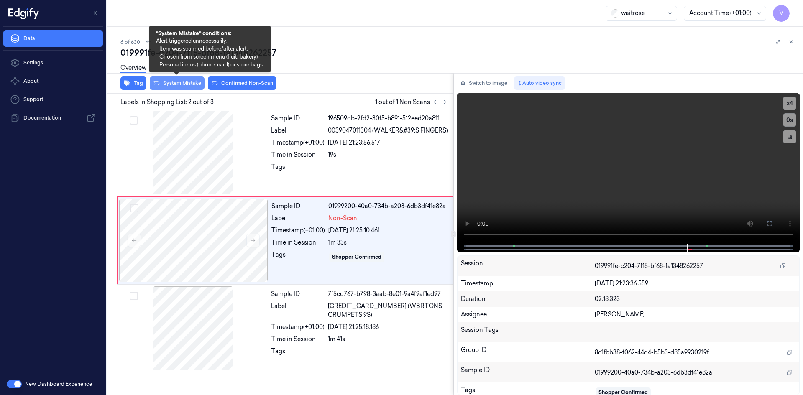
click at [190, 85] on button "System Mistake" at bounding box center [177, 83] width 55 height 13
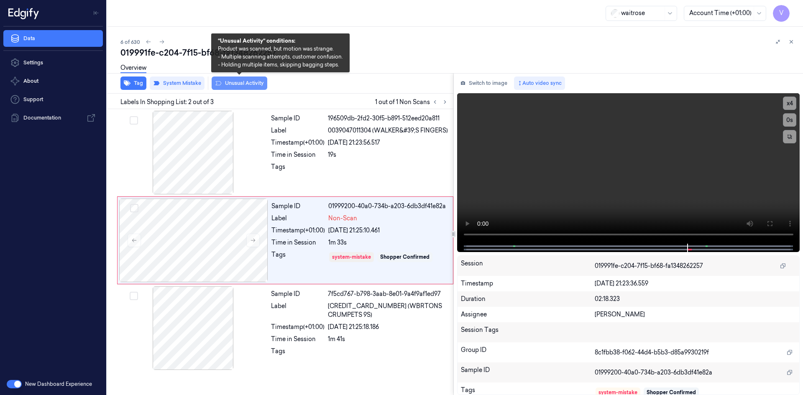
click at [240, 82] on button "Unusual Activity" at bounding box center [240, 83] width 56 height 13
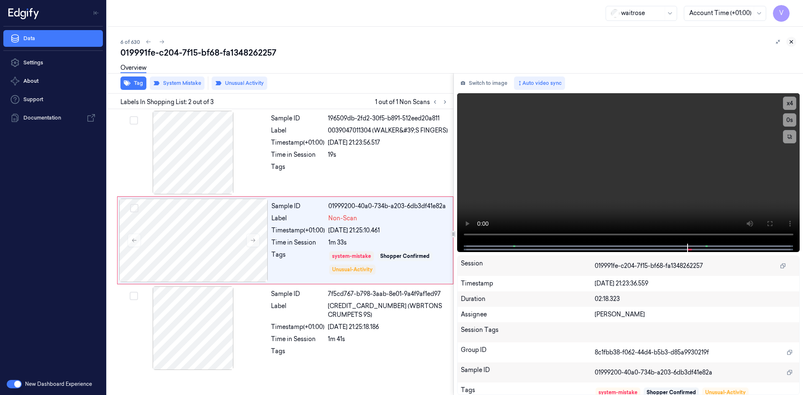
click at [788, 41] on icon at bounding box center [791, 42] width 6 height 6
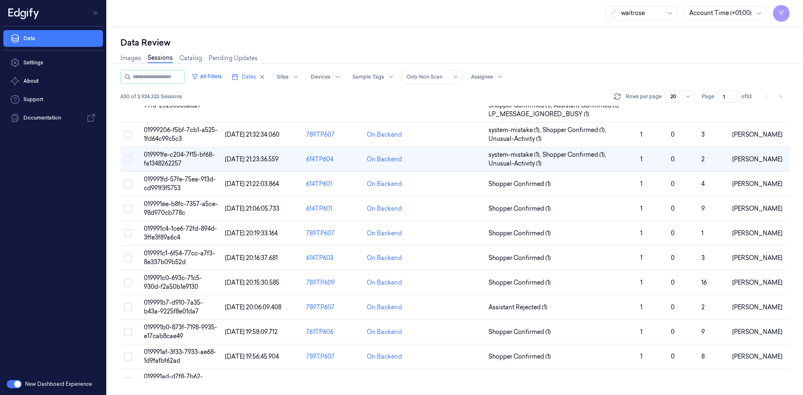
scroll to position [44, 0]
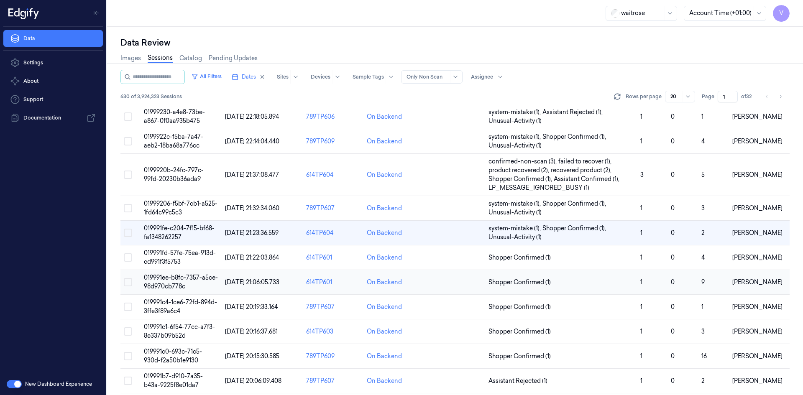
click at [174, 277] on span "019991ee-b8fc-7357-a5ce-98d970cb778c" at bounding box center [181, 282] width 74 height 16
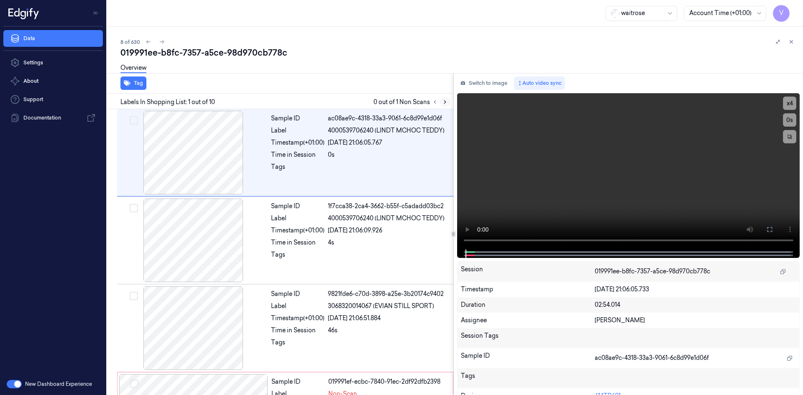
click at [445, 101] on icon at bounding box center [445, 102] width 2 height 3
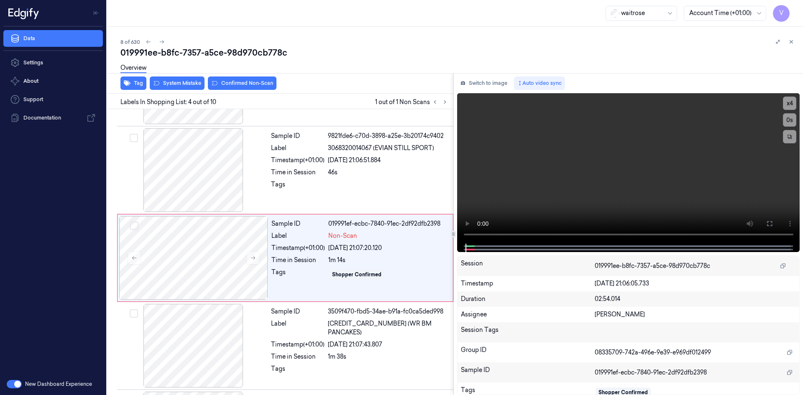
scroll to position [164, 0]
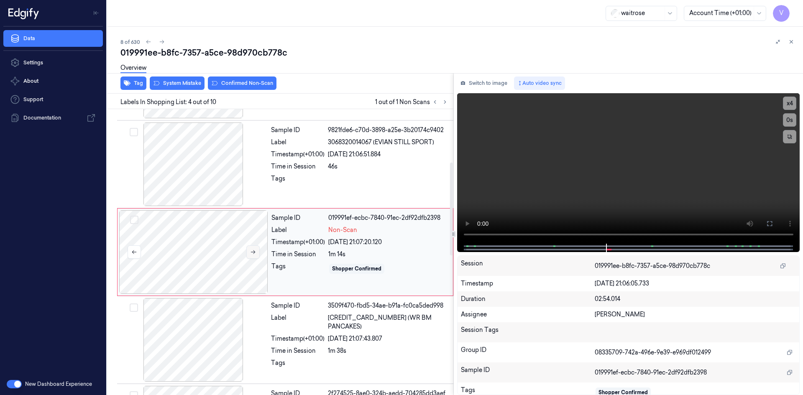
click at [256, 251] on button at bounding box center [252, 252] width 13 height 13
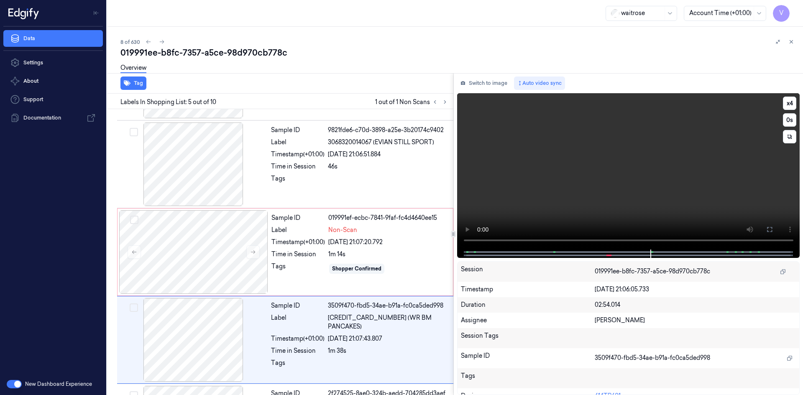
scroll to position [252, 0]
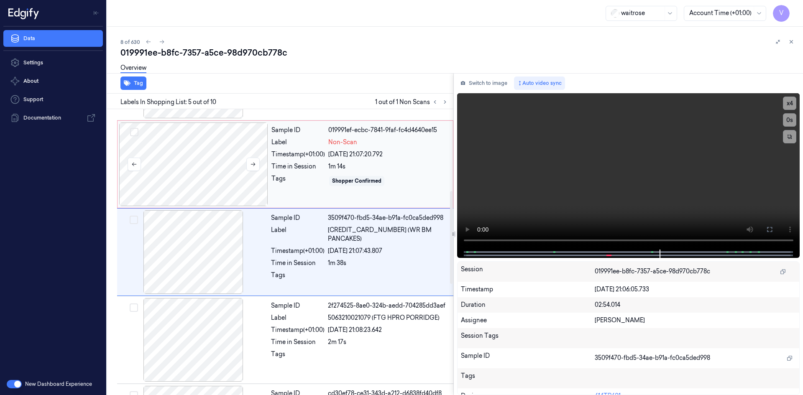
click at [247, 151] on div at bounding box center [193, 165] width 149 height 84
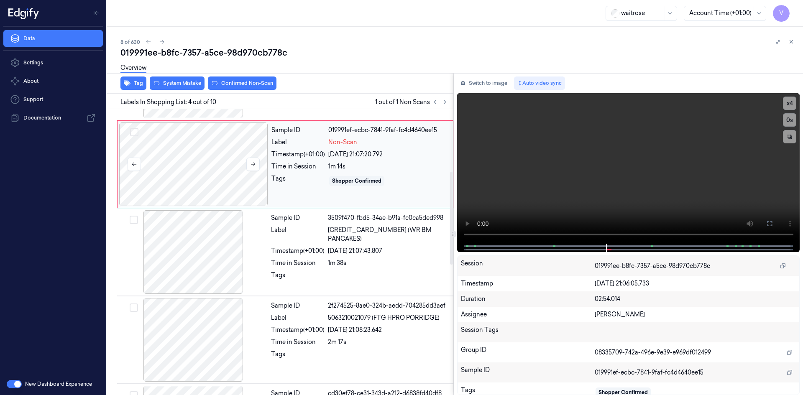
scroll to position [164, 0]
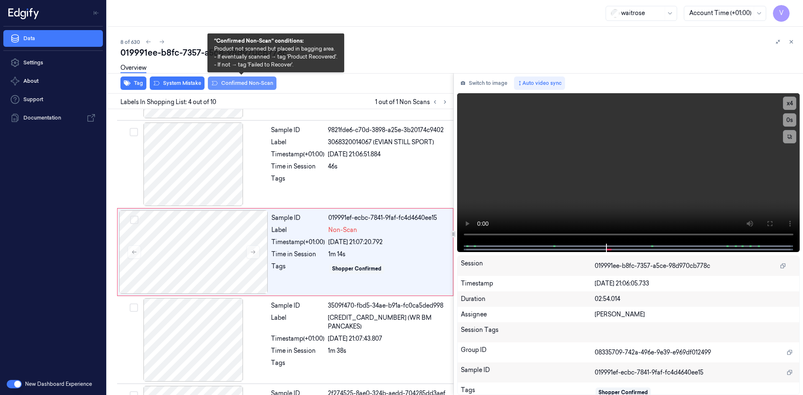
click at [233, 83] on button "Confirmed Non-Scan" at bounding box center [242, 83] width 69 height 13
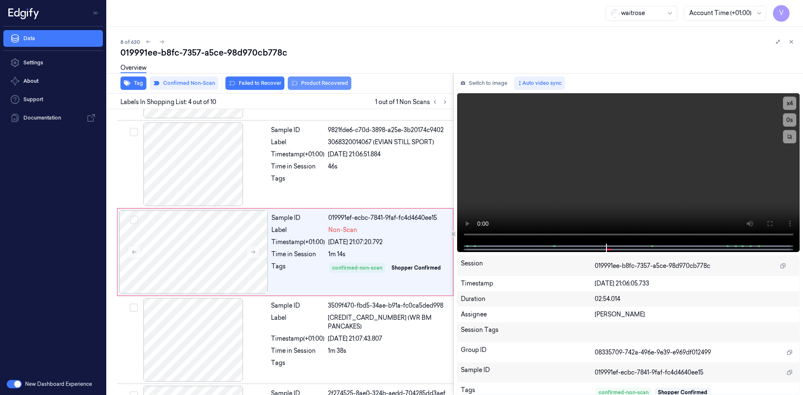
click at [305, 82] on button "Product Recovered" at bounding box center [320, 83] width 64 height 13
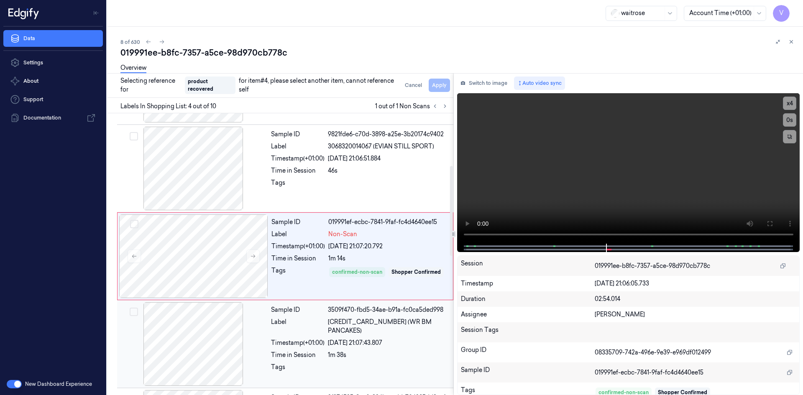
click at [211, 330] on div at bounding box center [193, 344] width 149 height 84
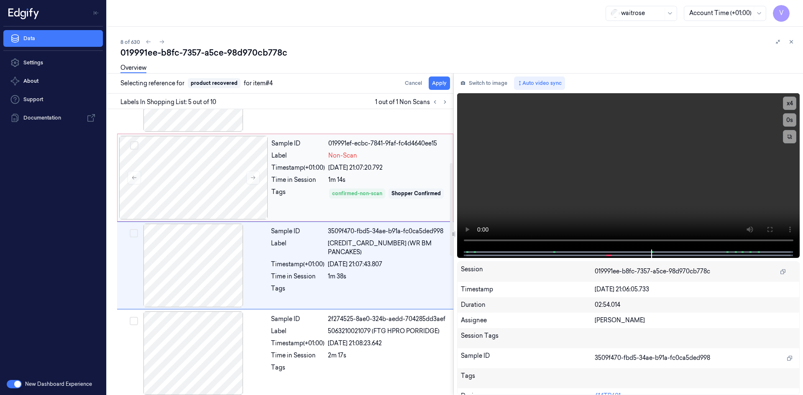
scroll to position [252, 0]
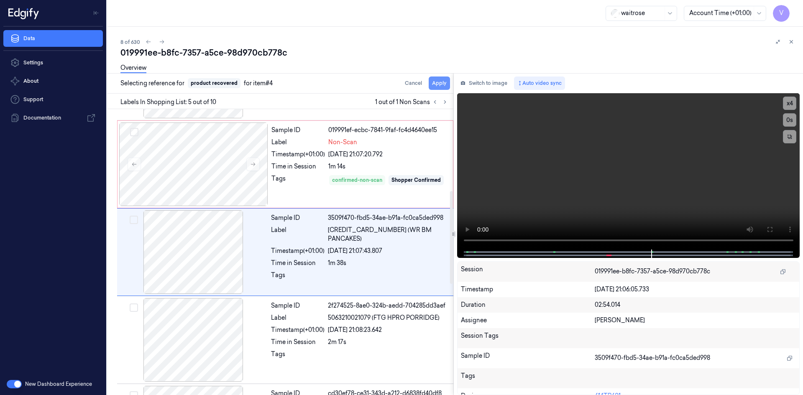
click at [443, 83] on button "Apply" at bounding box center [439, 83] width 21 height 13
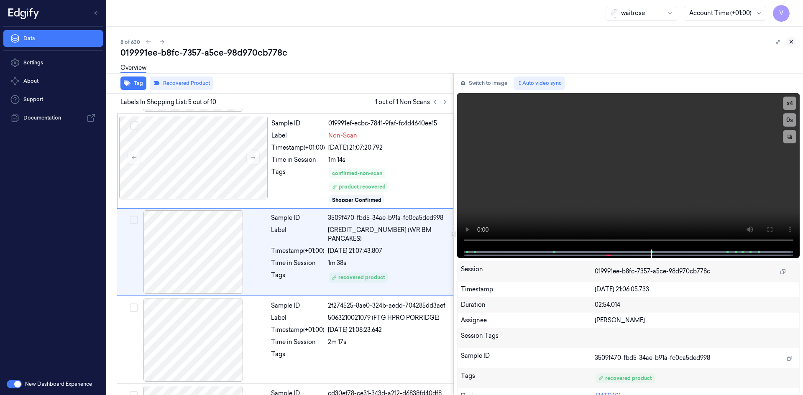
click at [789, 40] on icon at bounding box center [791, 42] width 6 height 6
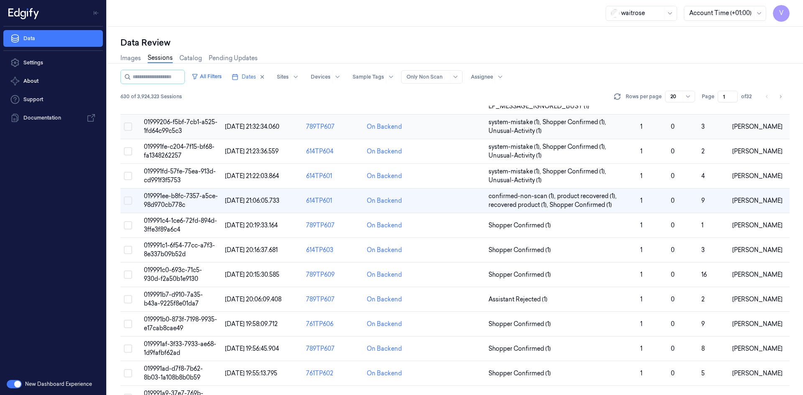
scroll to position [90, 0]
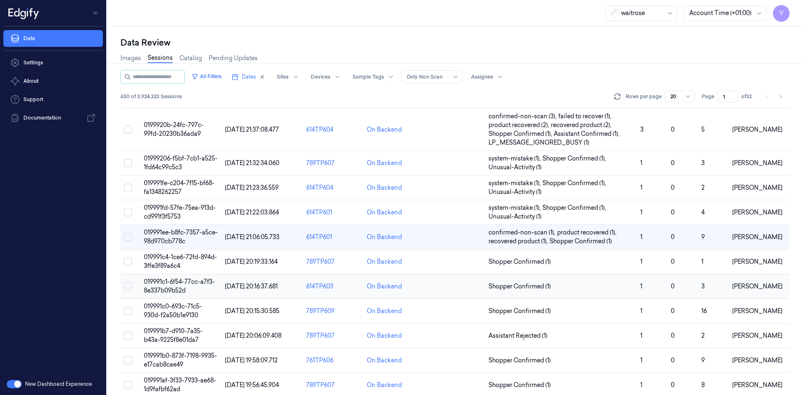
click at [166, 285] on span "019991c1-6f54-77cc-a7f3-8e337b09b52d" at bounding box center [179, 286] width 71 height 16
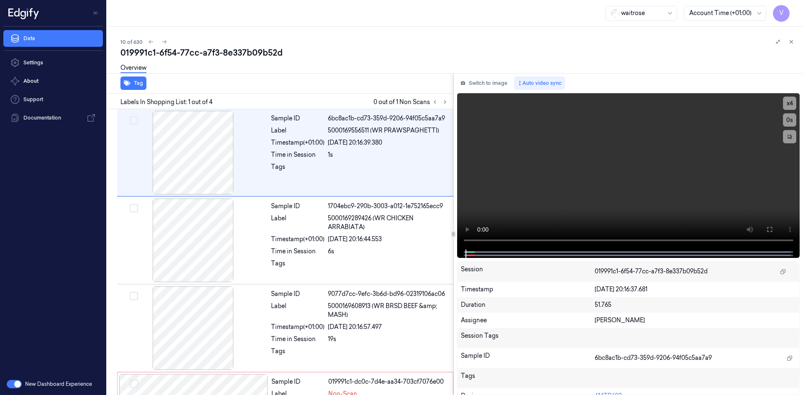
drag, startPoint x: 445, startPoint y: 102, endPoint x: 416, endPoint y: 100, distance: 28.5
click at [446, 103] on icon at bounding box center [445, 102] width 6 height 6
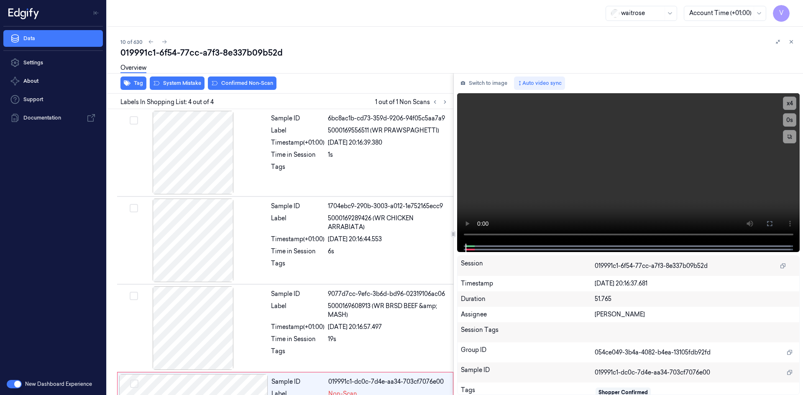
scroll to position [68, 0]
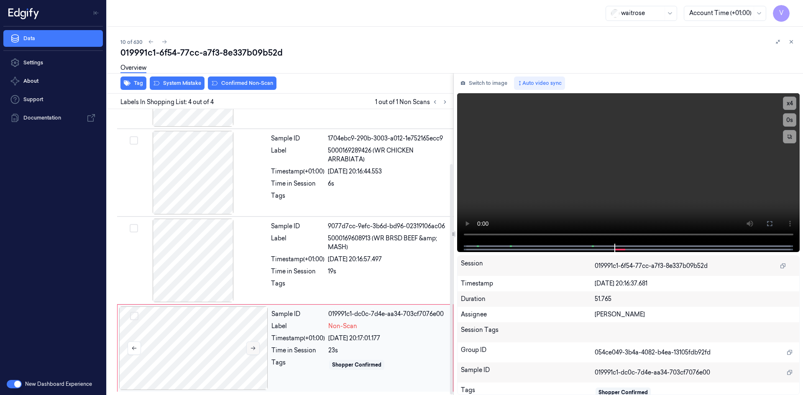
click at [251, 348] on icon at bounding box center [253, 348] width 6 height 6
click at [253, 345] on button at bounding box center [252, 348] width 13 height 13
click at [253, 347] on icon at bounding box center [253, 348] width 6 height 6
click at [255, 348] on icon at bounding box center [253, 348] width 6 height 6
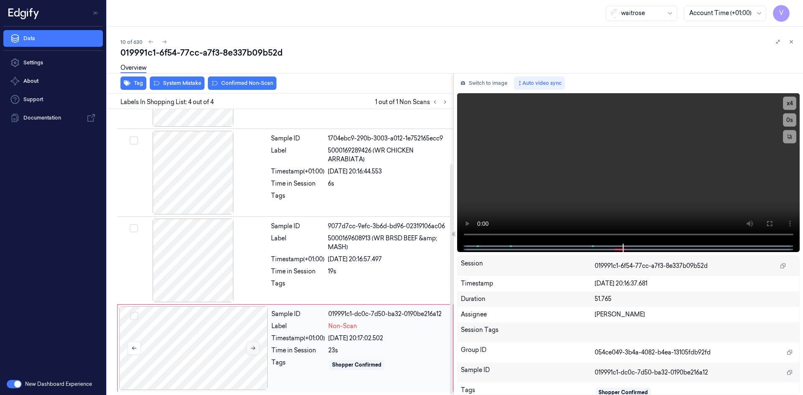
click at [255, 348] on icon at bounding box center [253, 348] width 6 height 6
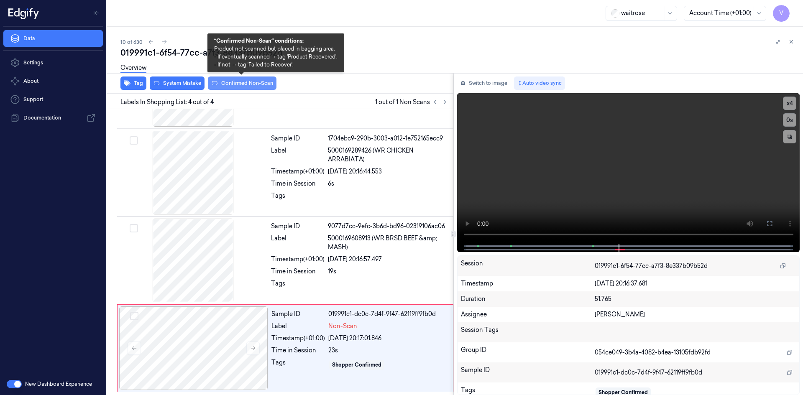
click at [235, 80] on button "Confirmed Non-Scan" at bounding box center [242, 83] width 69 height 13
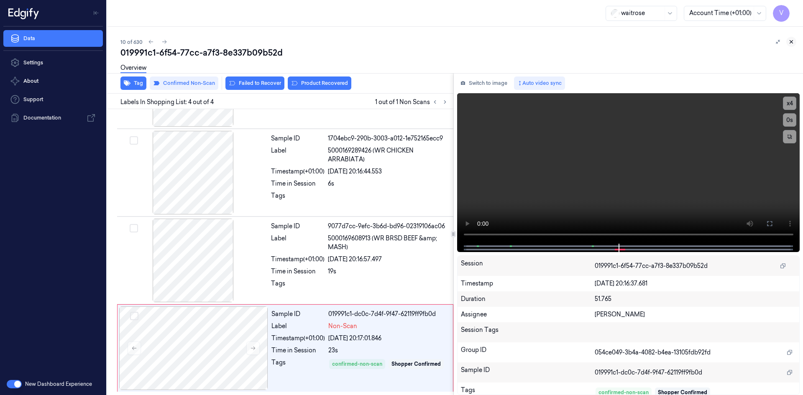
click at [792, 41] on icon at bounding box center [791, 42] width 3 height 3
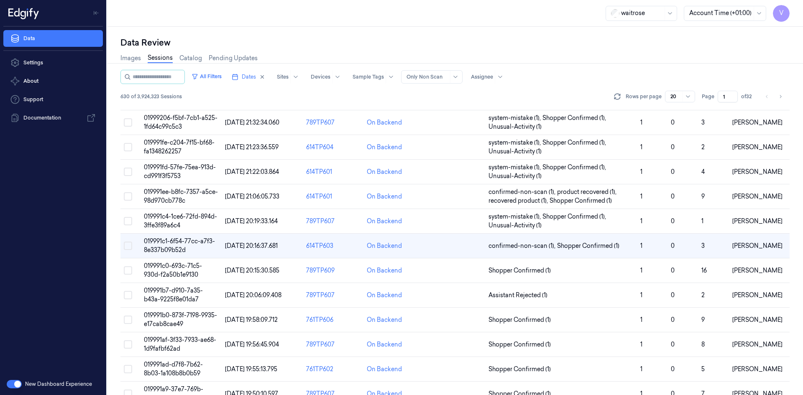
scroll to position [143, 0]
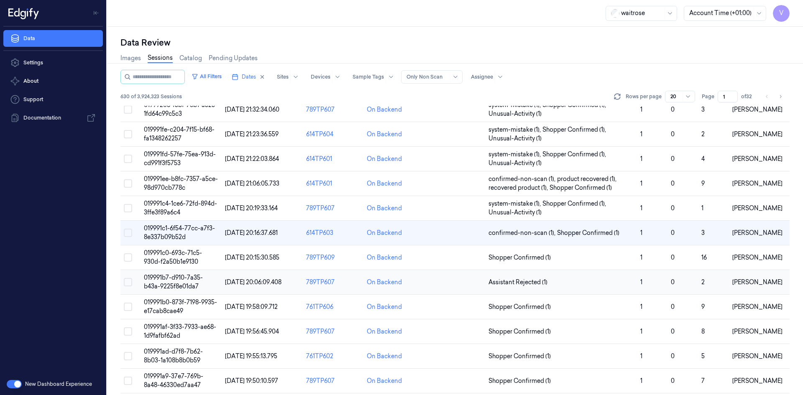
click at [172, 278] on span "019991b7-d910-7a35-b43a-9225f8e01da7" at bounding box center [173, 282] width 59 height 16
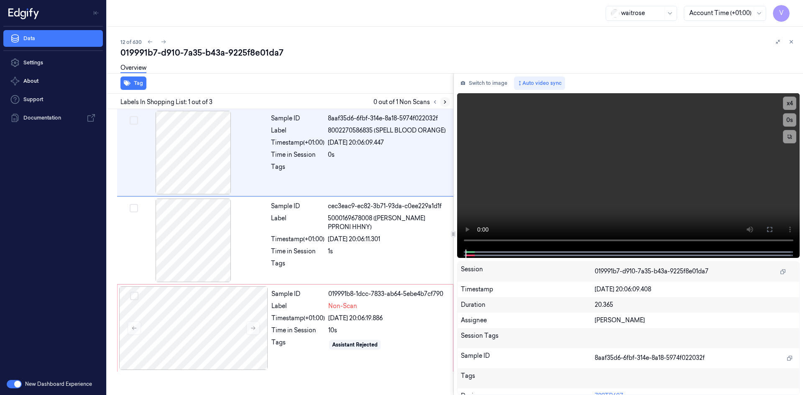
click at [447, 102] on icon at bounding box center [445, 102] width 6 height 6
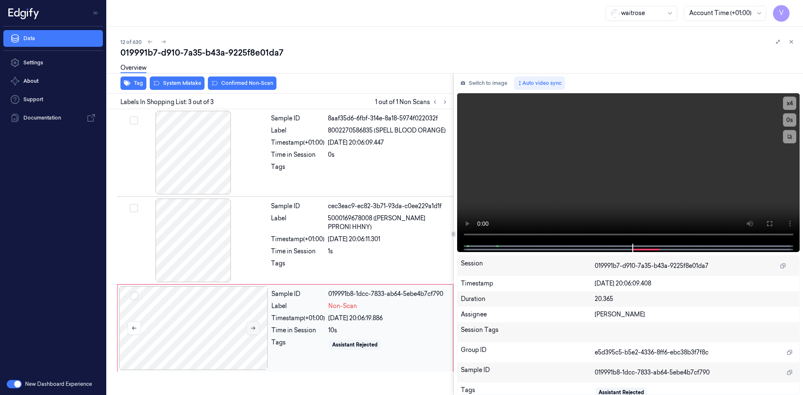
click at [250, 327] on icon at bounding box center [253, 328] width 6 height 6
click at [251, 327] on icon at bounding box center [253, 328] width 6 height 6
click at [787, 92] on div "Switch to image Auto video sync x 4 0 s Session 019991b7-d910-7a35-b43a-9225f8e…" at bounding box center [629, 234] width 350 height 322
click at [789, 101] on button "x 4" at bounding box center [789, 103] width 13 height 13
click at [789, 102] on button "x 1" at bounding box center [789, 103] width 13 height 13
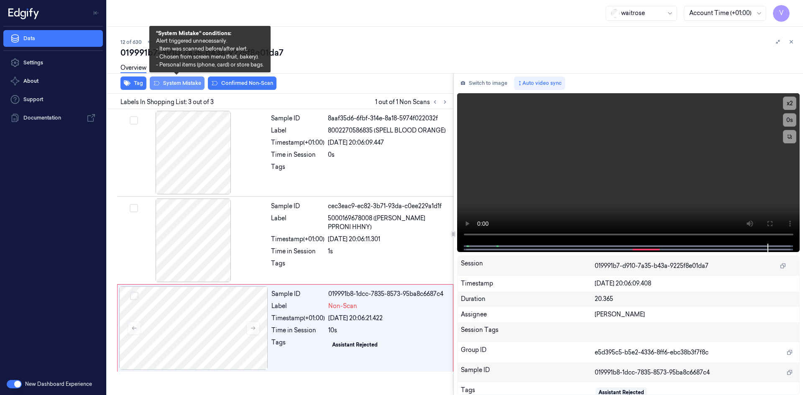
click at [175, 82] on button "System Mistake" at bounding box center [177, 83] width 55 height 13
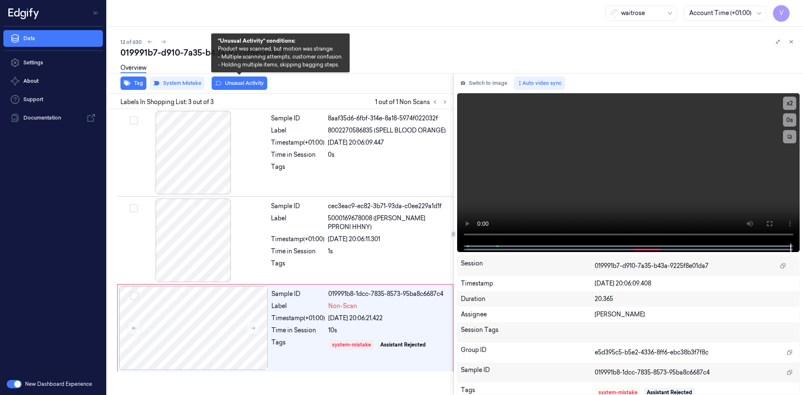
click at [233, 80] on button "Unusual Activity" at bounding box center [240, 83] width 56 height 13
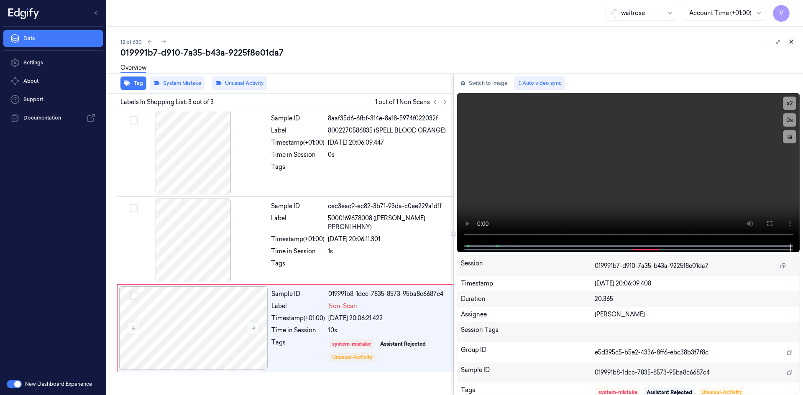
click at [790, 43] on icon at bounding box center [791, 42] width 3 height 3
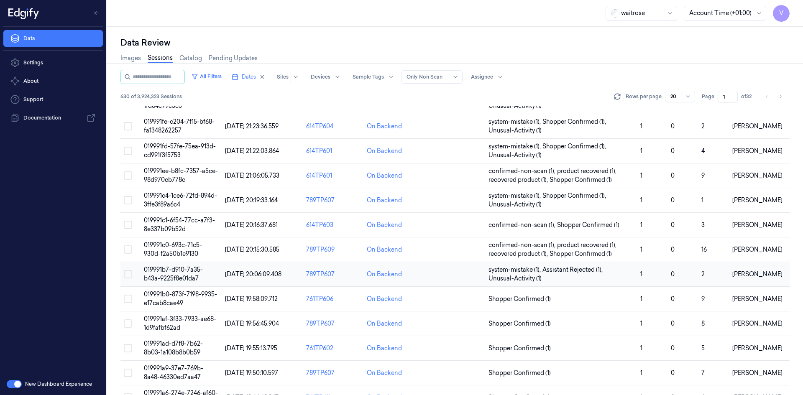
scroll to position [192, 0]
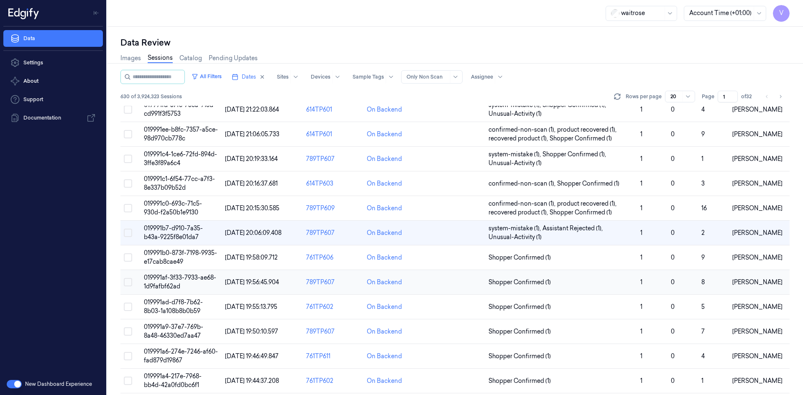
click at [172, 279] on span "019991af-3f33-7933-ae68-1d9fafbf62ad" at bounding box center [180, 282] width 72 height 16
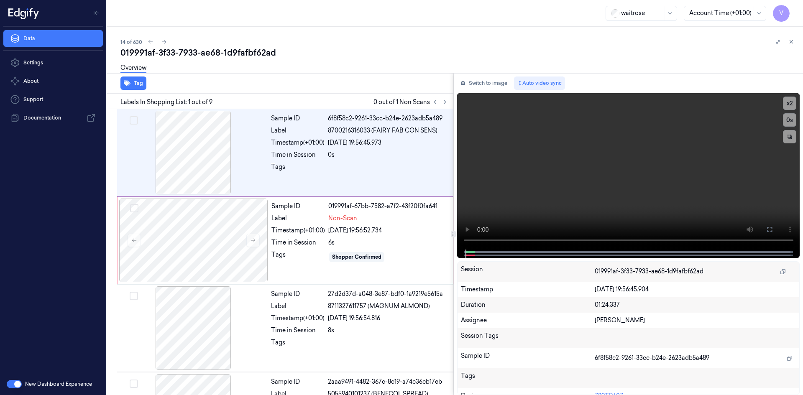
drag, startPoint x: 446, startPoint y: 99, endPoint x: 367, endPoint y: 67, distance: 85.1
click at [446, 100] on icon at bounding box center [445, 102] width 6 height 6
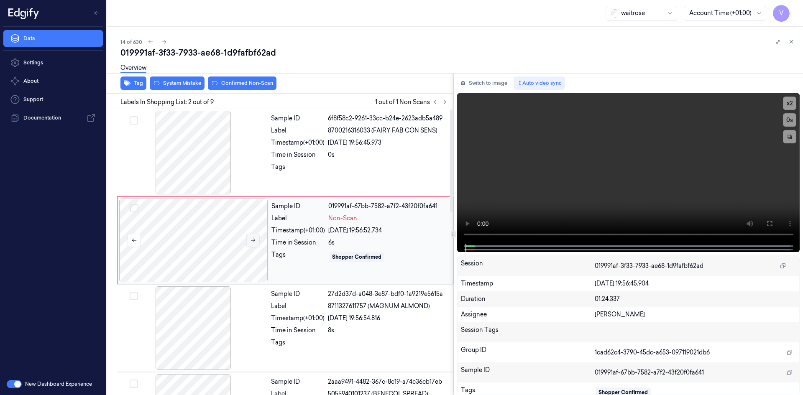
click at [253, 239] on icon at bounding box center [253, 241] width 5 height 4
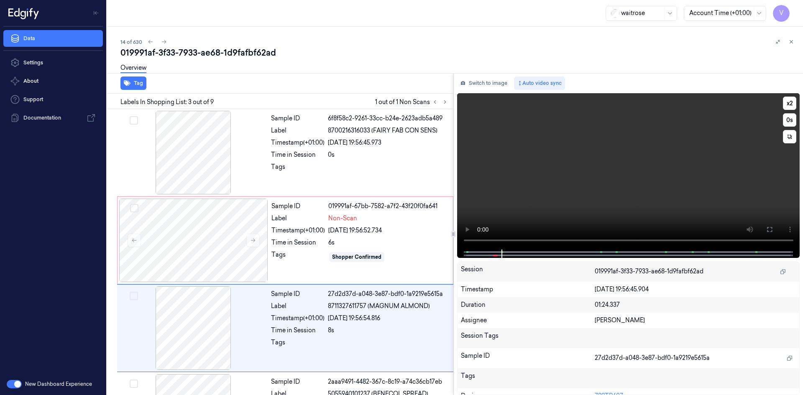
scroll to position [76, 0]
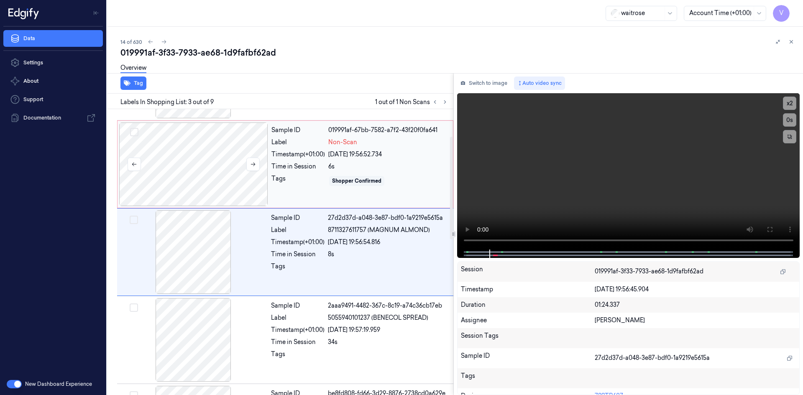
click at [183, 124] on div at bounding box center [193, 165] width 149 height 84
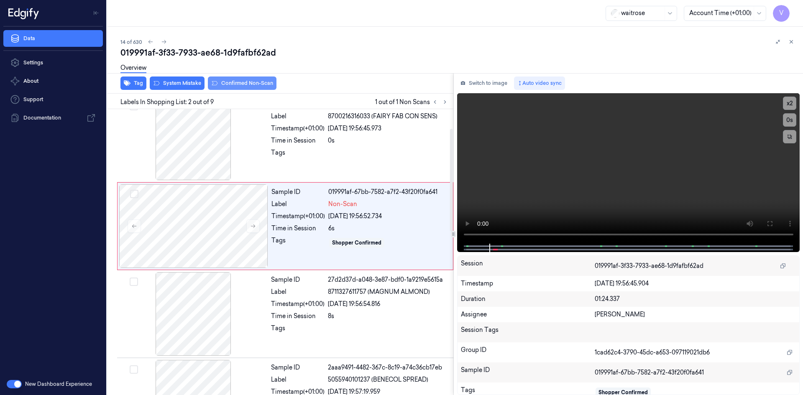
scroll to position [0, 0]
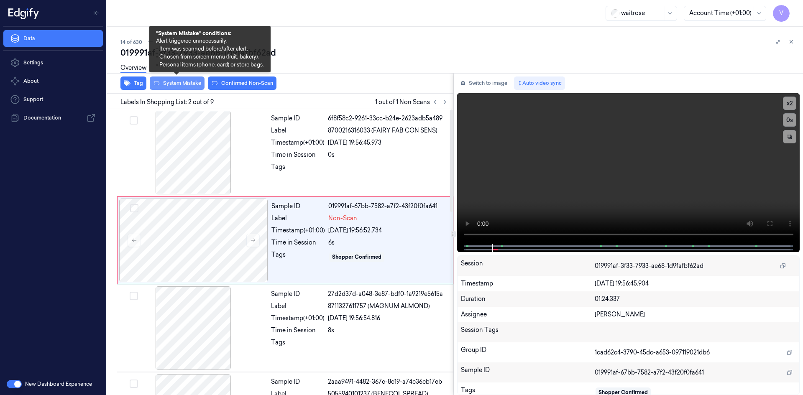
click at [189, 84] on button "System Mistake" at bounding box center [177, 83] width 55 height 13
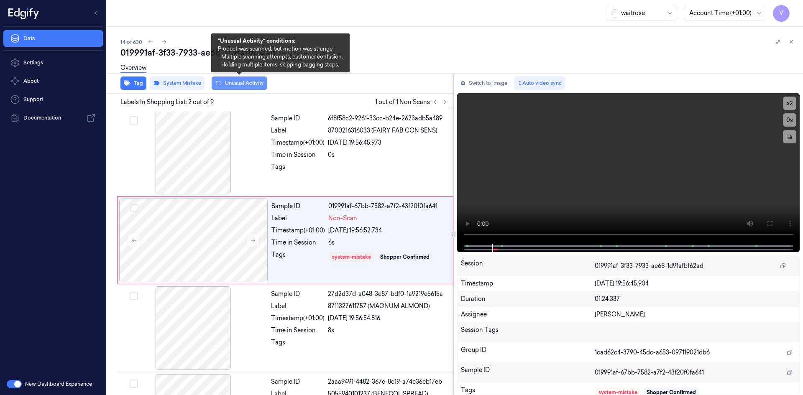
click at [253, 84] on button "Unusual Activity" at bounding box center [240, 83] width 56 height 13
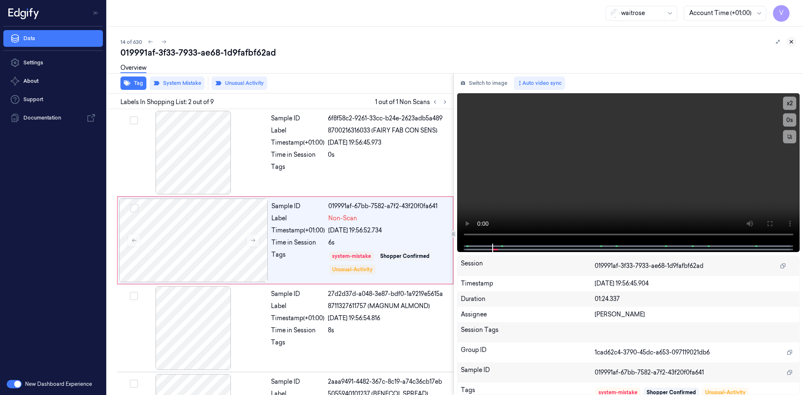
click at [791, 41] on icon at bounding box center [791, 42] width 6 height 6
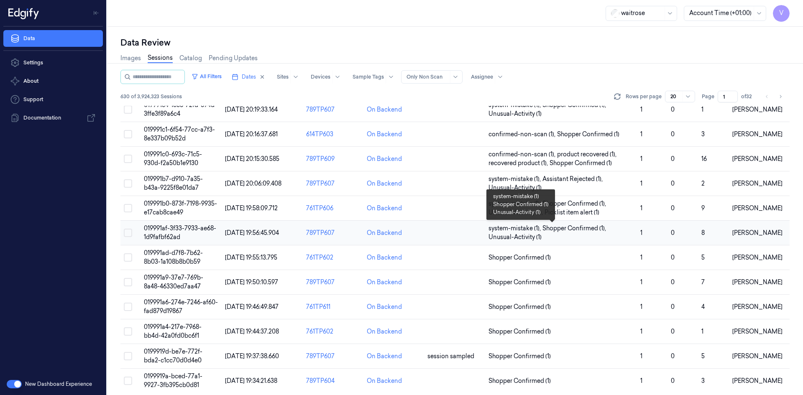
scroll to position [246, 0]
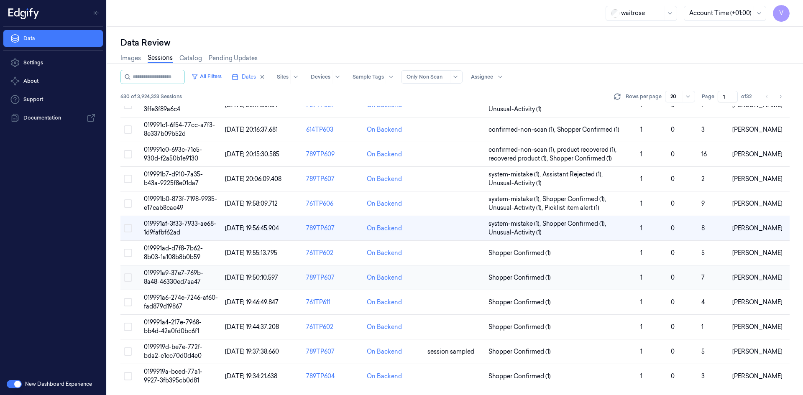
click at [171, 276] on span "019991a9-37e7-769b-8a48-46330ed7aa47" at bounding box center [173, 277] width 59 height 16
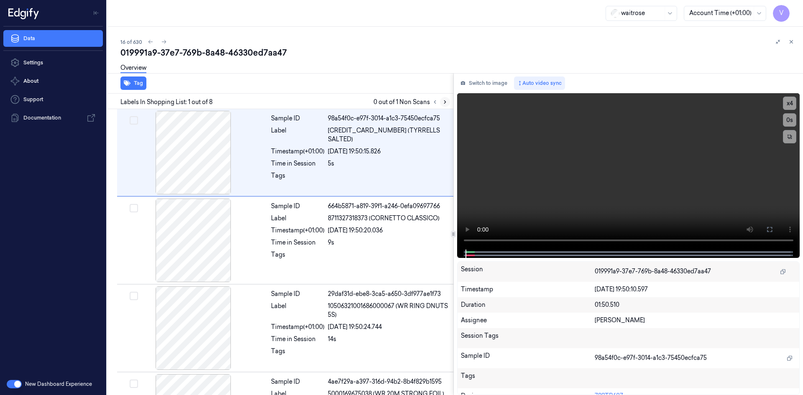
click at [443, 101] on icon at bounding box center [445, 102] width 6 height 6
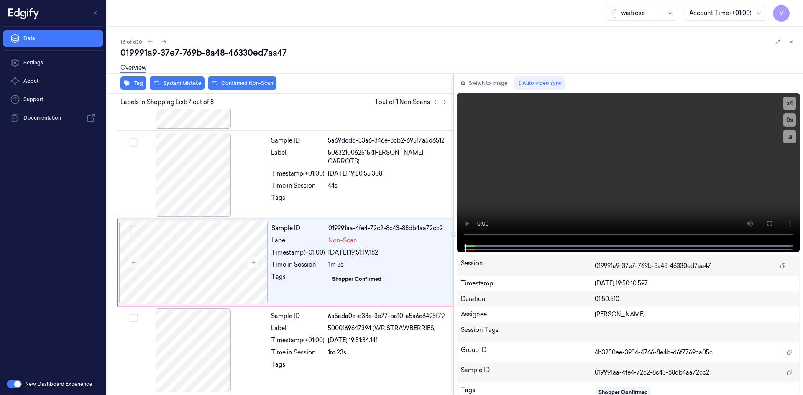
scroll to position [419, 0]
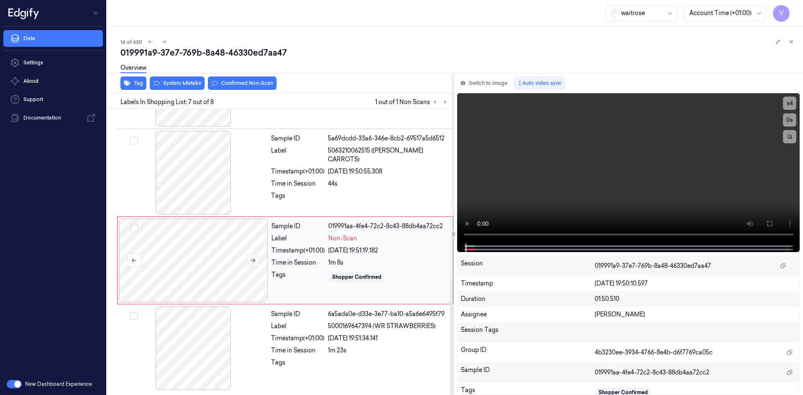
click at [252, 259] on icon at bounding box center [253, 261] width 6 height 6
click at [253, 259] on icon at bounding box center [253, 261] width 6 height 6
click at [252, 257] on button at bounding box center [252, 260] width 13 height 13
click at [252, 258] on icon at bounding box center [253, 261] width 6 height 6
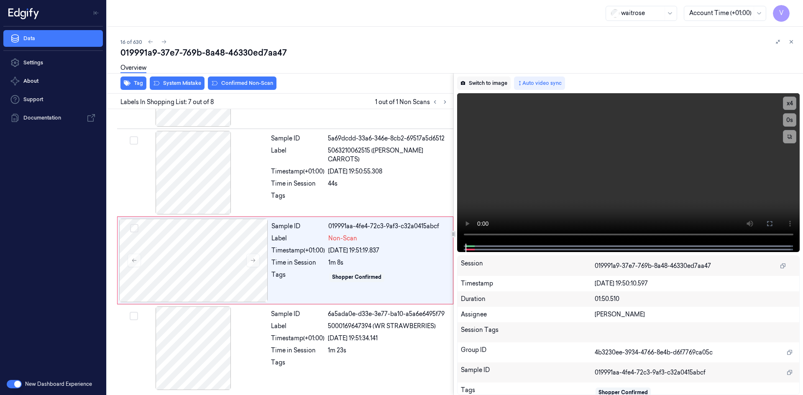
click at [499, 83] on button "Switch to image" at bounding box center [484, 83] width 54 height 13
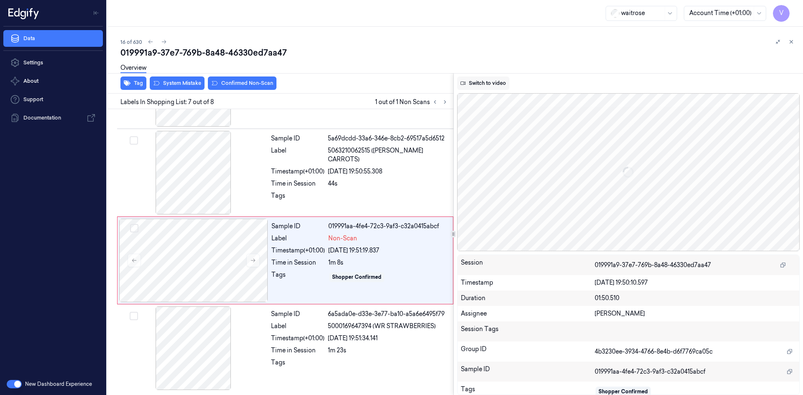
click at [491, 82] on button "Switch to video" at bounding box center [483, 83] width 52 height 13
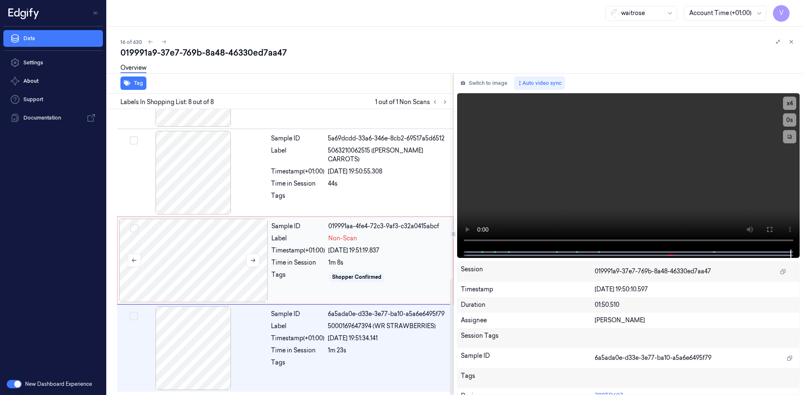
click at [232, 237] on div at bounding box center [193, 261] width 149 height 84
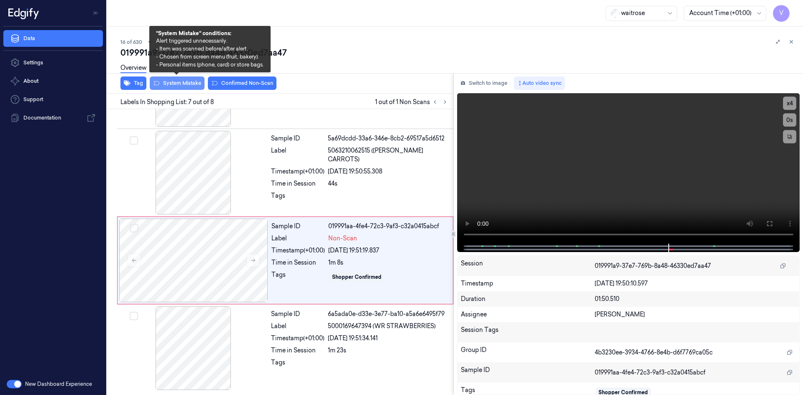
click at [182, 82] on button "System Mistake" at bounding box center [177, 83] width 55 height 13
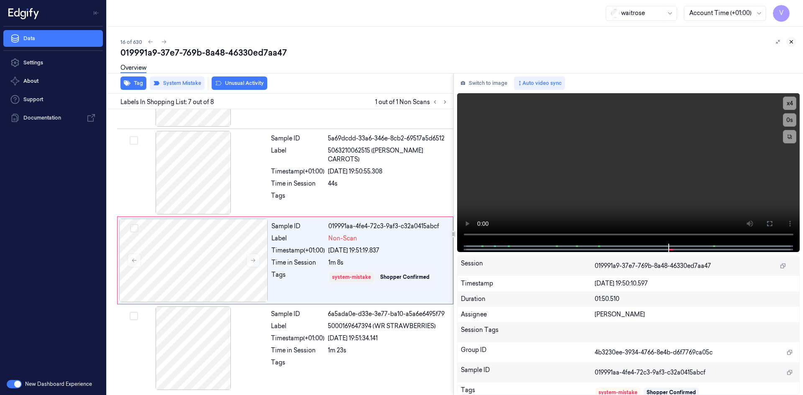
click at [792, 42] on icon at bounding box center [791, 42] width 3 height 3
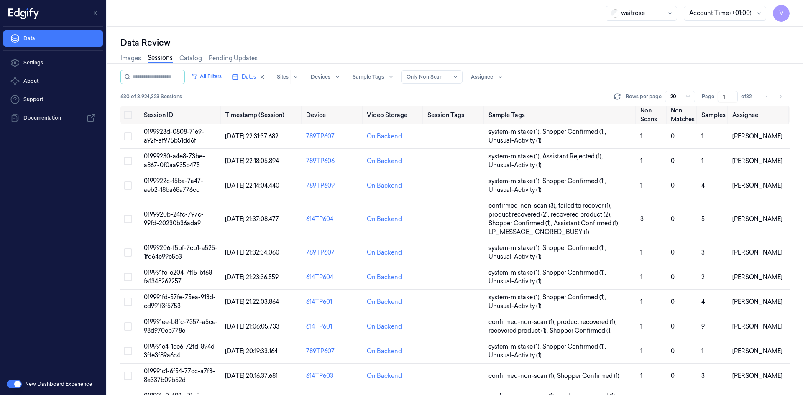
scroll to position [246, 0]
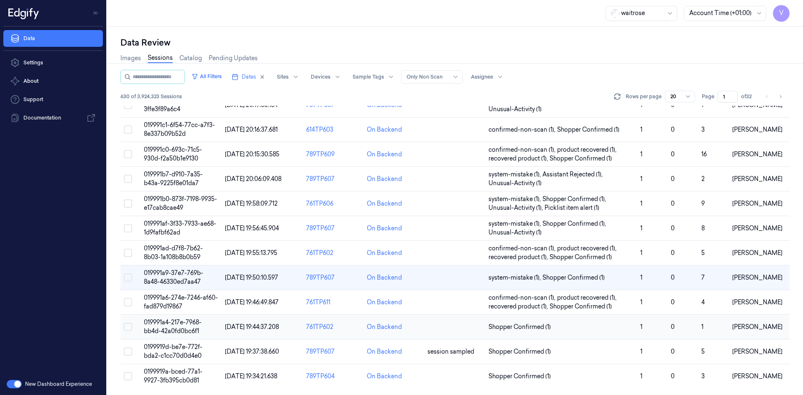
click at [179, 325] on span "019991a4-217e-7968-bb4d-42a0fd0bc6f1" at bounding box center [173, 327] width 58 height 16
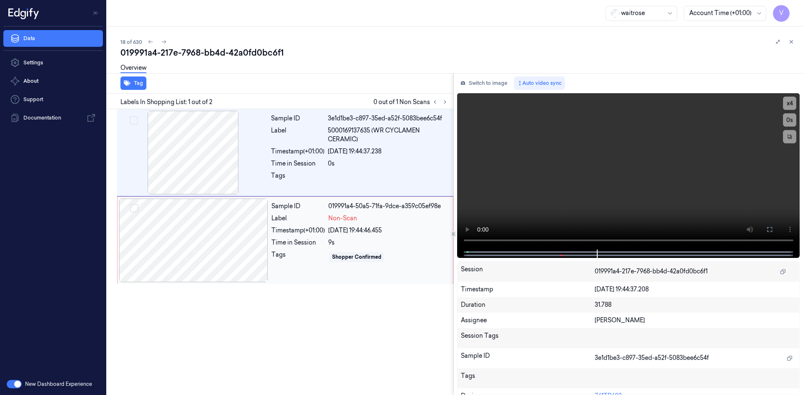
click at [233, 226] on div at bounding box center [193, 241] width 149 height 84
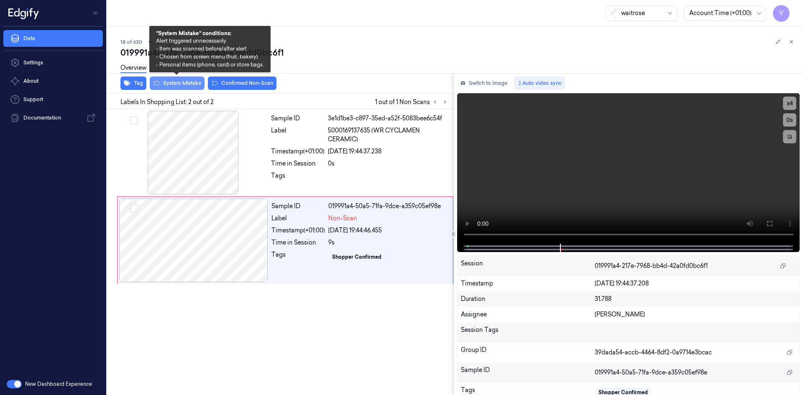
click at [191, 83] on button "System Mistake" at bounding box center [177, 83] width 55 height 13
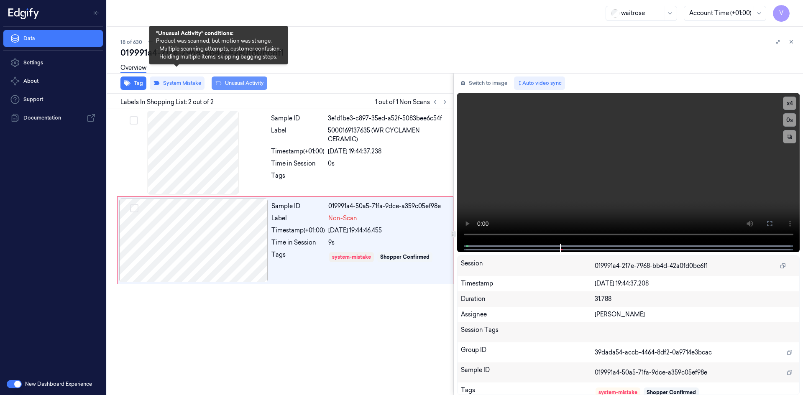
click at [240, 85] on button "Unusual Activity" at bounding box center [240, 83] width 56 height 13
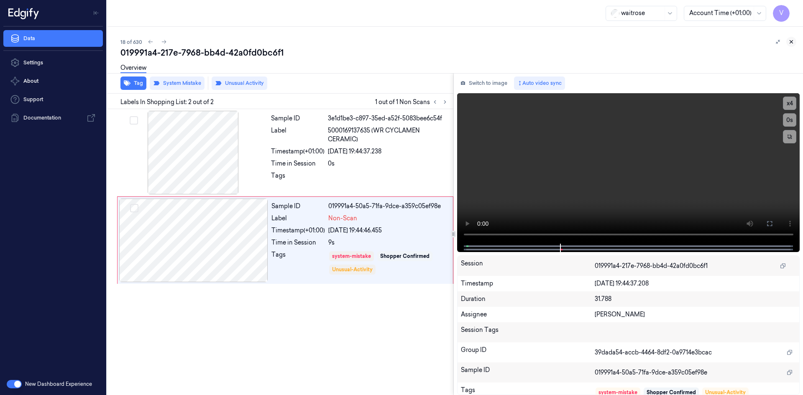
click at [794, 41] on icon at bounding box center [791, 42] width 6 height 6
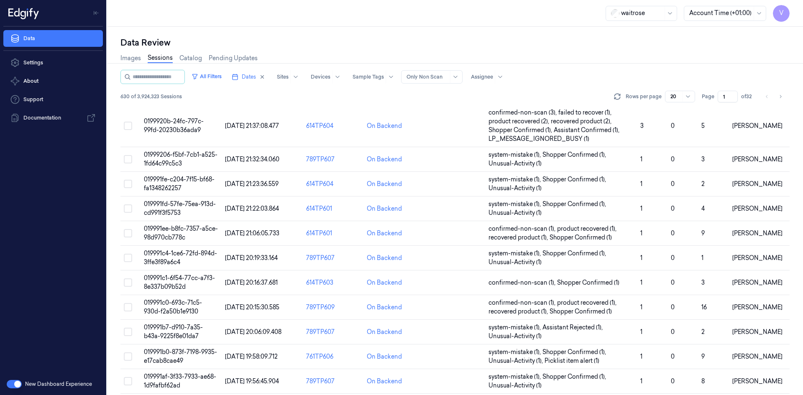
scroll to position [246, 0]
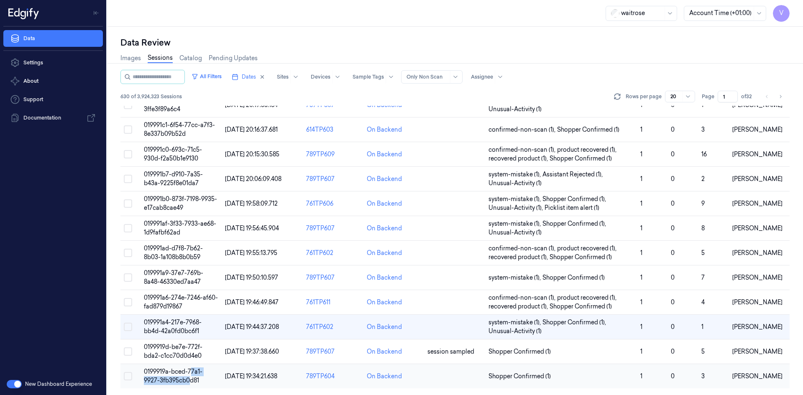
click at [191, 376] on td "0199919a-bced-77a1-9927-3fb395cb0d81" at bounding box center [181, 376] width 81 height 25
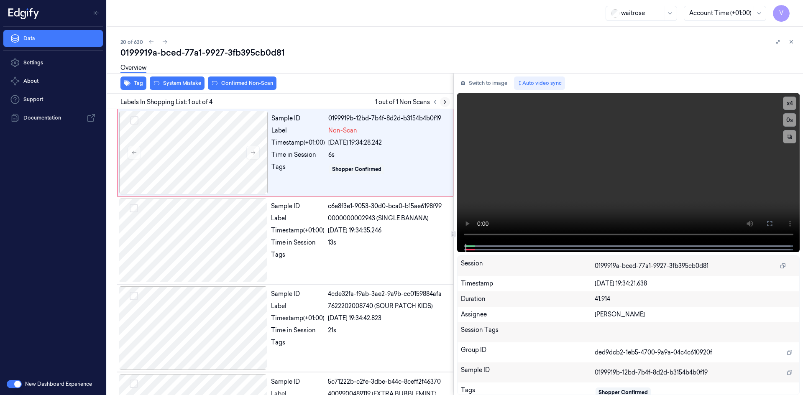
click at [447, 102] on icon at bounding box center [445, 102] width 6 height 6
click at [252, 151] on icon at bounding box center [253, 153] width 6 height 6
click at [176, 79] on div "Overview" at bounding box center [458, 69] width 676 height 21
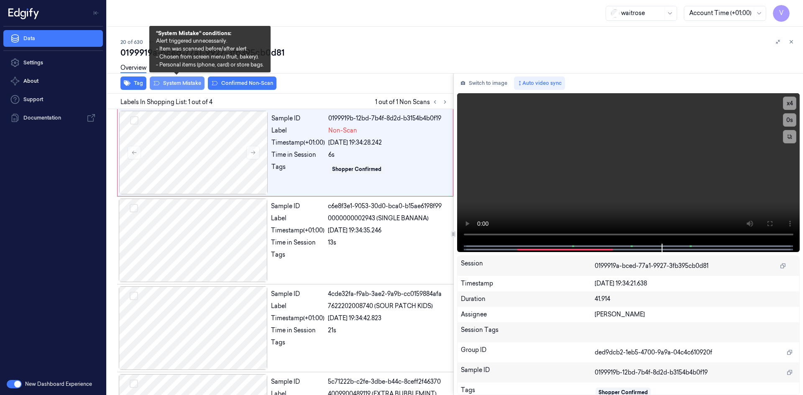
click at [177, 83] on button "System Mistake" at bounding box center [177, 83] width 55 height 13
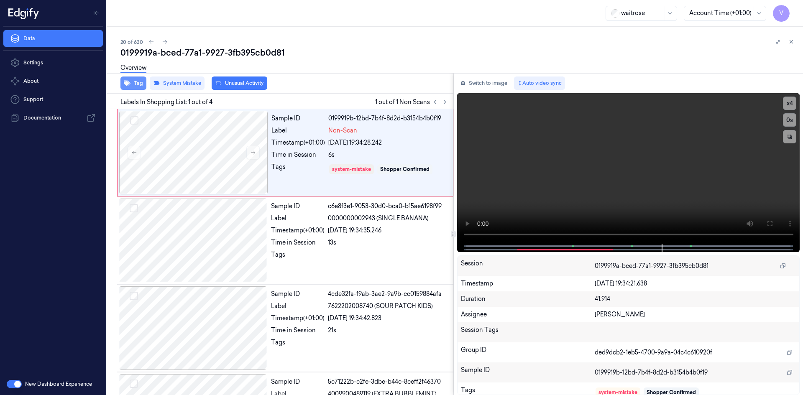
click at [137, 82] on button "Tag" at bounding box center [133, 83] width 26 height 13
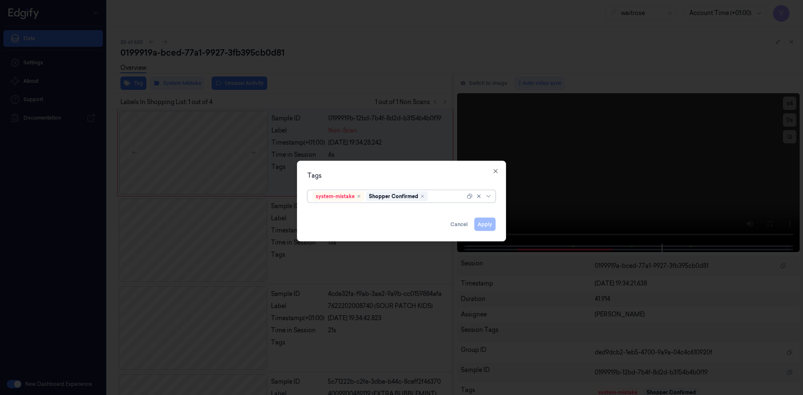
click at [440, 198] on div at bounding box center [448, 196] width 36 height 9
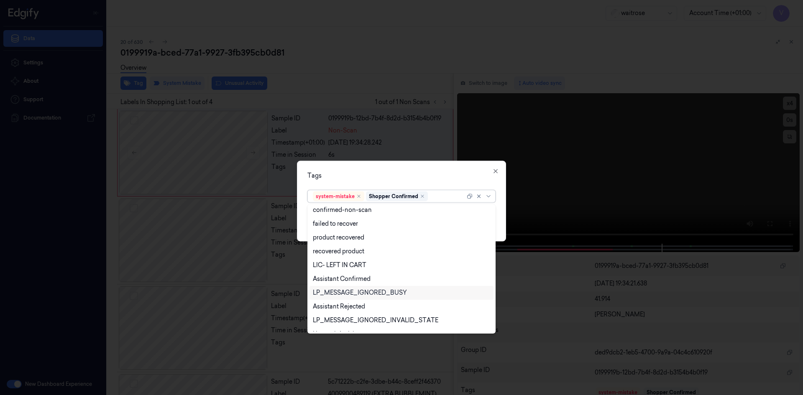
scroll to position [123, 0]
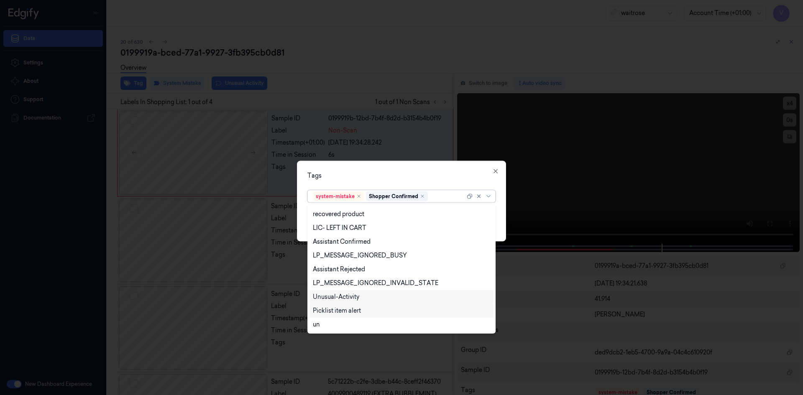
click at [346, 295] on div "Unusual-Activity" at bounding box center [336, 297] width 46 height 9
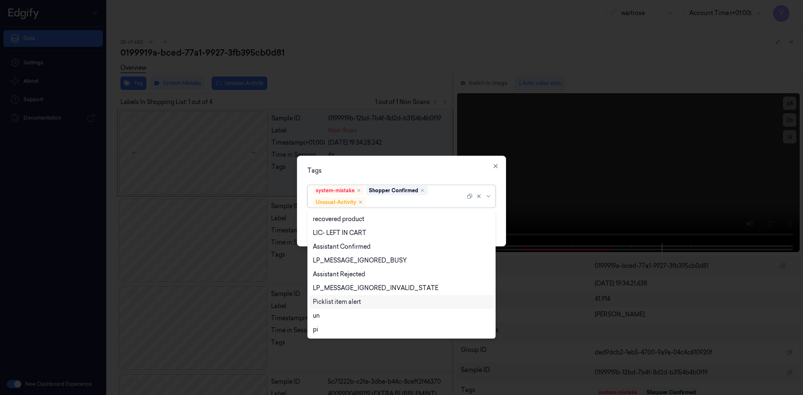
click at [345, 301] on div "Picklist item alert" at bounding box center [337, 302] width 48 height 9
click at [407, 174] on div "Tags" at bounding box center [401, 170] width 188 height 9
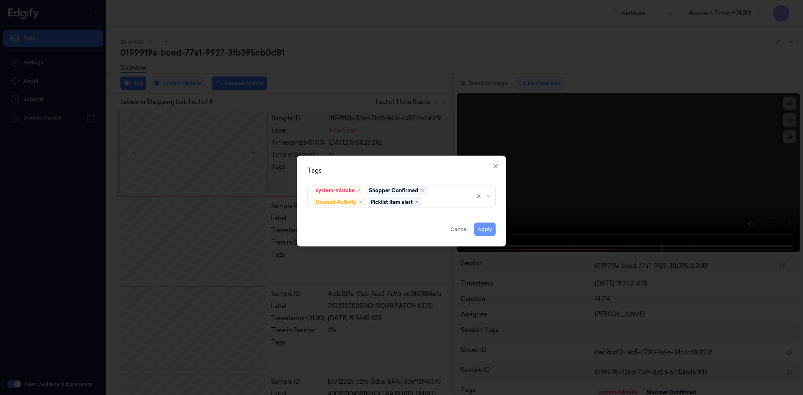
click at [480, 228] on button "Apply" at bounding box center [484, 229] width 21 height 13
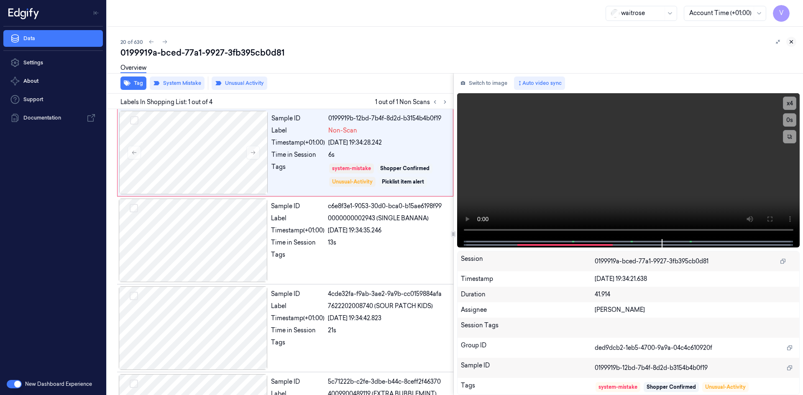
click at [792, 40] on icon at bounding box center [791, 42] width 6 height 6
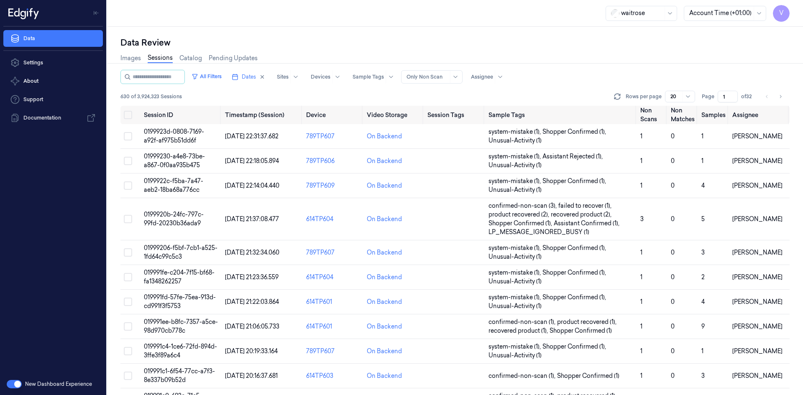
scroll to position [246, 0]
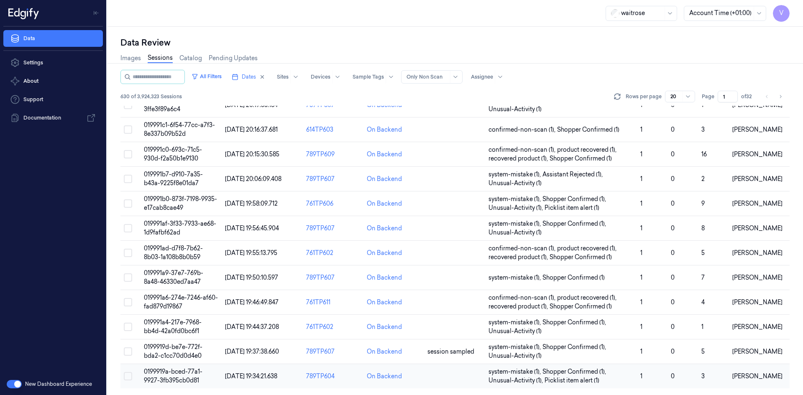
click at [181, 367] on td "0199919a-bced-77a1-9927-3fb395cb0d81" at bounding box center [181, 376] width 81 height 25
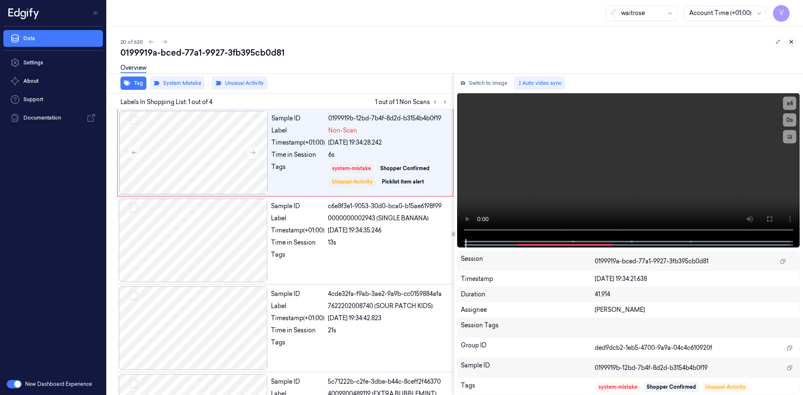
click at [791, 41] on icon at bounding box center [791, 42] width 6 height 6
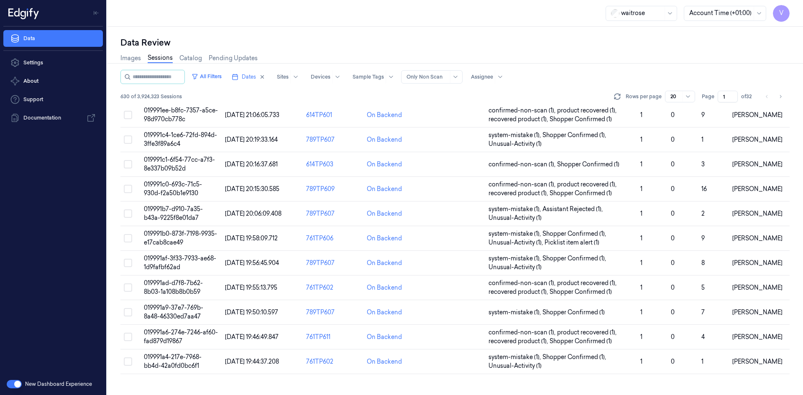
scroll to position [246, 0]
